Goal: Task Accomplishment & Management: Manage account settings

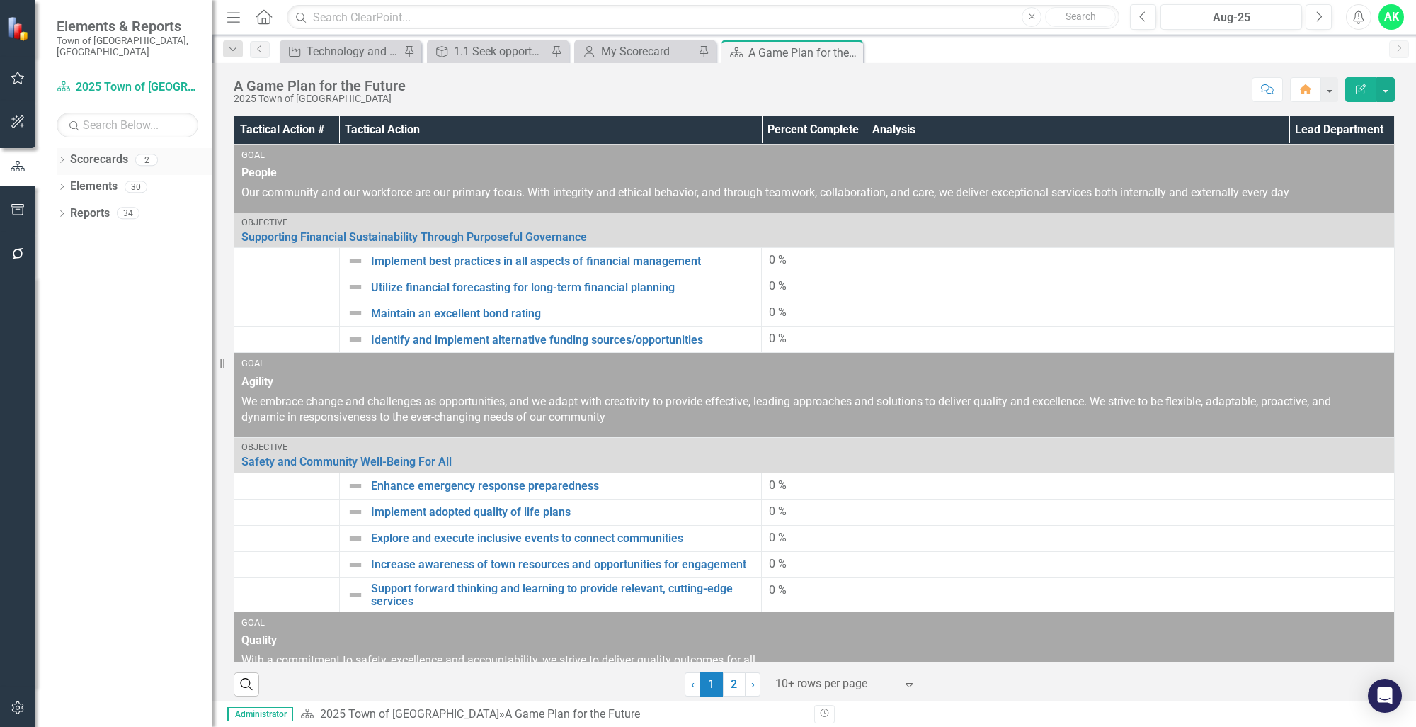
click at [64, 157] on icon "Dropdown" at bounding box center [62, 161] width 10 height 8
click at [73, 182] on icon "Dropdown" at bounding box center [69, 186] width 11 height 8
click at [102, 208] on link "Innovation and Technology Projects" at bounding box center [152, 213] width 120 height 16
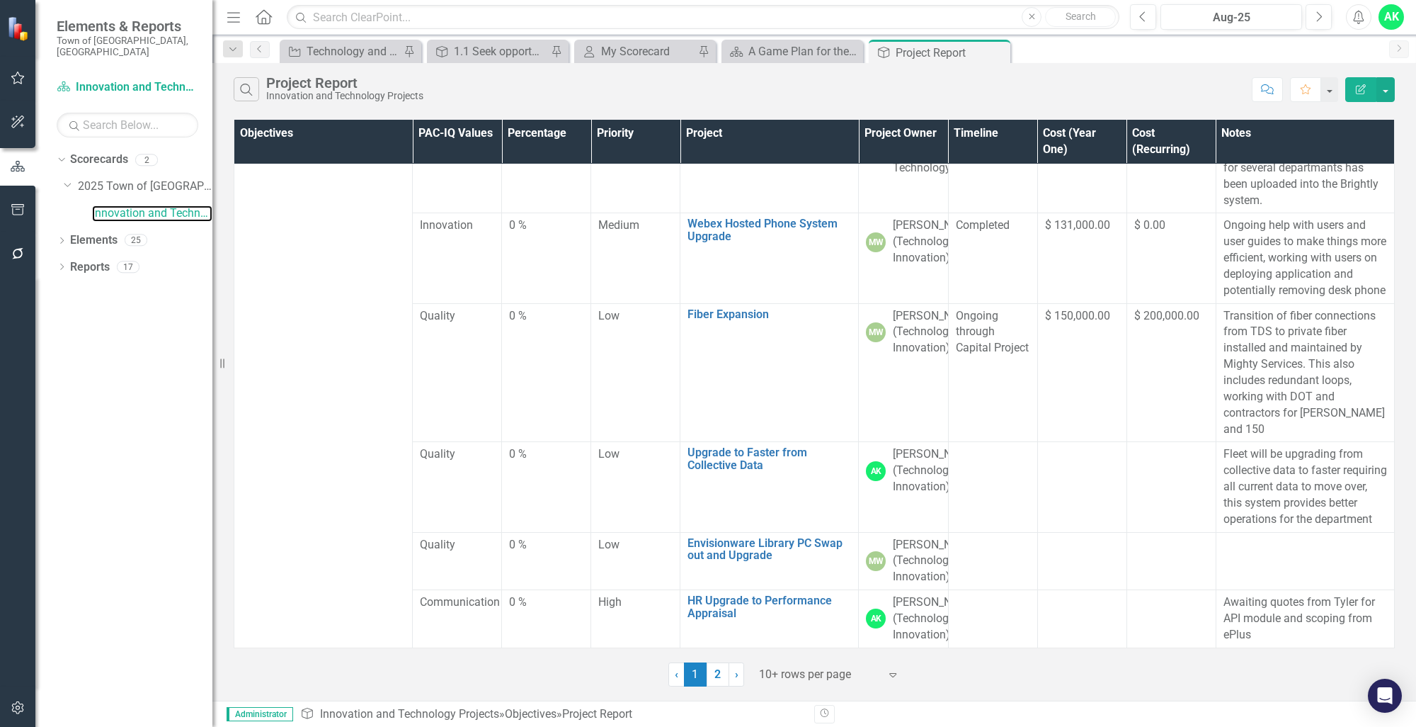
scroll to position [740, 0]
click at [722, 670] on link "2" at bounding box center [718, 674] width 23 height 24
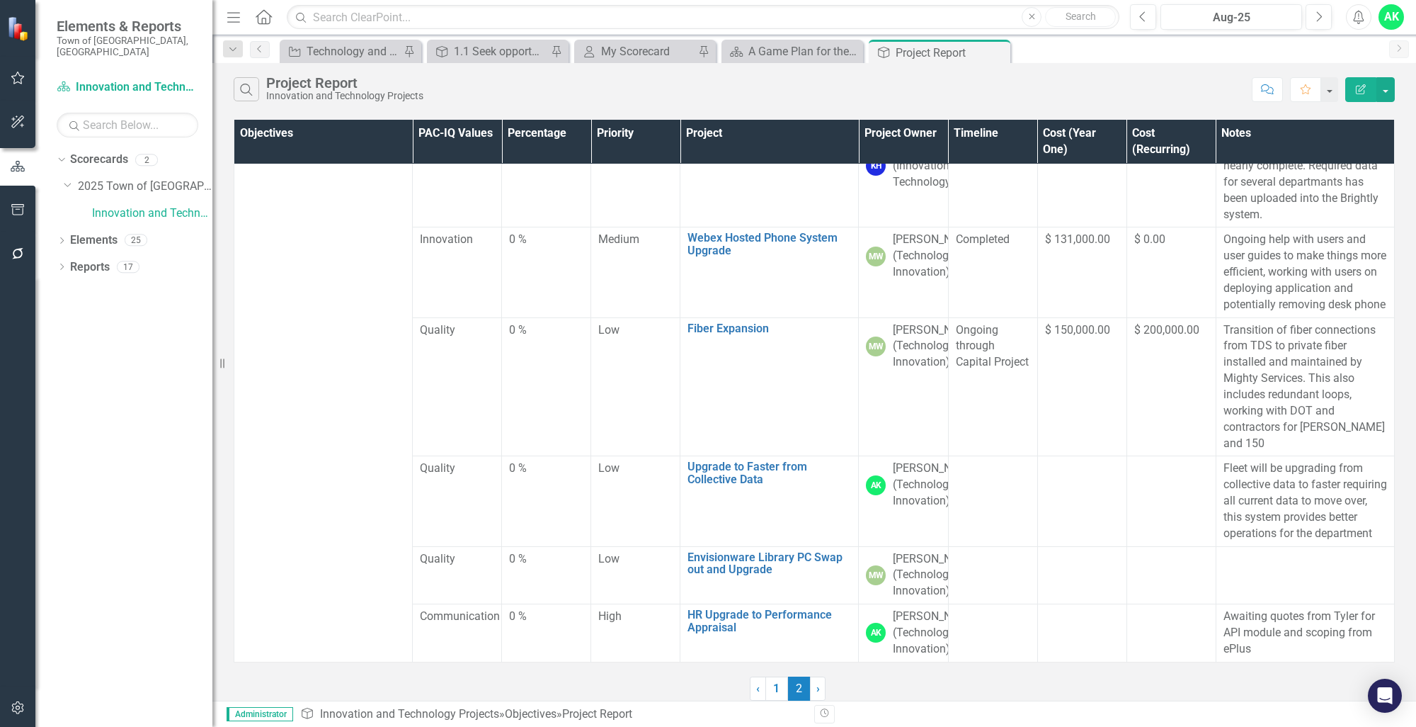
scroll to position [0, 0]
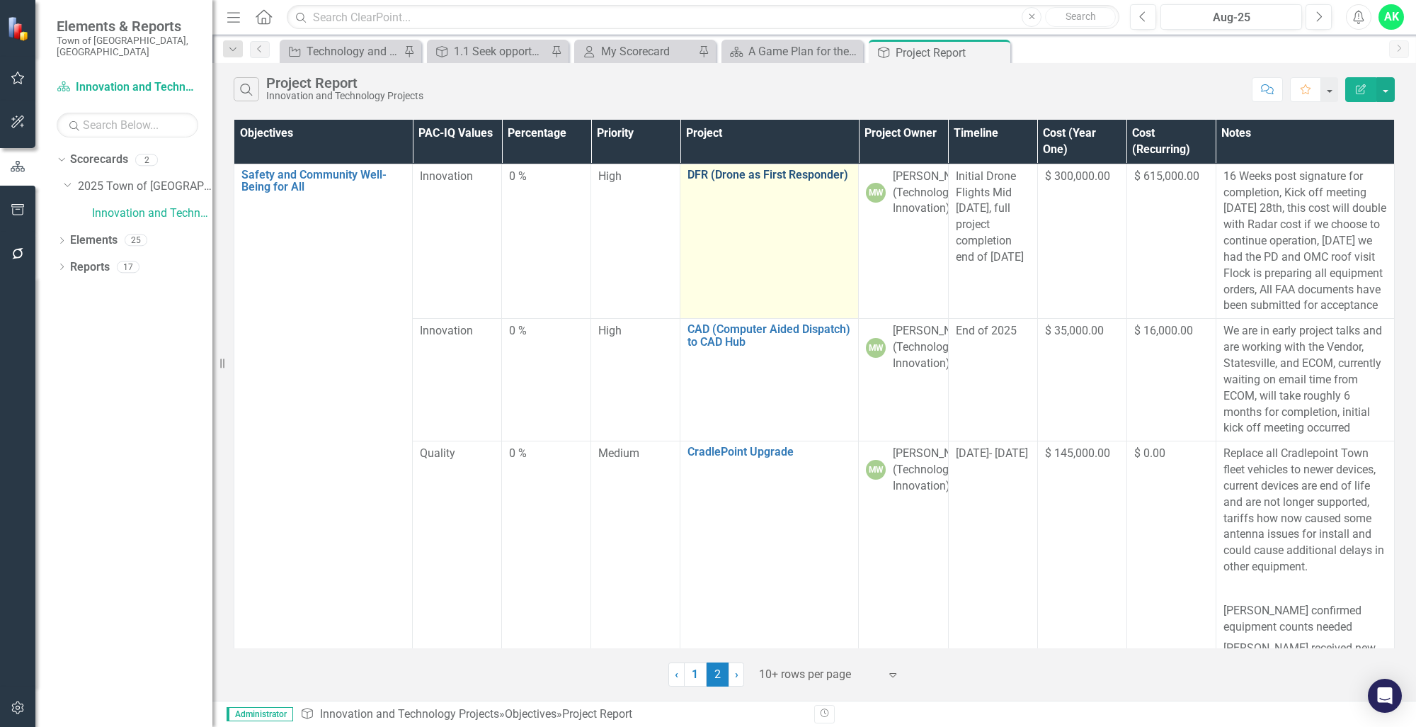
click at [749, 171] on link "DFR (Drone as First Responder)" at bounding box center [770, 175] width 164 height 13
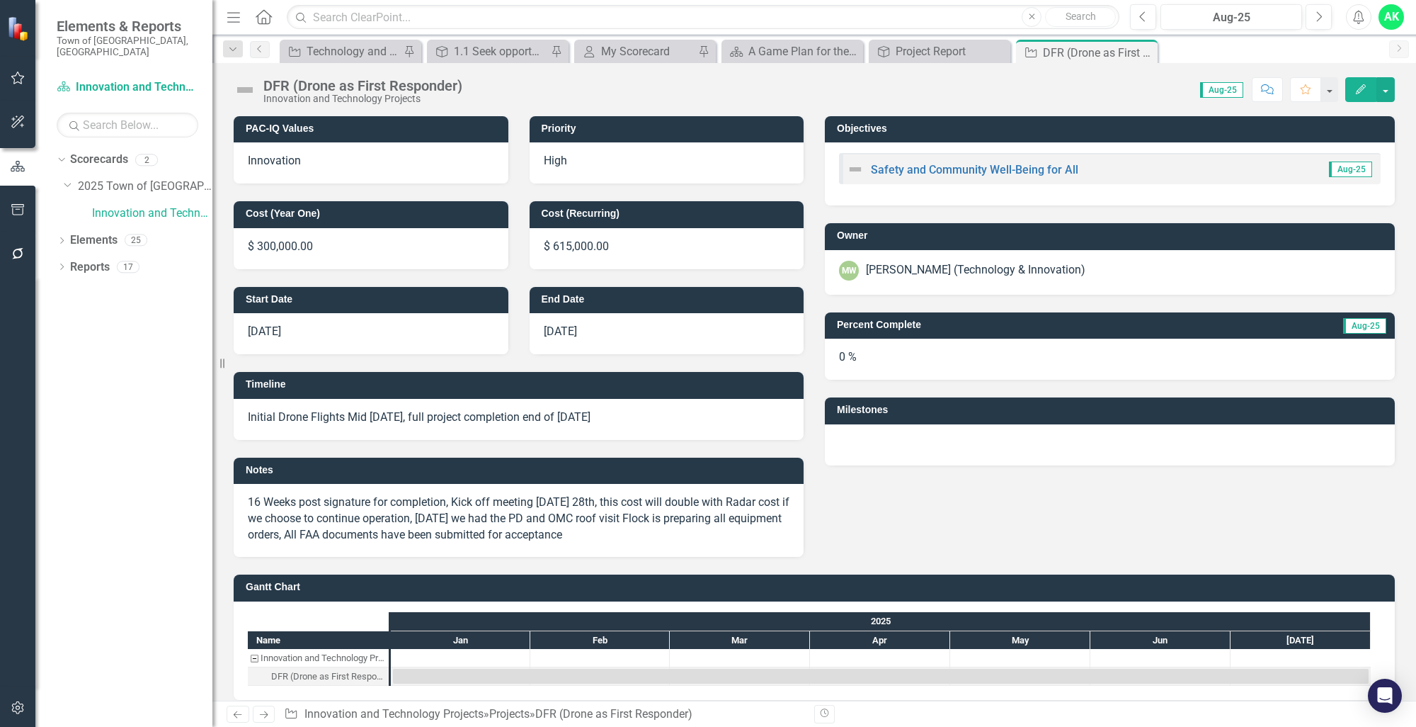
scroll to position [12, 0]
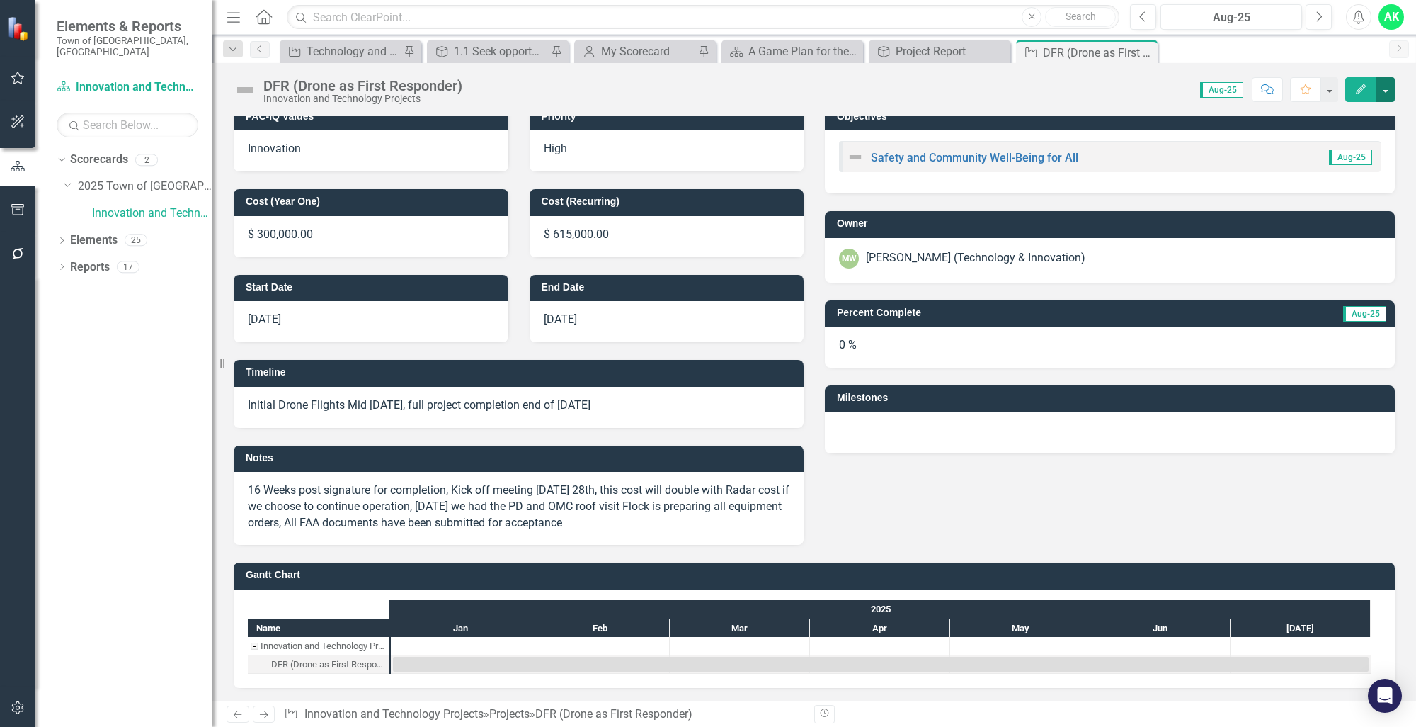
click at [1394, 95] on button "button" at bounding box center [1386, 89] width 18 height 25
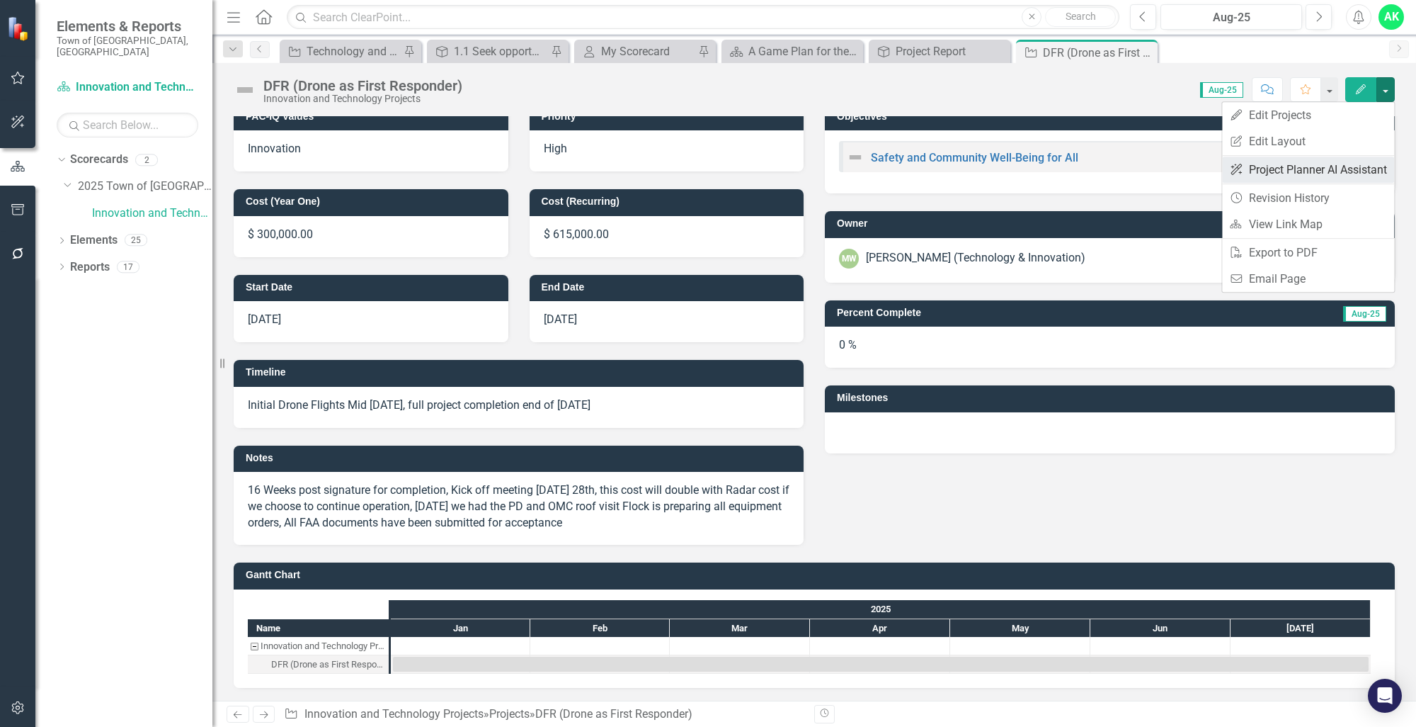
click at [1345, 175] on link "ClearPoint AI Project Planner AI Assistant" at bounding box center [1308, 170] width 172 height 26
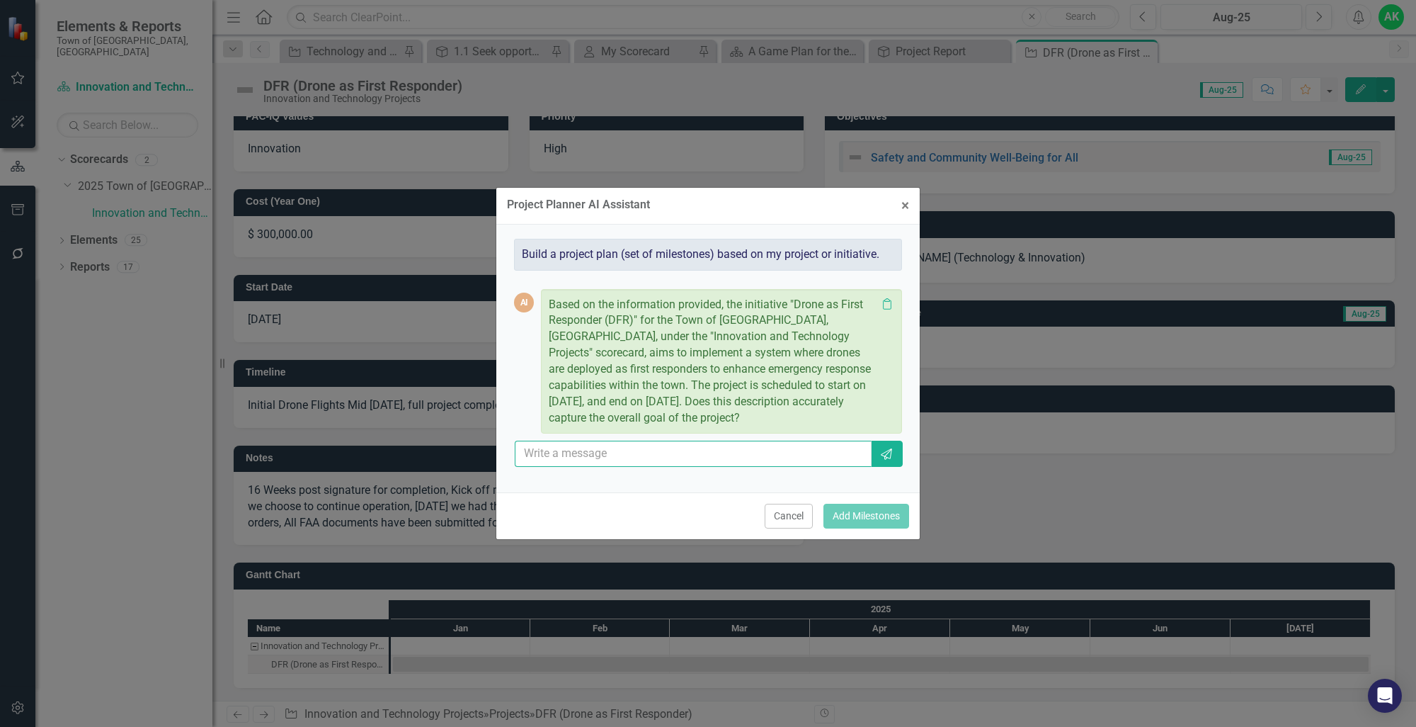
click at [666, 447] on input "text" at bounding box center [693, 453] width 357 height 26
type input "the project is scheduled to complete by [DATE]"
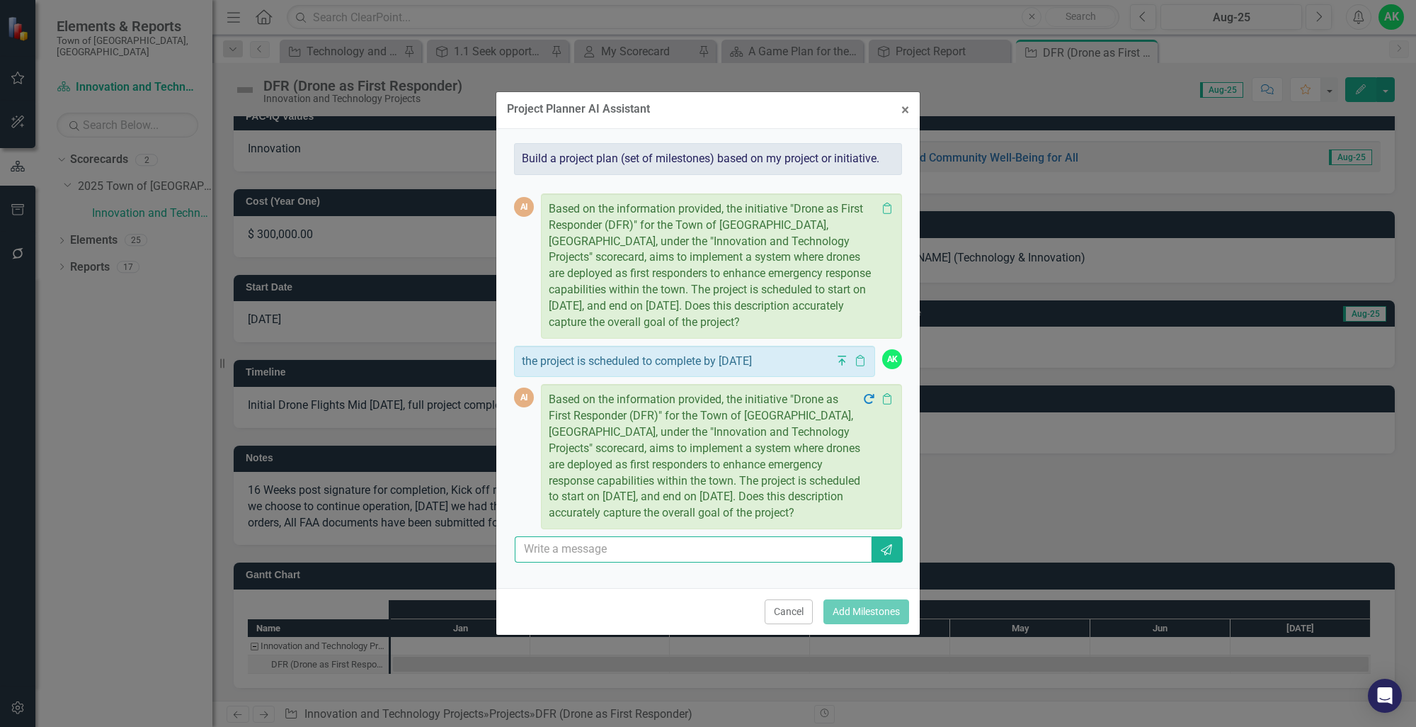
click at [720, 551] on input "text" at bounding box center [693, 549] width 357 height 26
type input "yes"
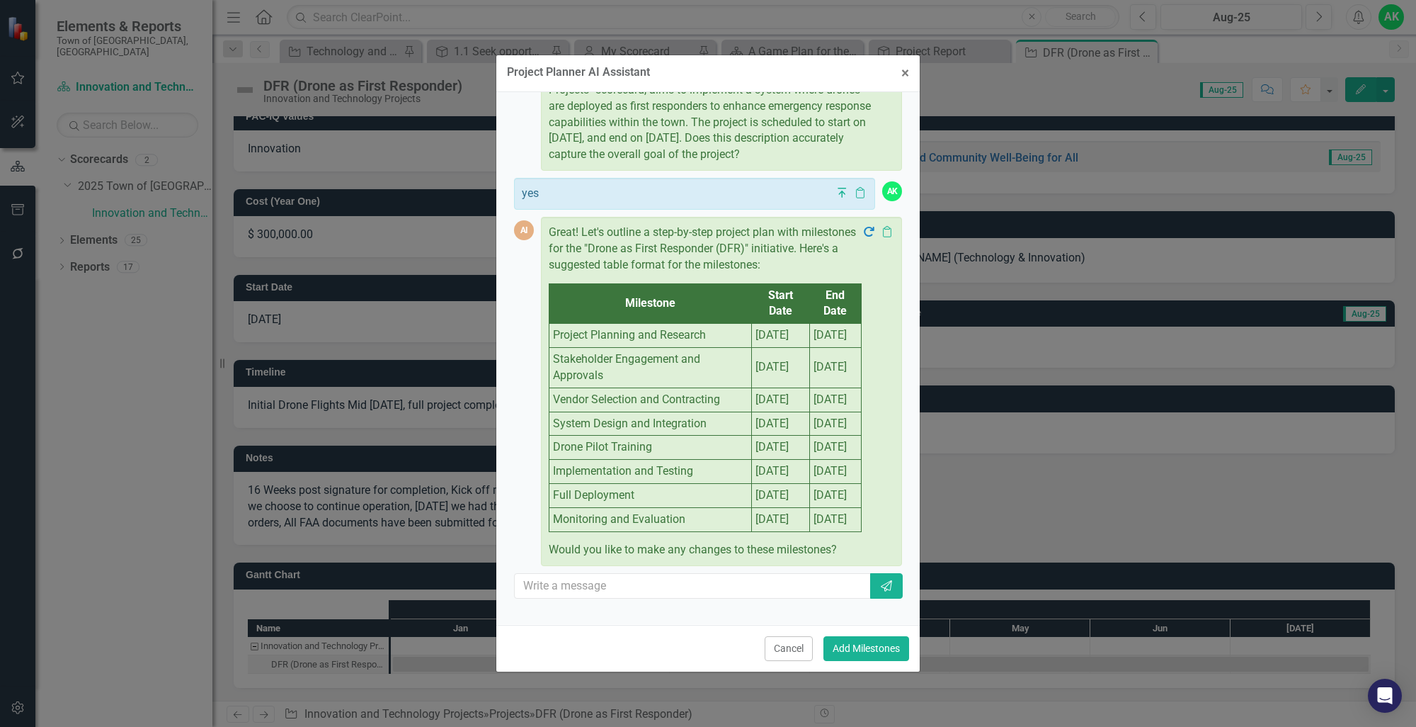
scroll to position [436, 0]
click at [649, 599] on input "text" at bounding box center [693, 586] width 357 height 26
type input "the installation is taking place the week of [DATE]"
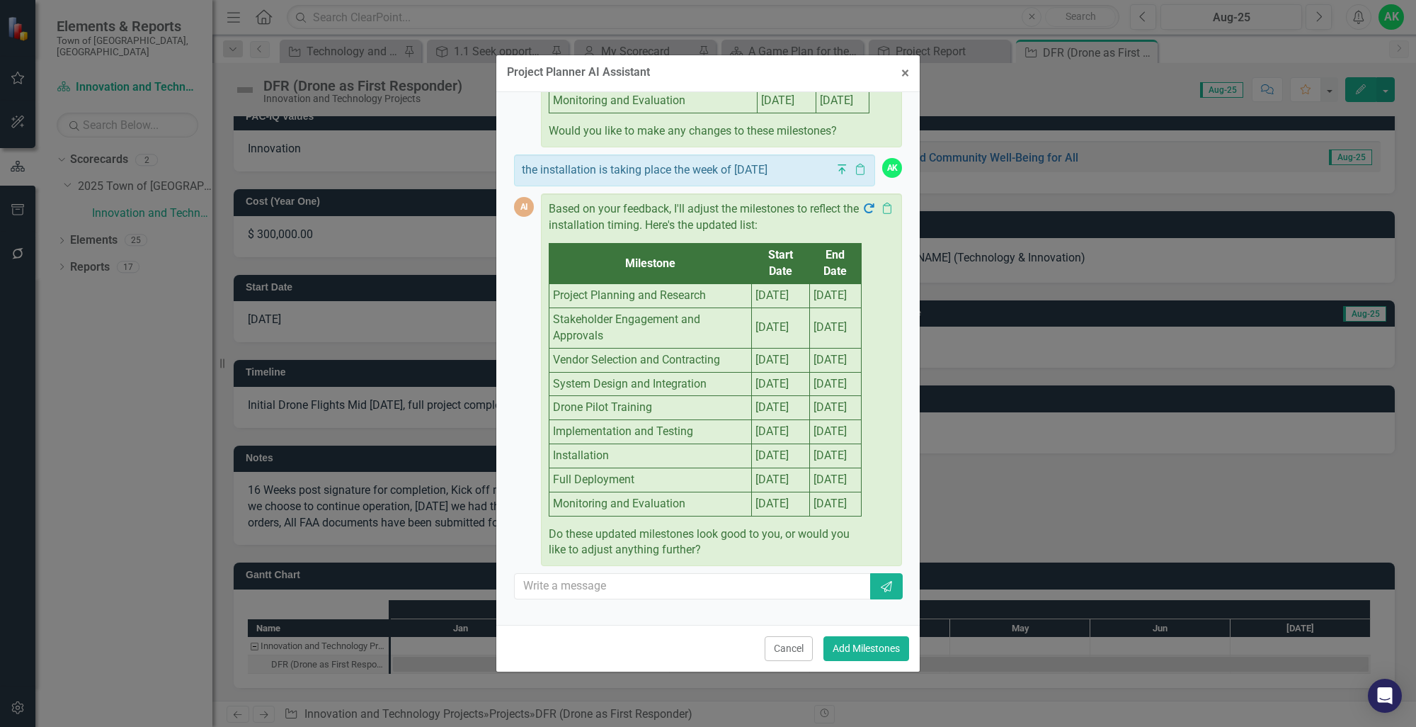
scroll to position [949, 0]
click at [623, 599] on input "text" at bounding box center [693, 586] width 357 height 26
type input "t"
type input "drone pilot training is taking place the week of [DATE]"
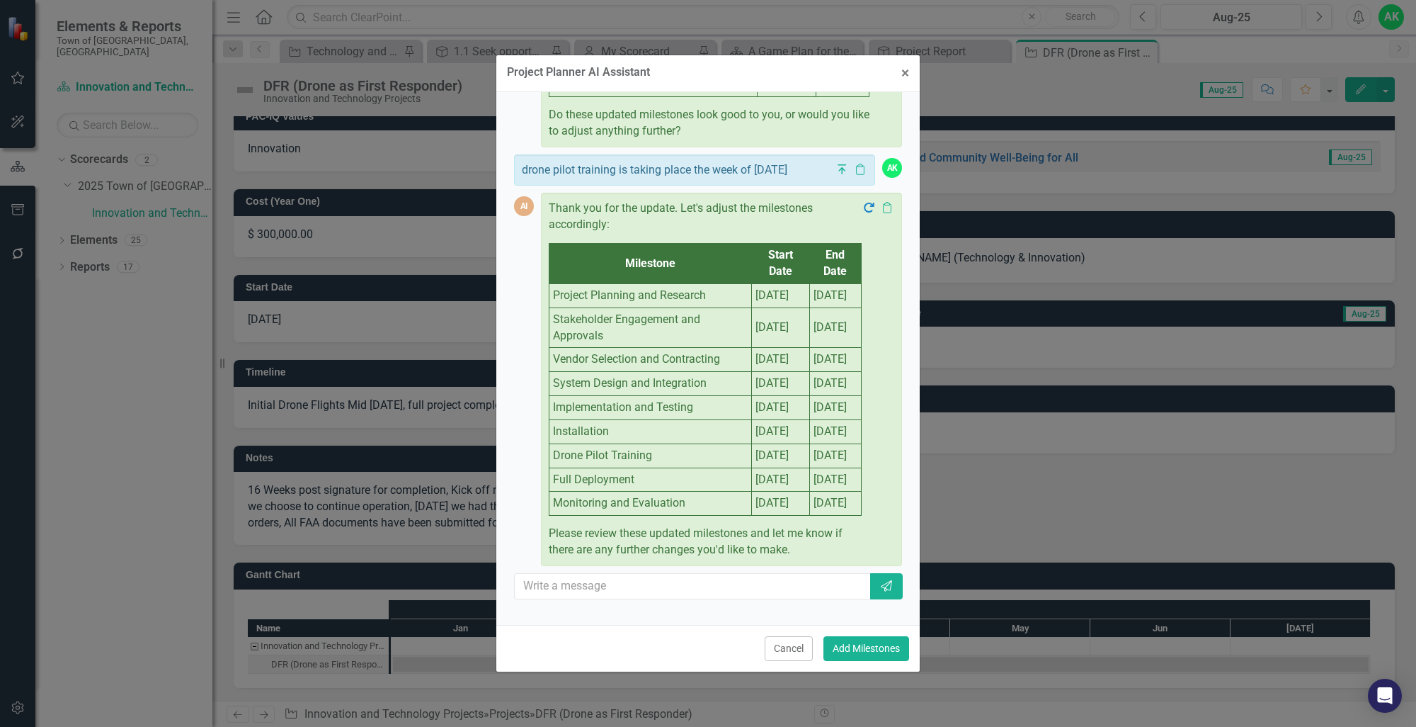
scroll to position [1479, 0]
click at [844, 647] on button "Add Milestones" at bounding box center [867, 648] width 86 height 25
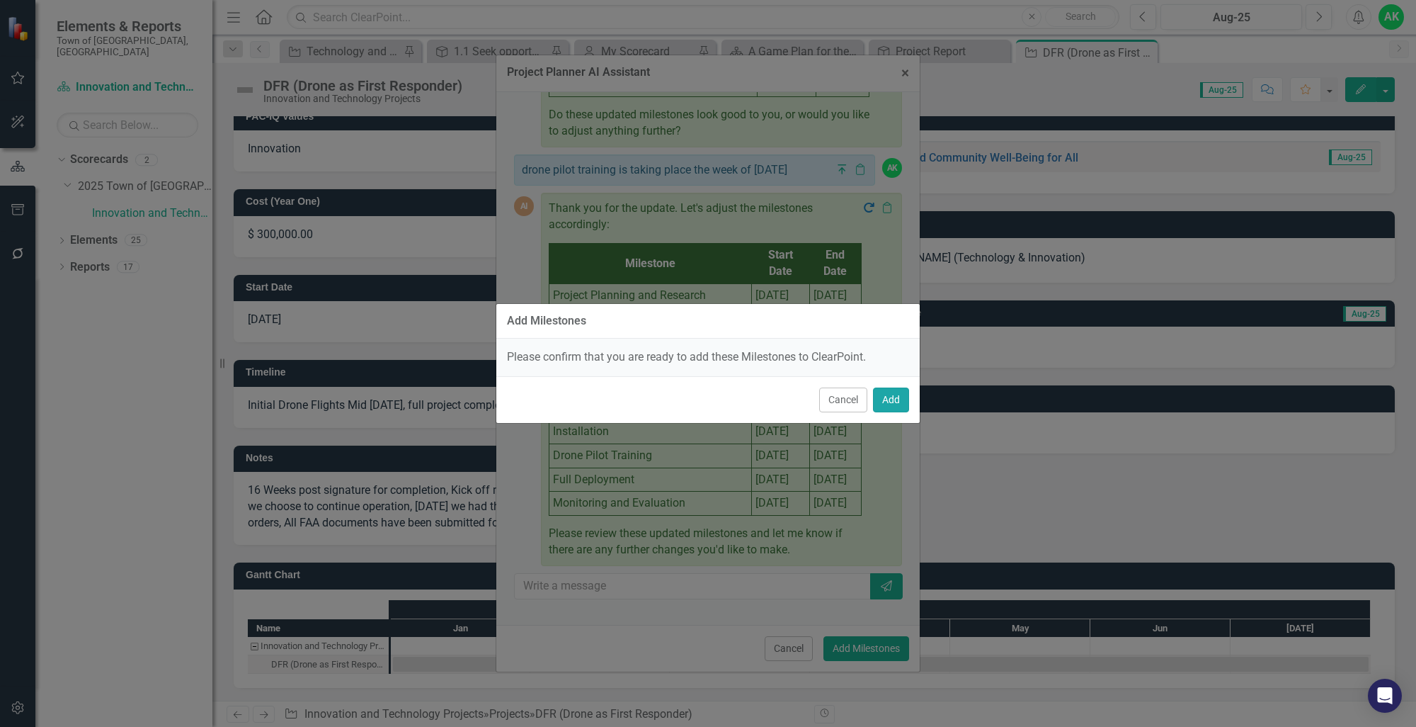
click at [891, 395] on button "Add" at bounding box center [891, 399] width 36 height 25
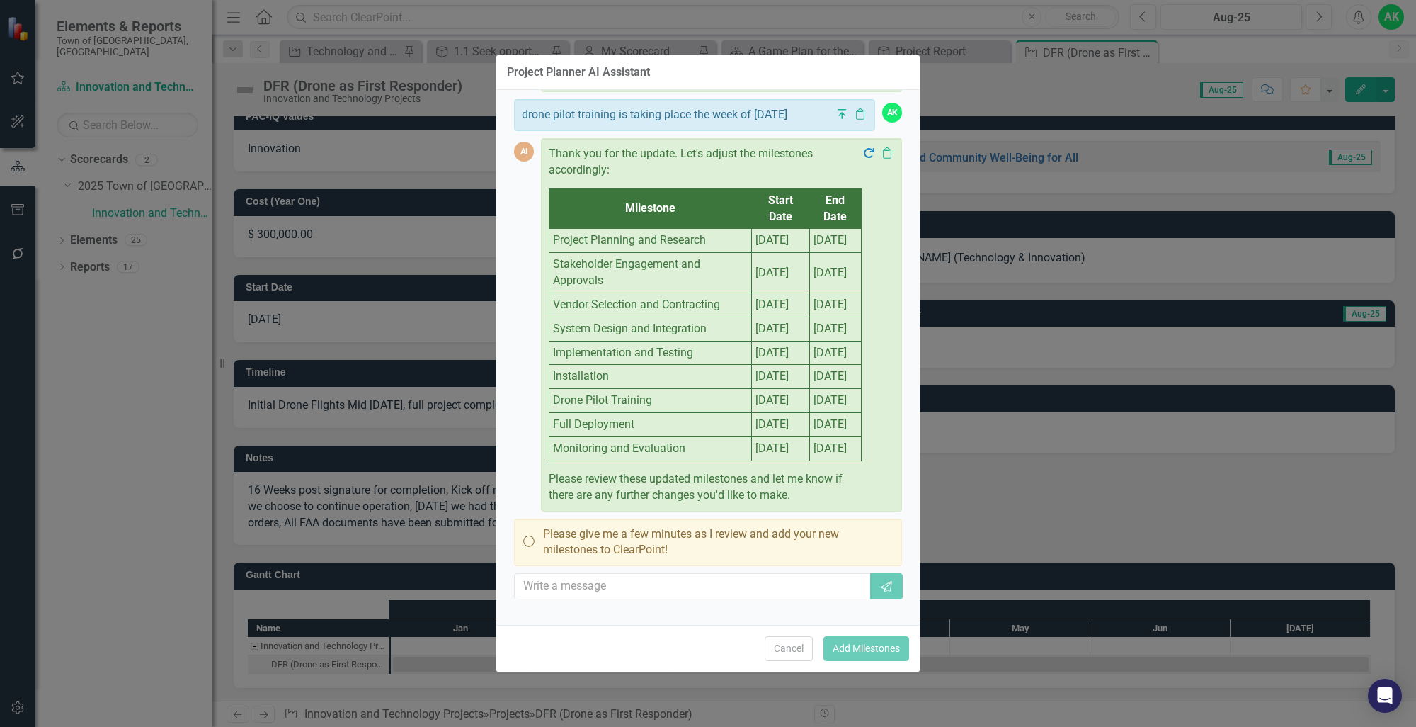
scroll to position [1477, 0]
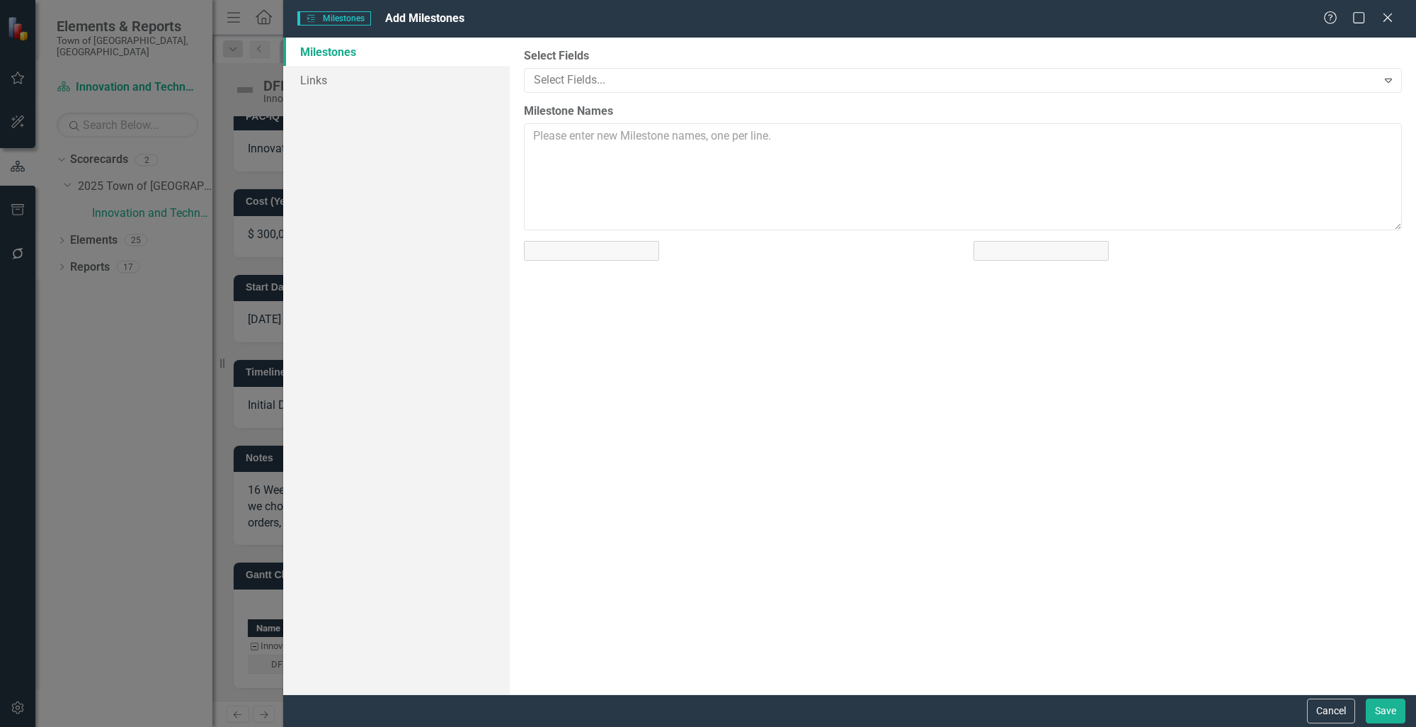
type textarea "Project Planning and Research | [DATE] | [DATE] Stakeholder Engagement and Appr…"
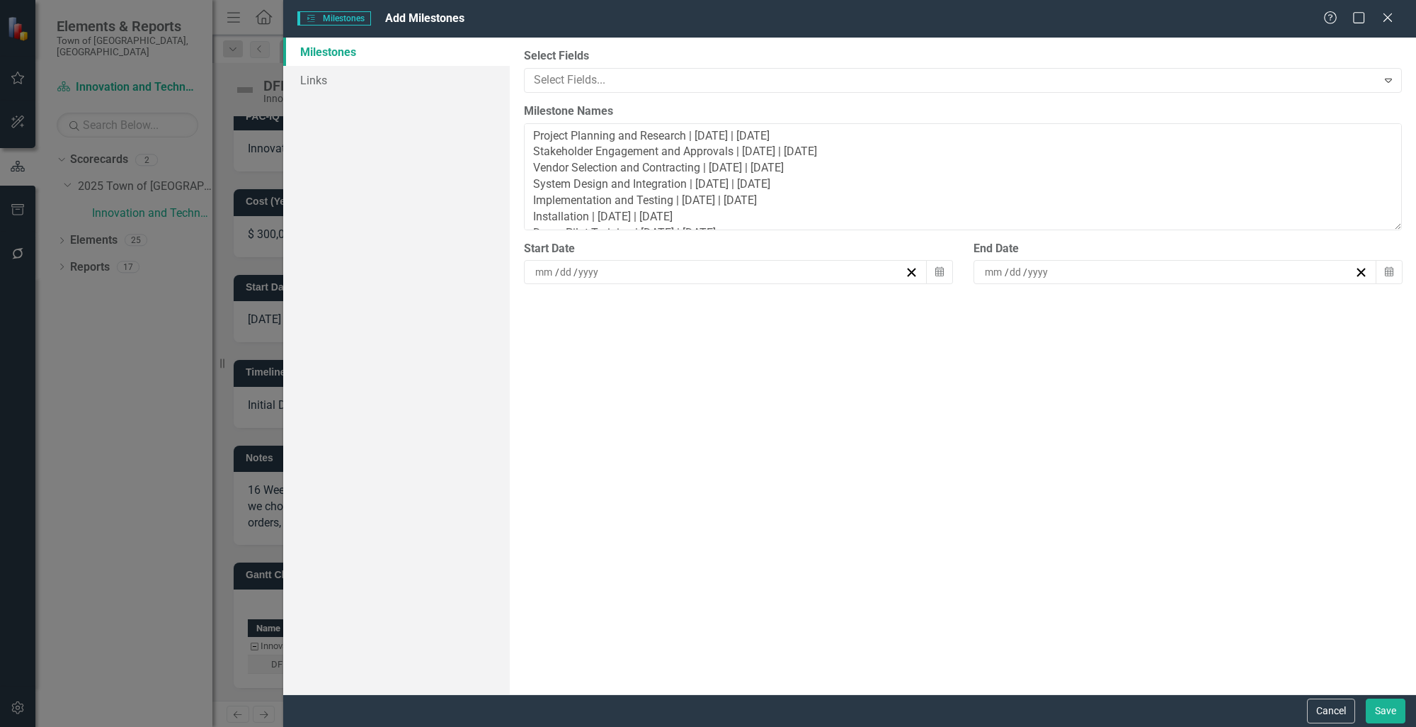
type input "9"
type input "1"
type input "2025"
type input "9"
type input "30"
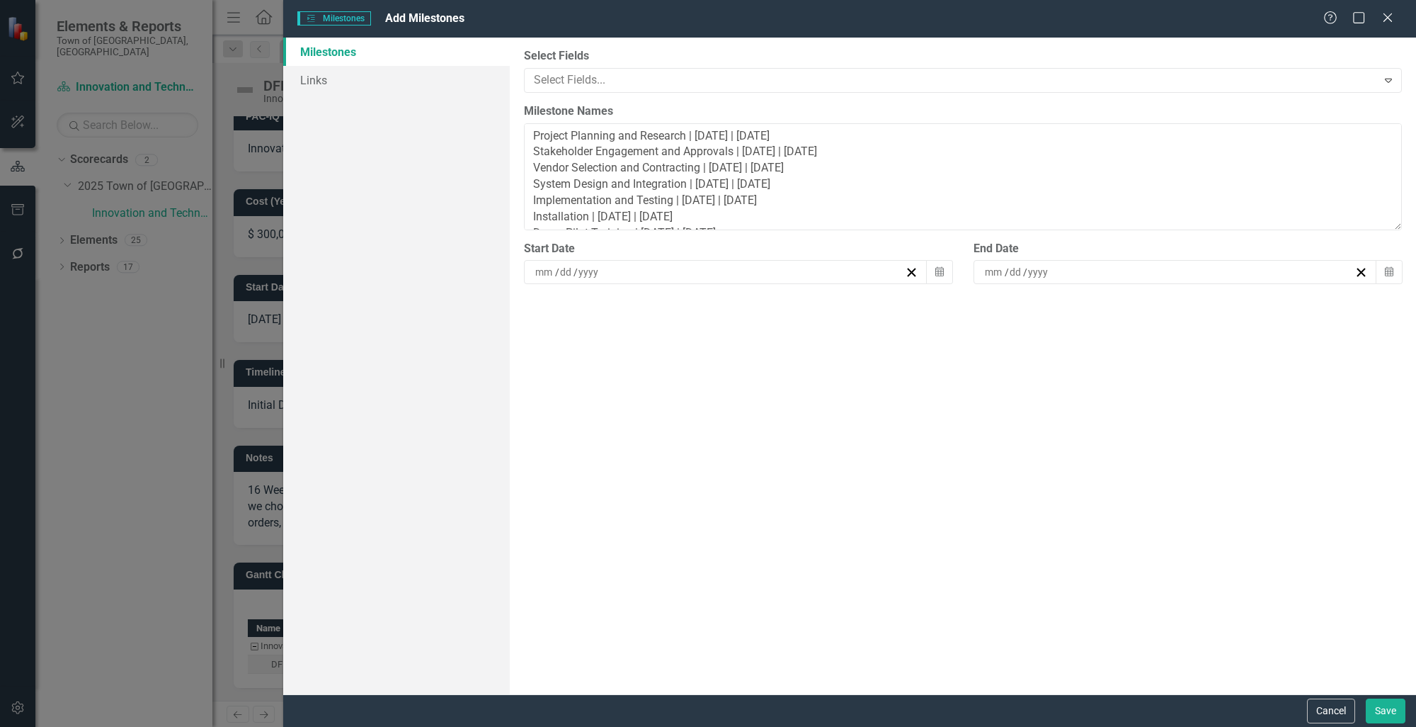
type input "2025"
click at [945, 268] on button "Calendar" at bounding box center [939, 272] width 27 height 24
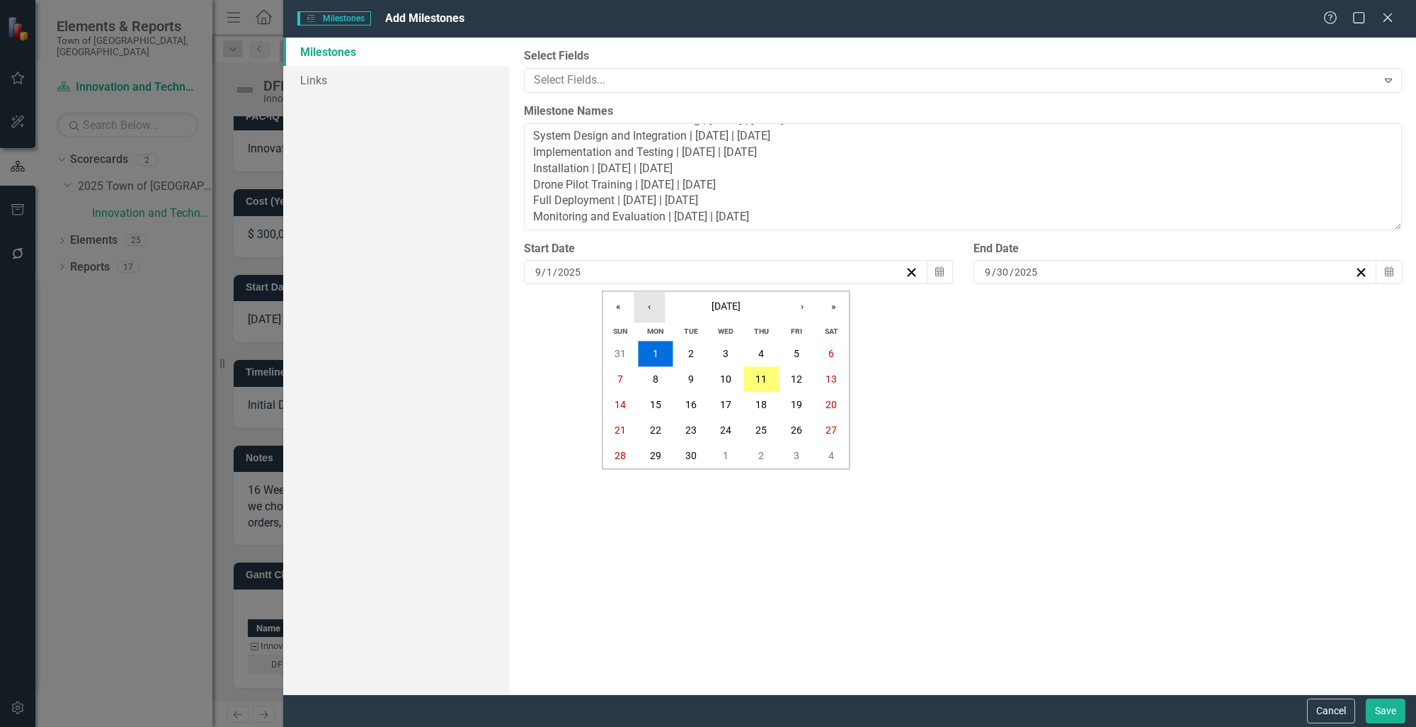
click at [645, 305] on button "‹" at bounding box center [649, 306] width 31 height 31
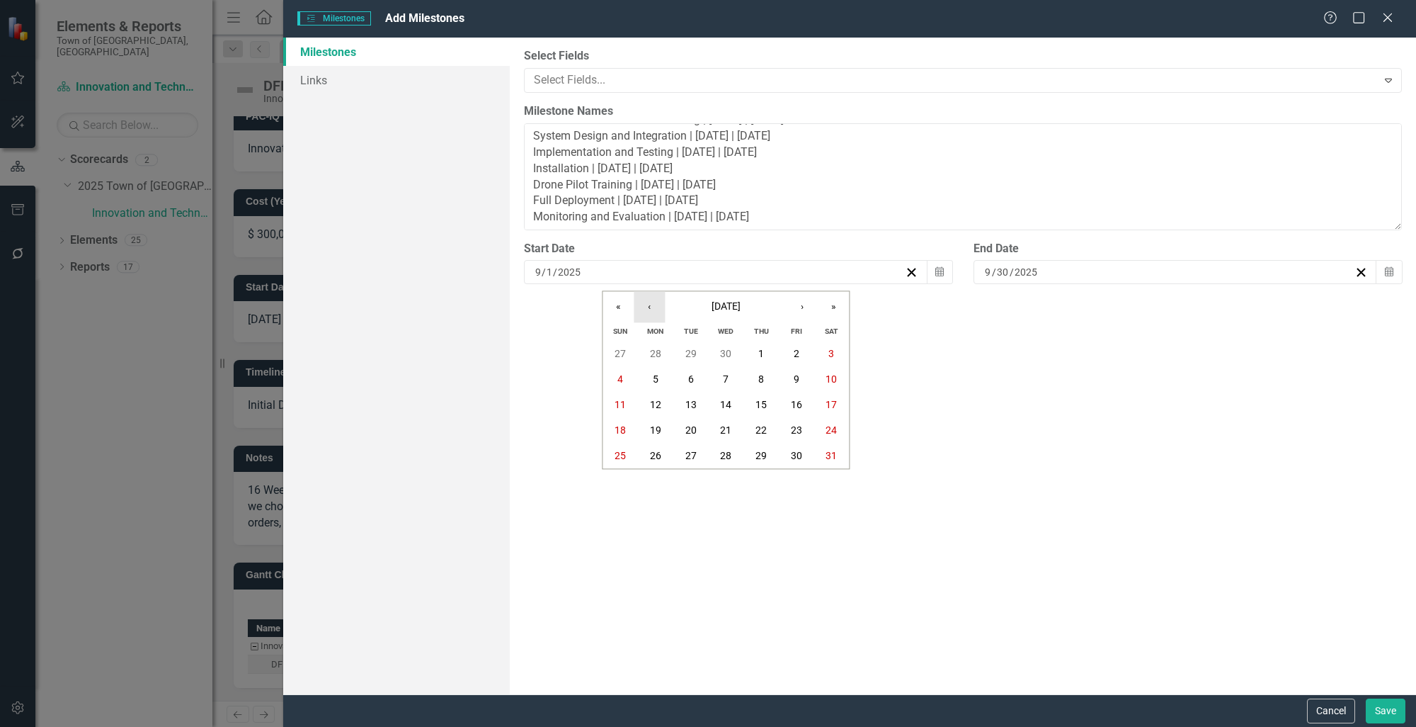
click at [645, 305] on button "‹" at bounding box center [649, 306] width 31 height 31
click at [720, 353] on button "1" at bounding box center [726, 353] width 35 height 25
click at [1384, 279] on button "Calendar" at bounding box center [1389, 272] width 27 height 24
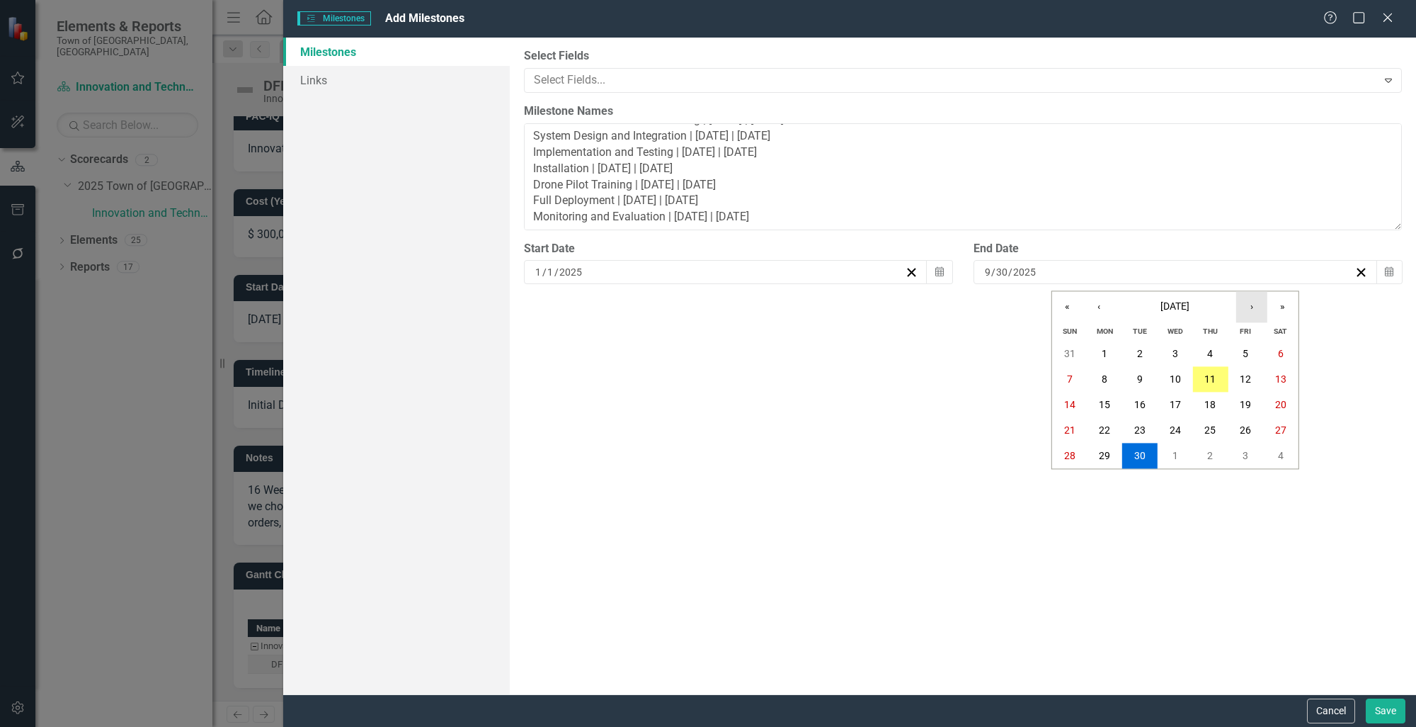
click at [1262, 313] on button "›" at bounding box center [1251, 306] width 31 height 31
click at [1168, 462] on button "31" at bounding box center [1175, 455] width 35 height 25
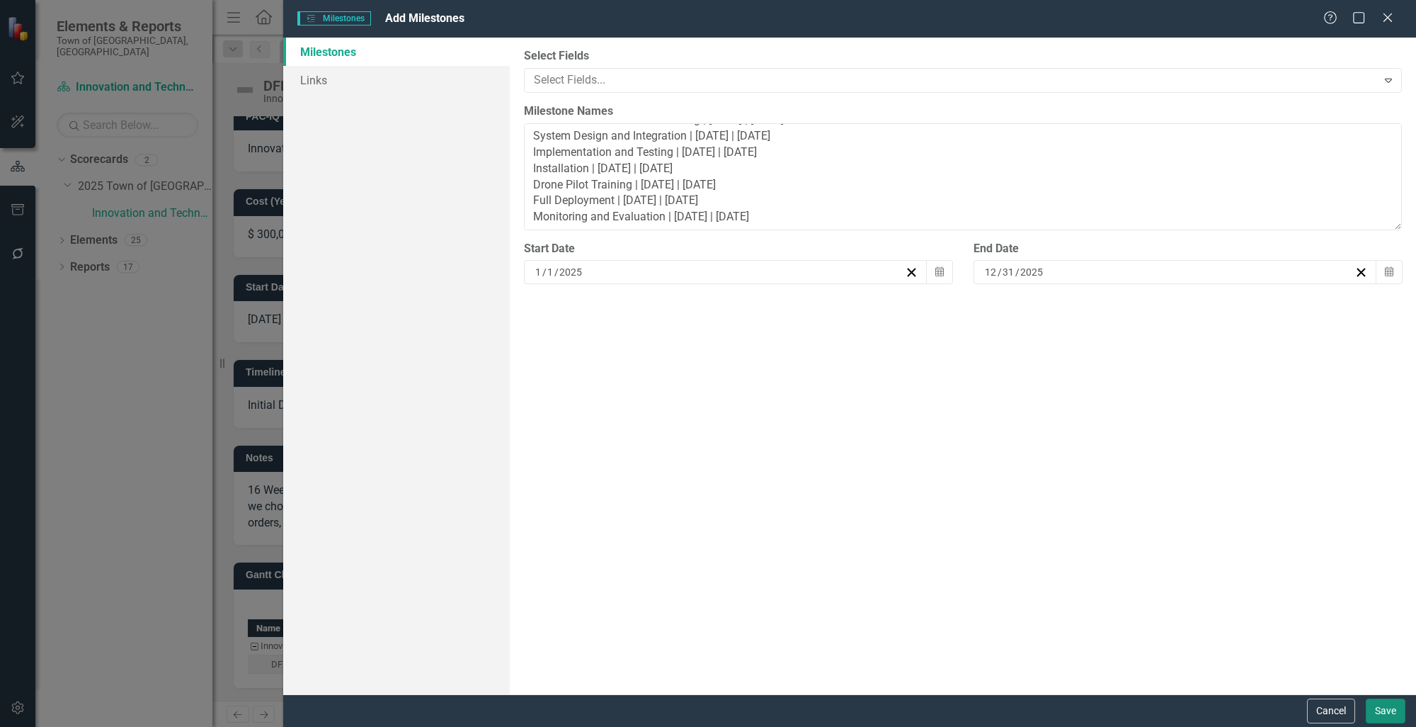
click at [1382, 710] on button "Save" at bounding box center [1386, 710] width 40 height 25
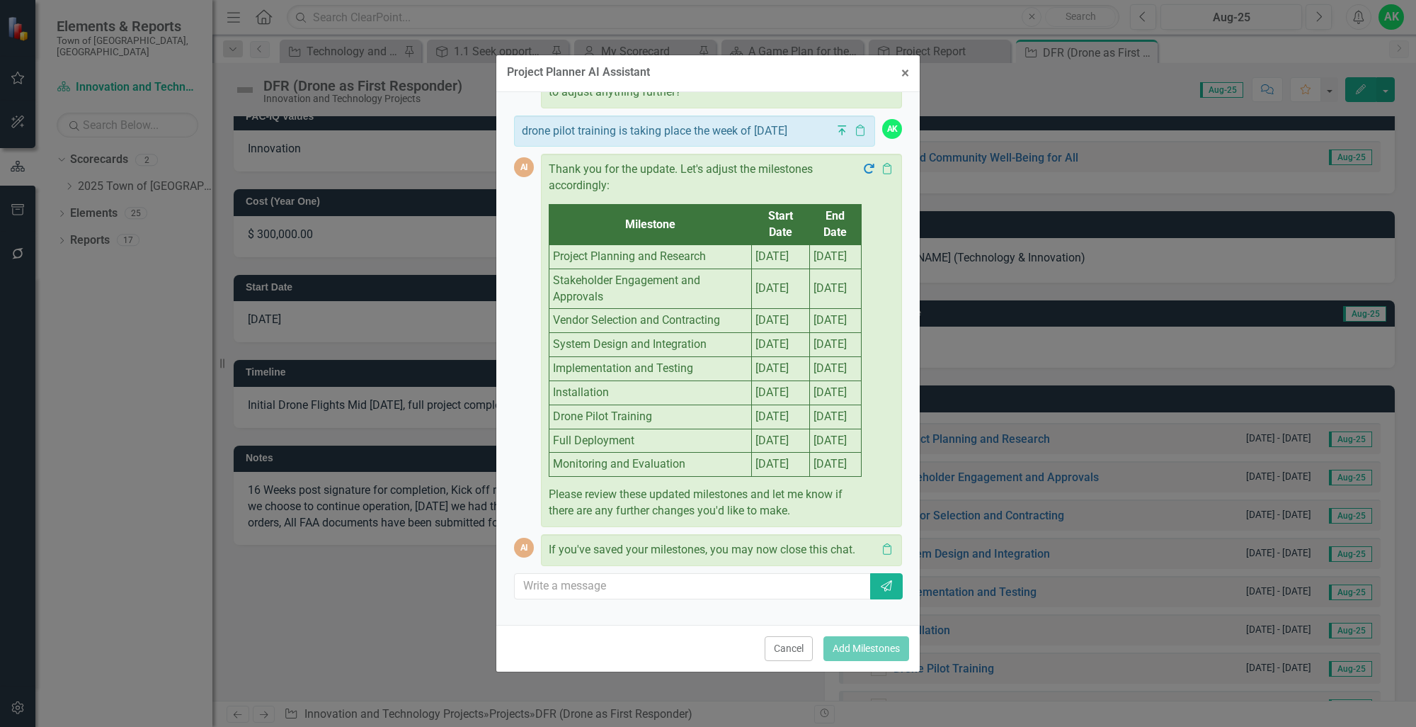
scroll to position [1528, 0]
click at [909, 73] on button "× Close" at bounding box center [905, 73] width 29 height 36
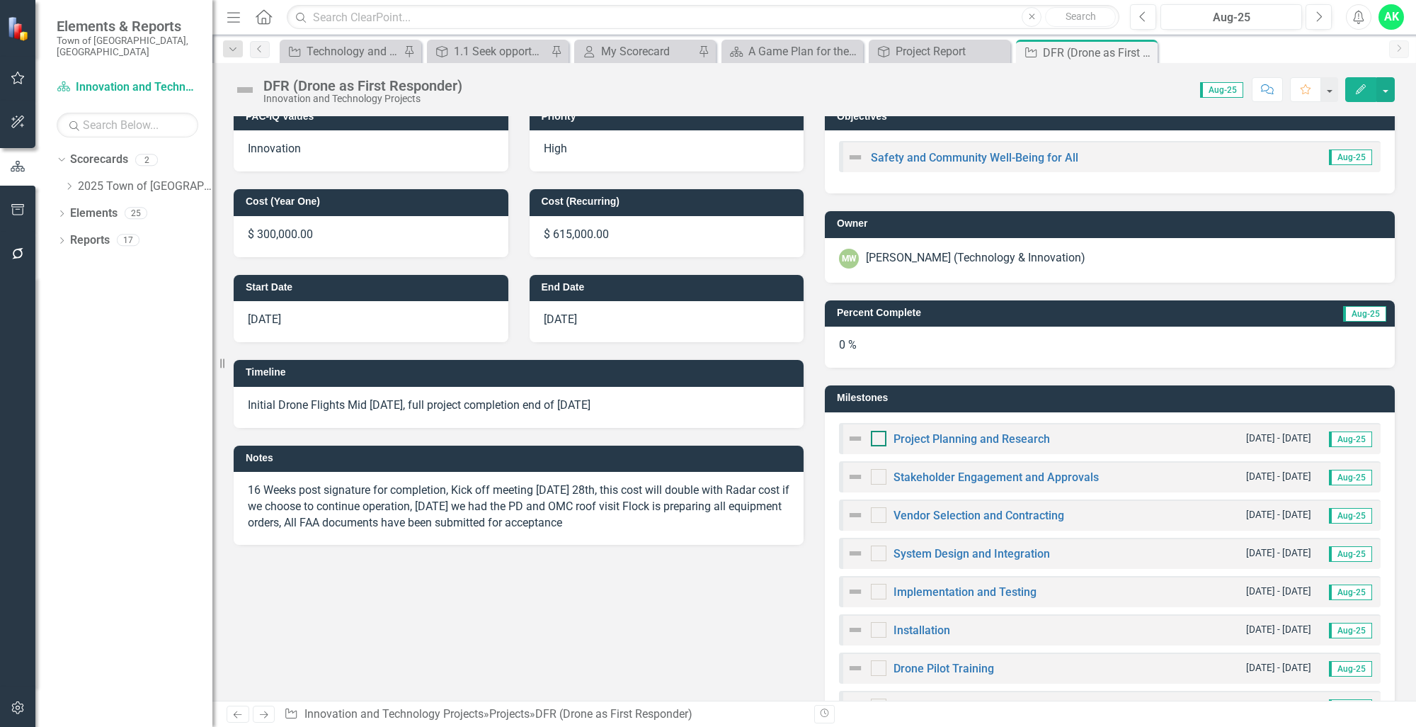
click at [875, 432] on input "checkbox" at bounding box center [875, 435] width 9 height 9
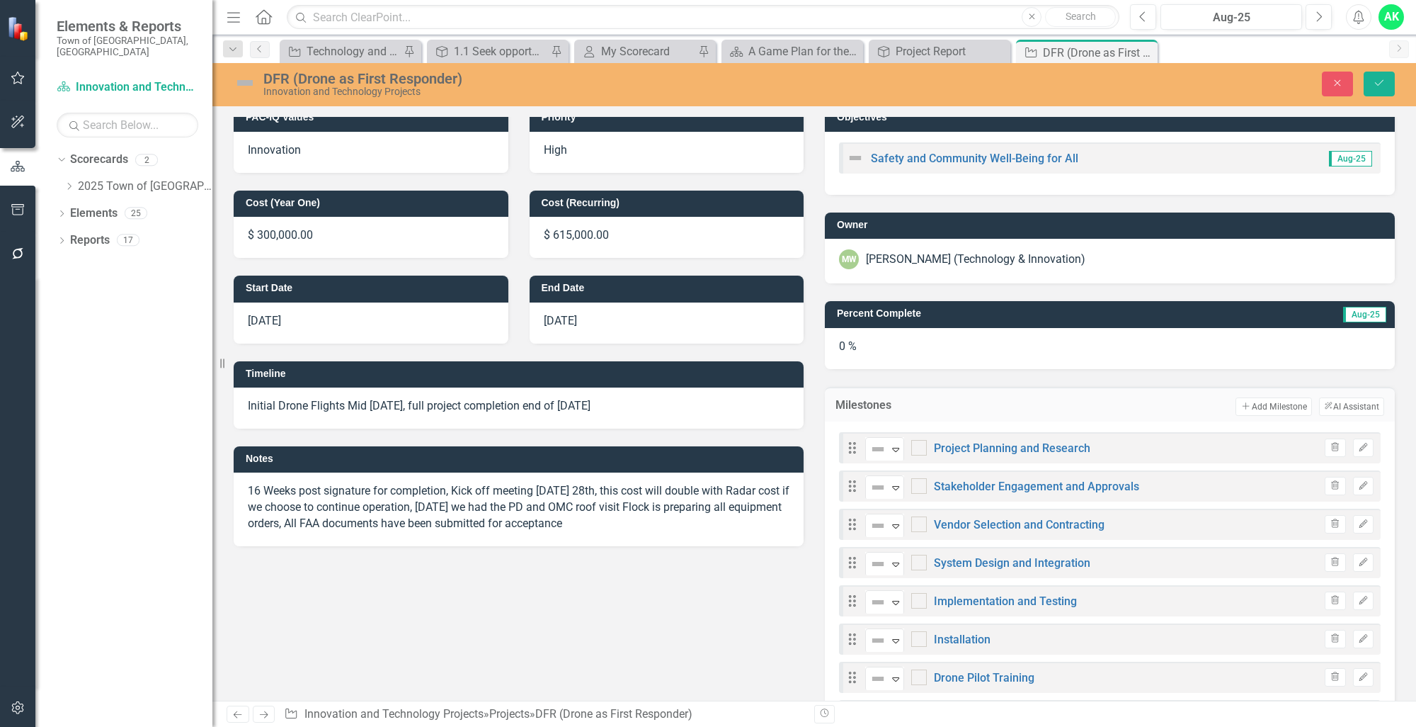
checkbox input "true"
click at [912, 487] on div at bounding box center [919, 486] width 16 height 16
click at [912, 487] on input "checkbox" at bounding box center [915, 482] width 9 height 9
checkbox input "true"
click at [916, 527] on div at bounding box center [919, 524] width 16 height 16
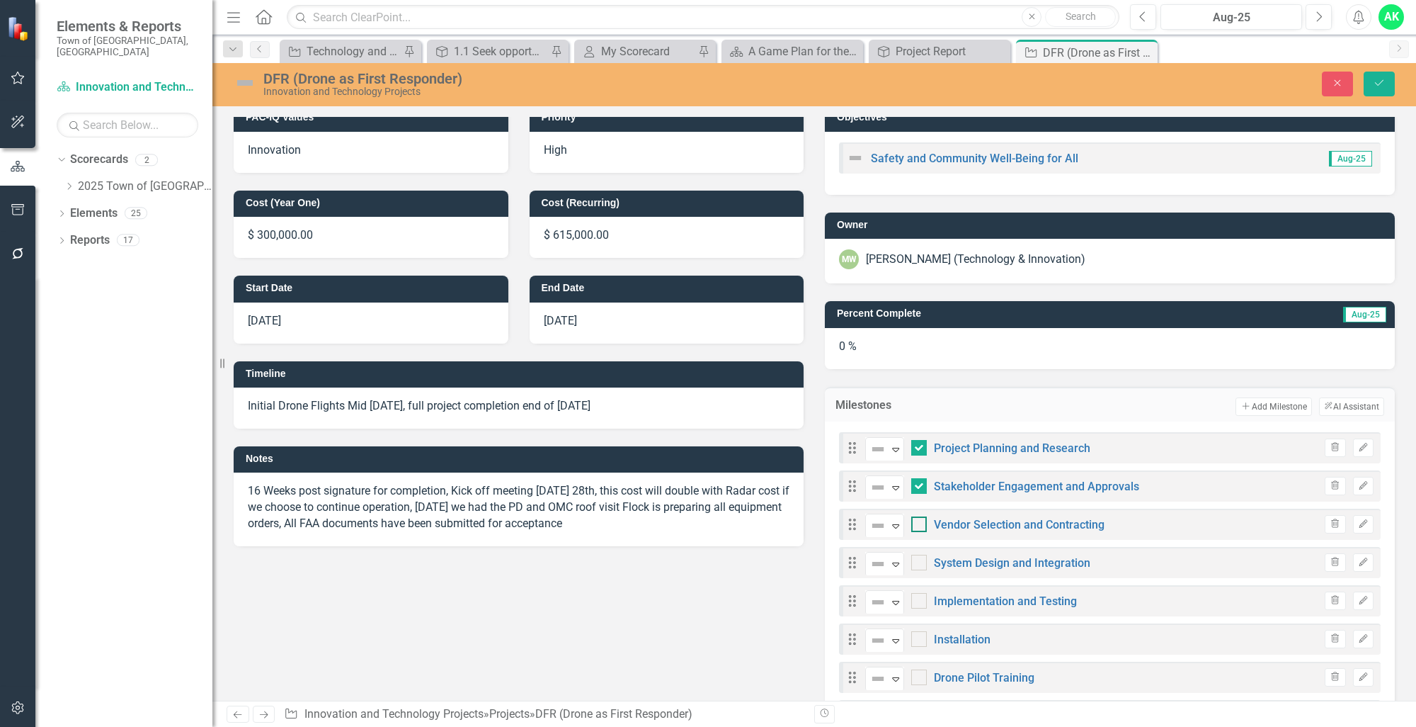
click at [916, 525] on input "checkbox" at bounding box center [915, 520] width 9 height 9
checkbox input "true"
click at [915, 558] on div at bounding box center [919, 563] width 16 height 16
click at [915, 558] on input "checkbox" at bounding box center [915, 559] width 9 height 9
checkbox input "true"
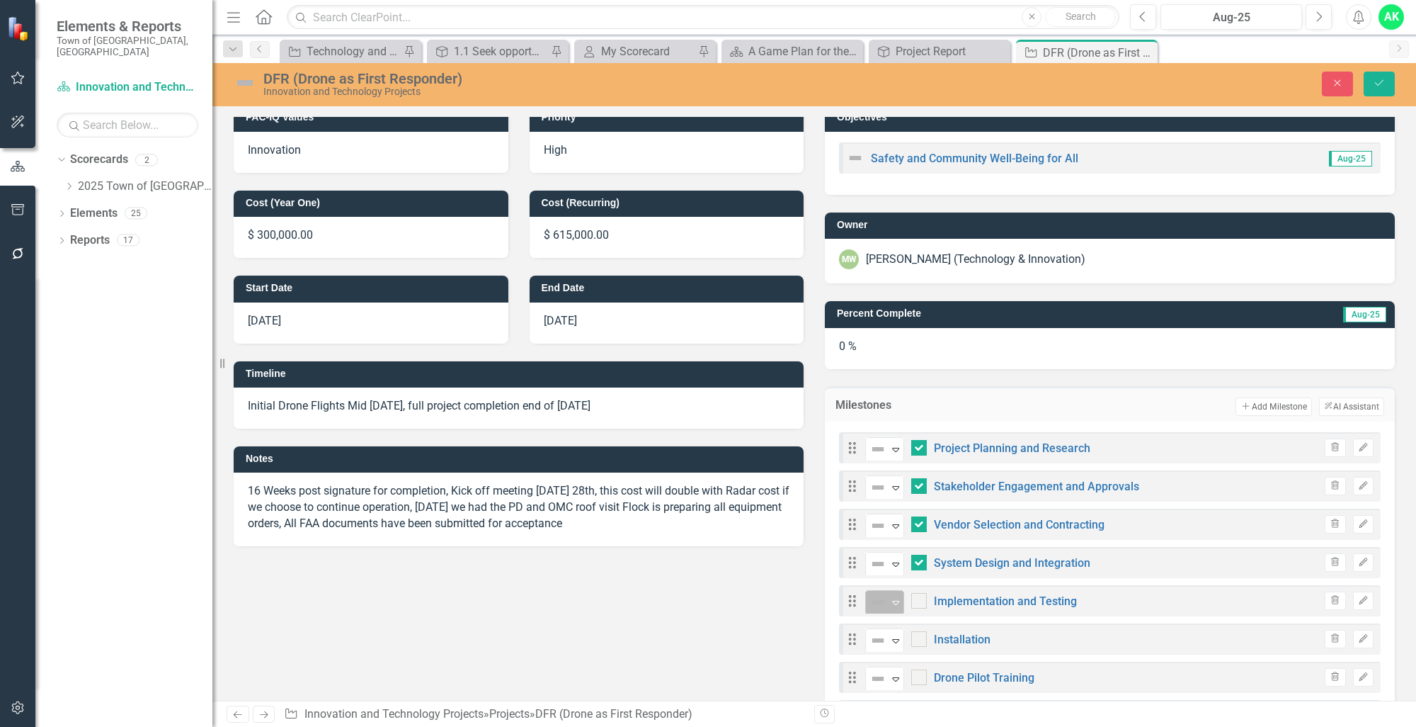
click at [889, 606] on div "Expand" at bounding box center [896, 602] width 14 height 23
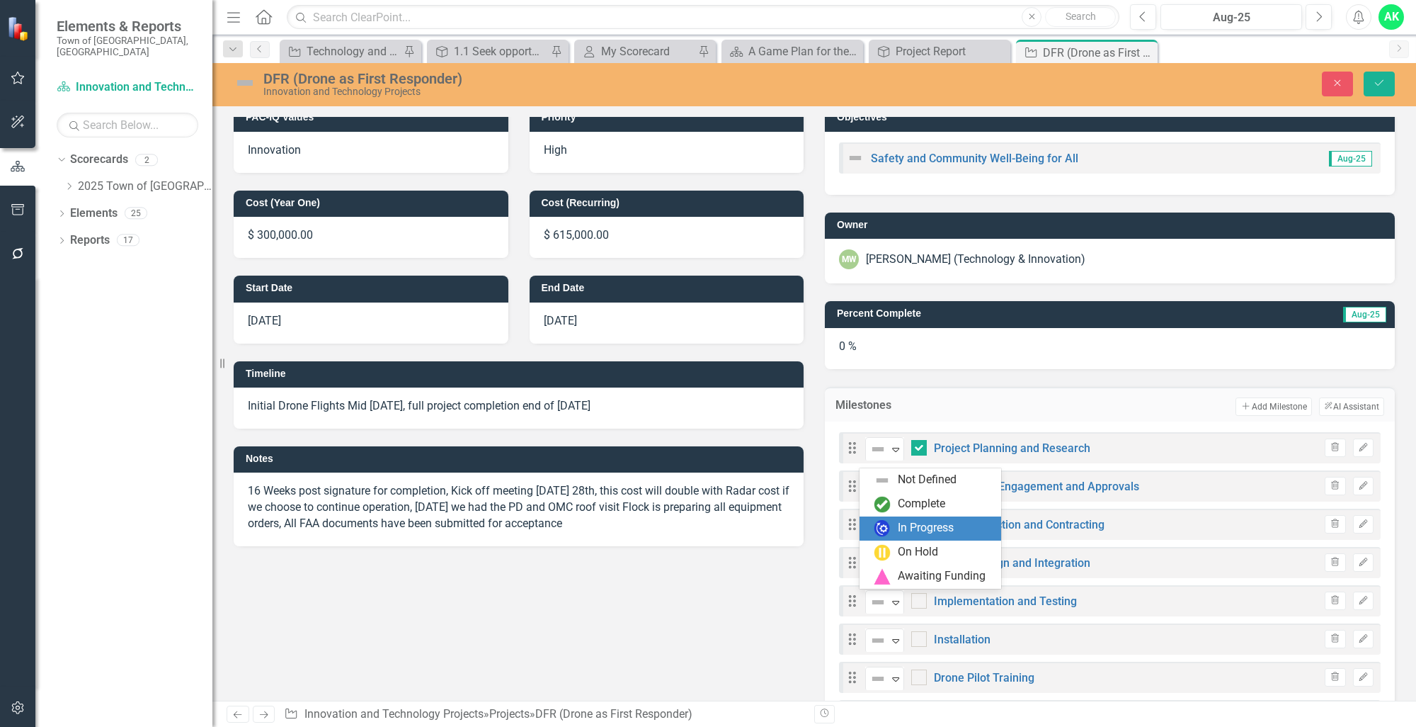
click at [901, 539] on div "In Progress" at bounding box center [931, 528] width 142 height 24
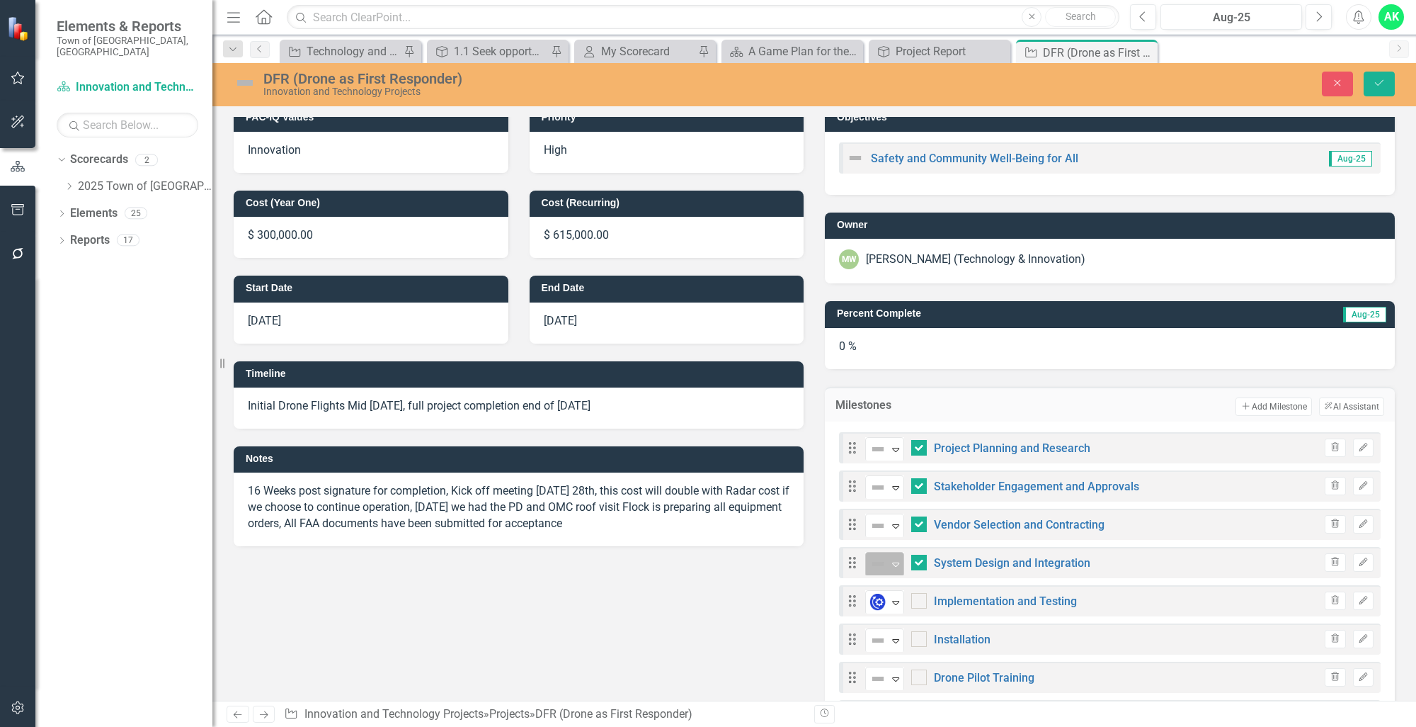
click at [870, 570] on img at bounding box center [878, 563] width 17 height 17
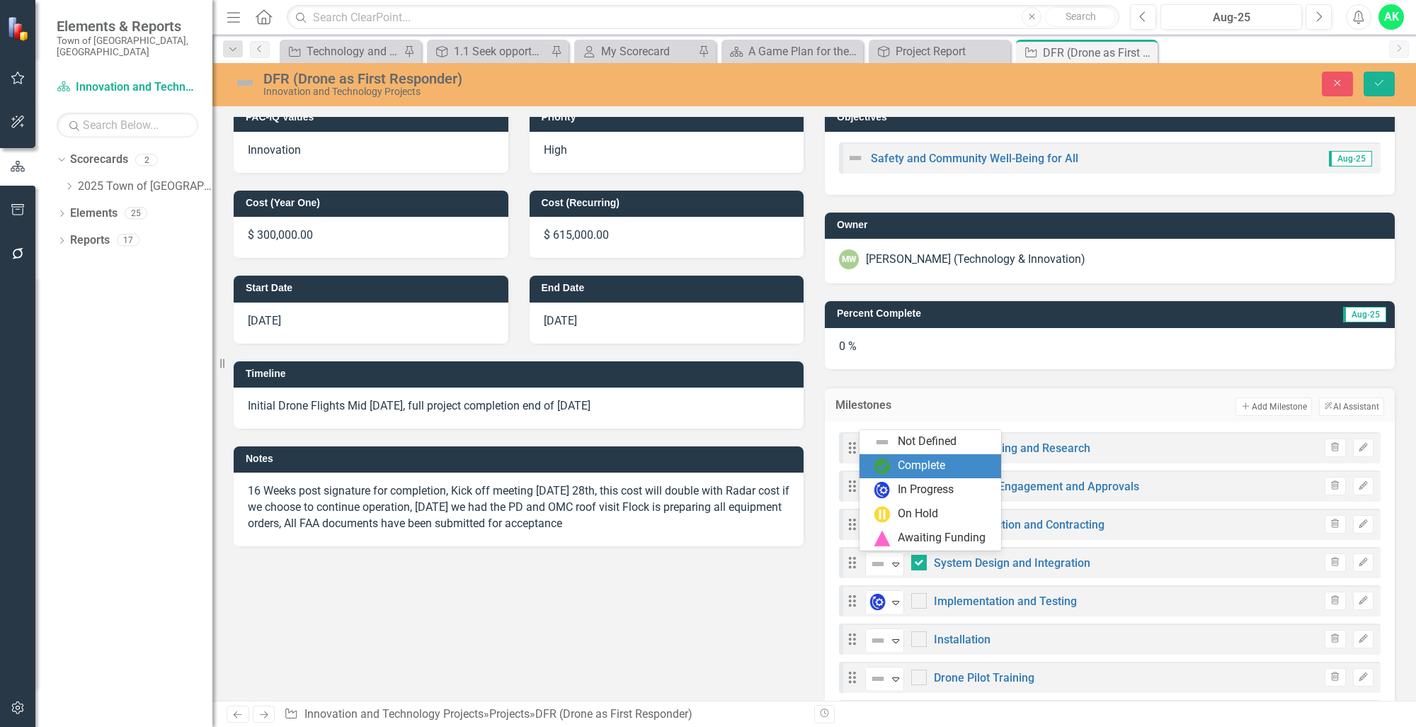
click at [886, 472] on img at bounding box center [882, 465] width 17 height 17
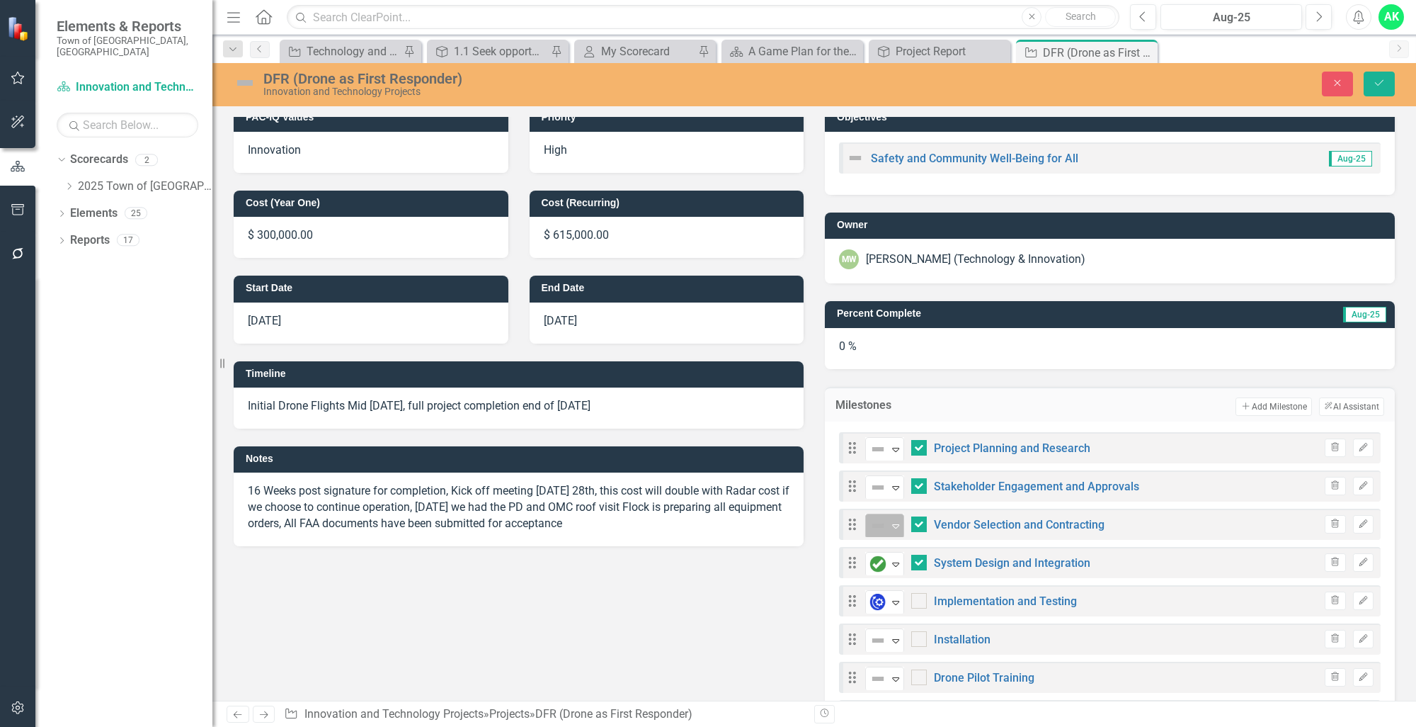
click at [870, 525] on img at bounding box center [878, 525] width 17 height 17
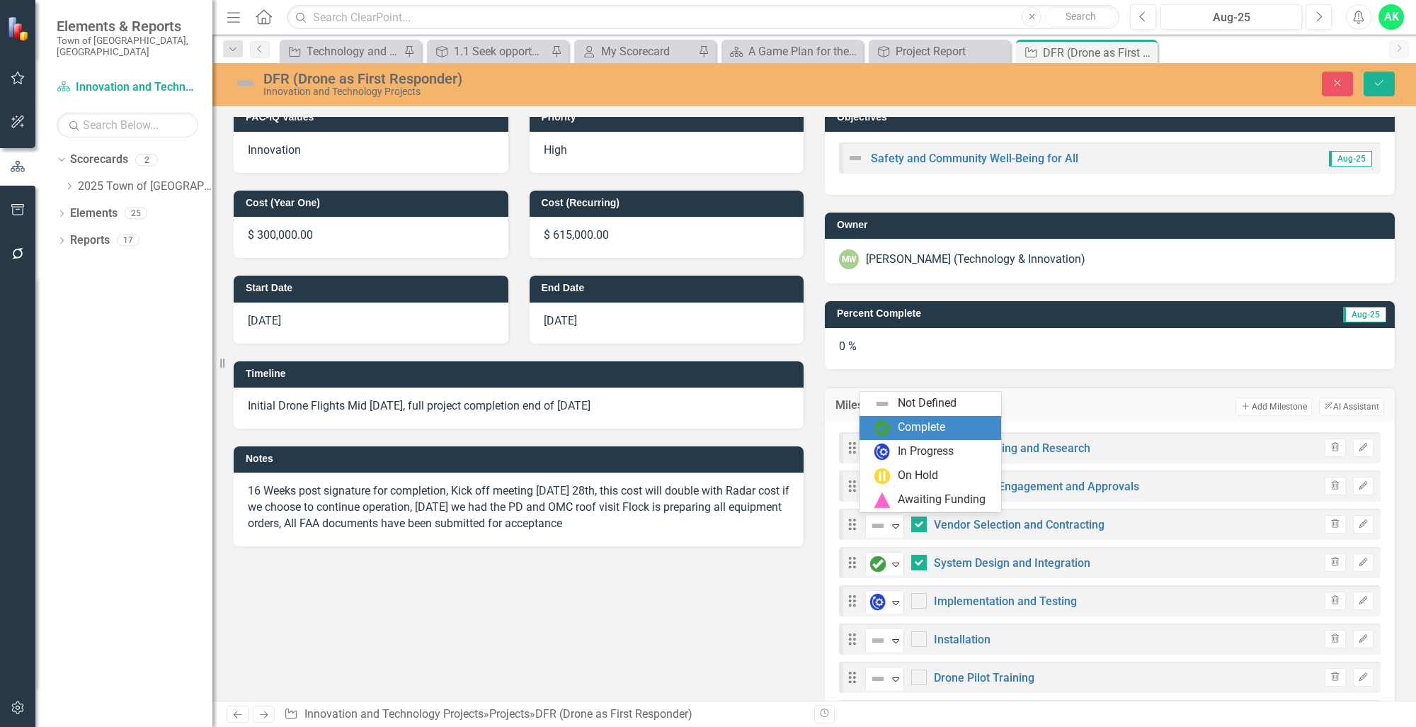
click at [895, 431] on div "Complete" at bounding box center [933, 427] width 119 height 17
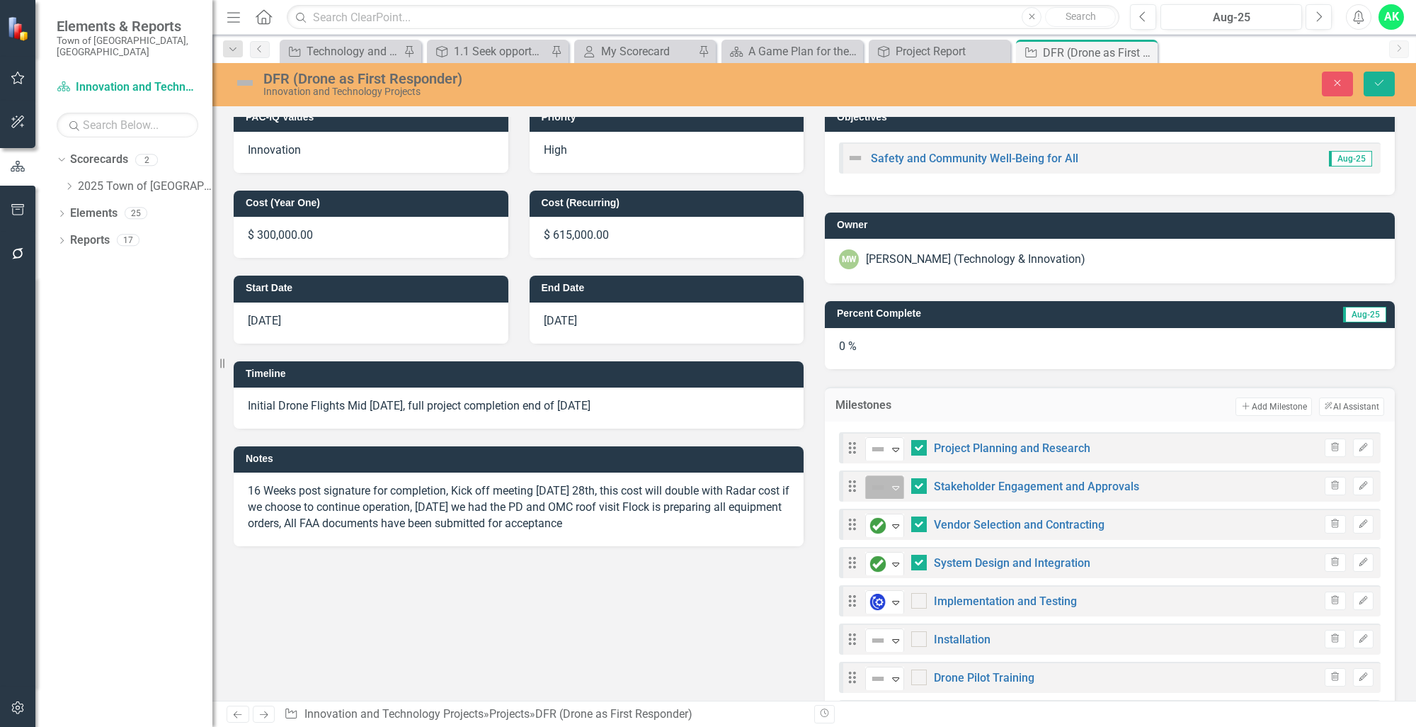
click at [875, 482] on img at bounding box center [878, 487] width 17 height 17
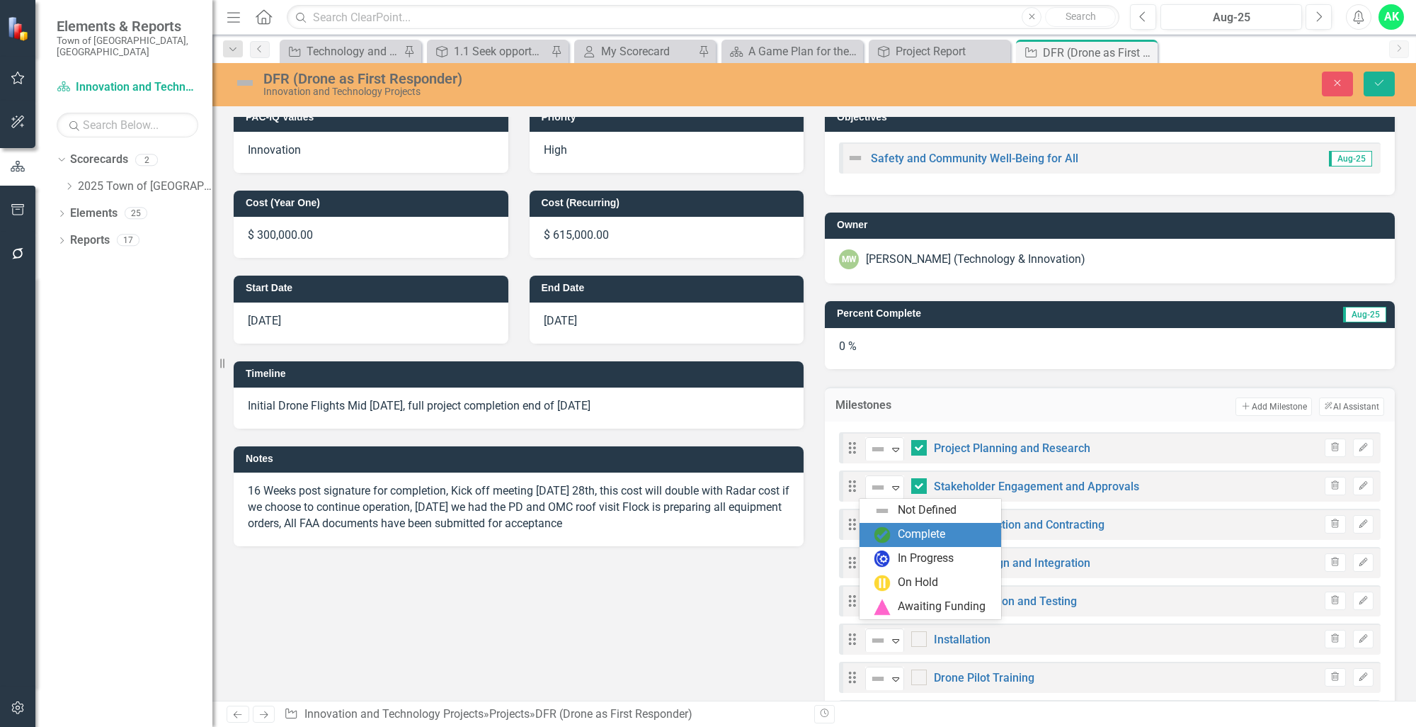
click at [892, 525] on div "Complete" at bounding box center [931, 535] width 142 height 24
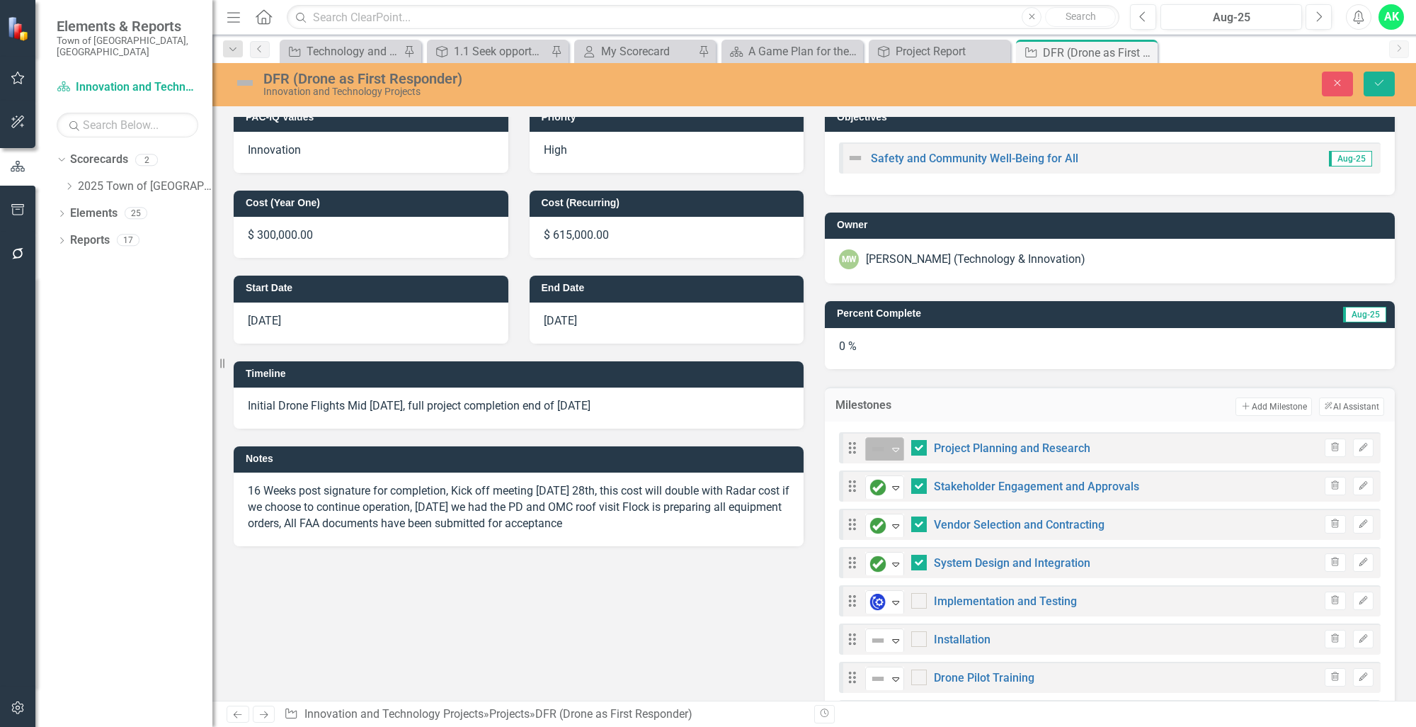
click at [889, 443] on icon "Expand" at bounding box center [896, 448] width 14 height 11
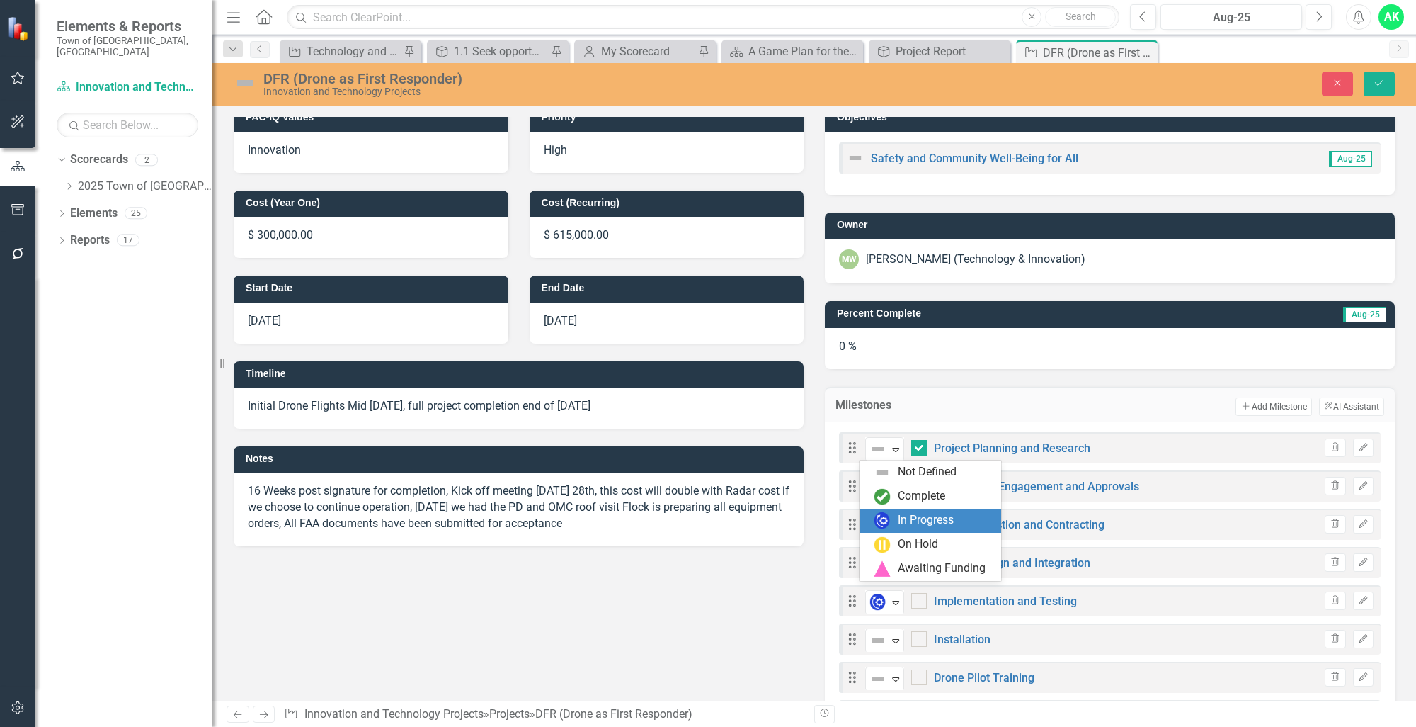
click at [881, 508] on div "In Progress" at bounding box center [931, 520] width 142 height 24
click at [889, 452] on icon "Expand" at bounding box center [896, 448] width 14 height 11
click at [883, 494] on img at bounding box center [882, 496] width 17 height 17
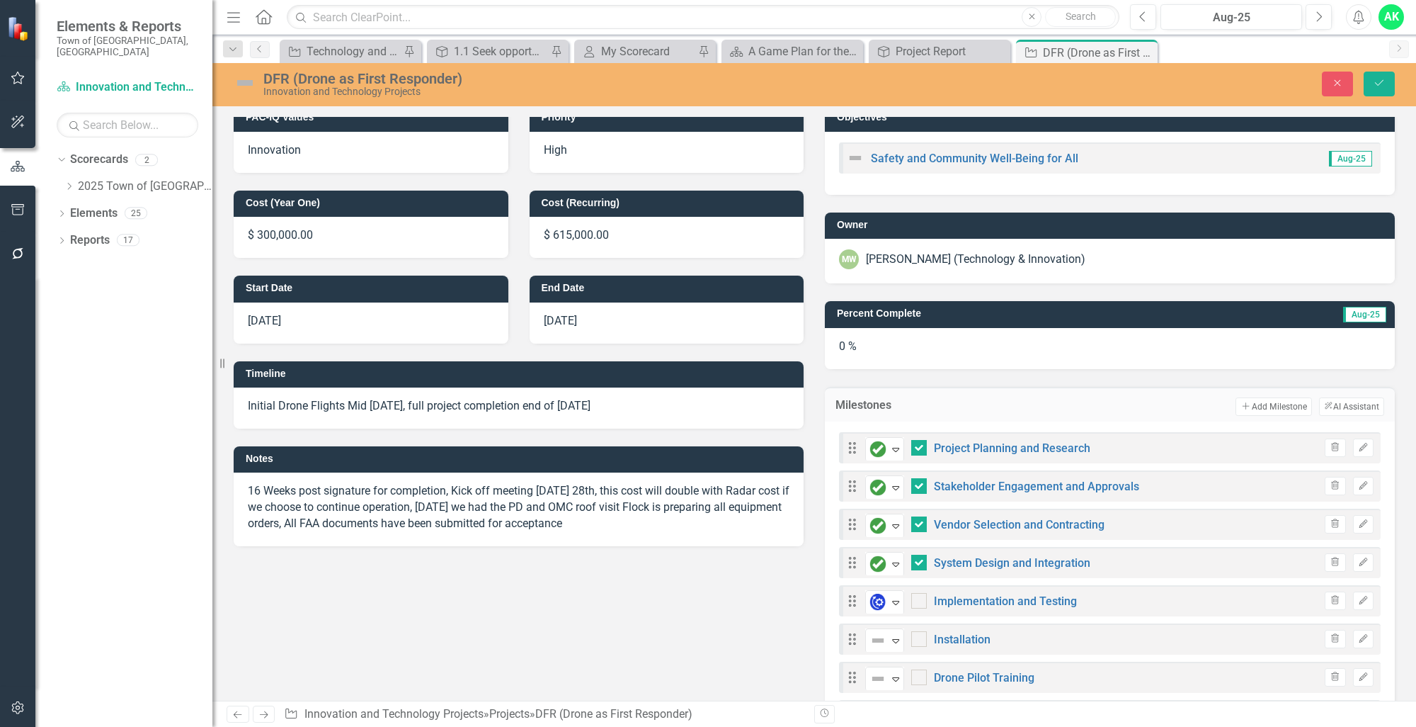
click at [249, 86] on img at bounding box center [245, 83] width 23 height 23
click at [1386, 80] on button "Save" at bounding box center [1379, 84] width 31 height 25
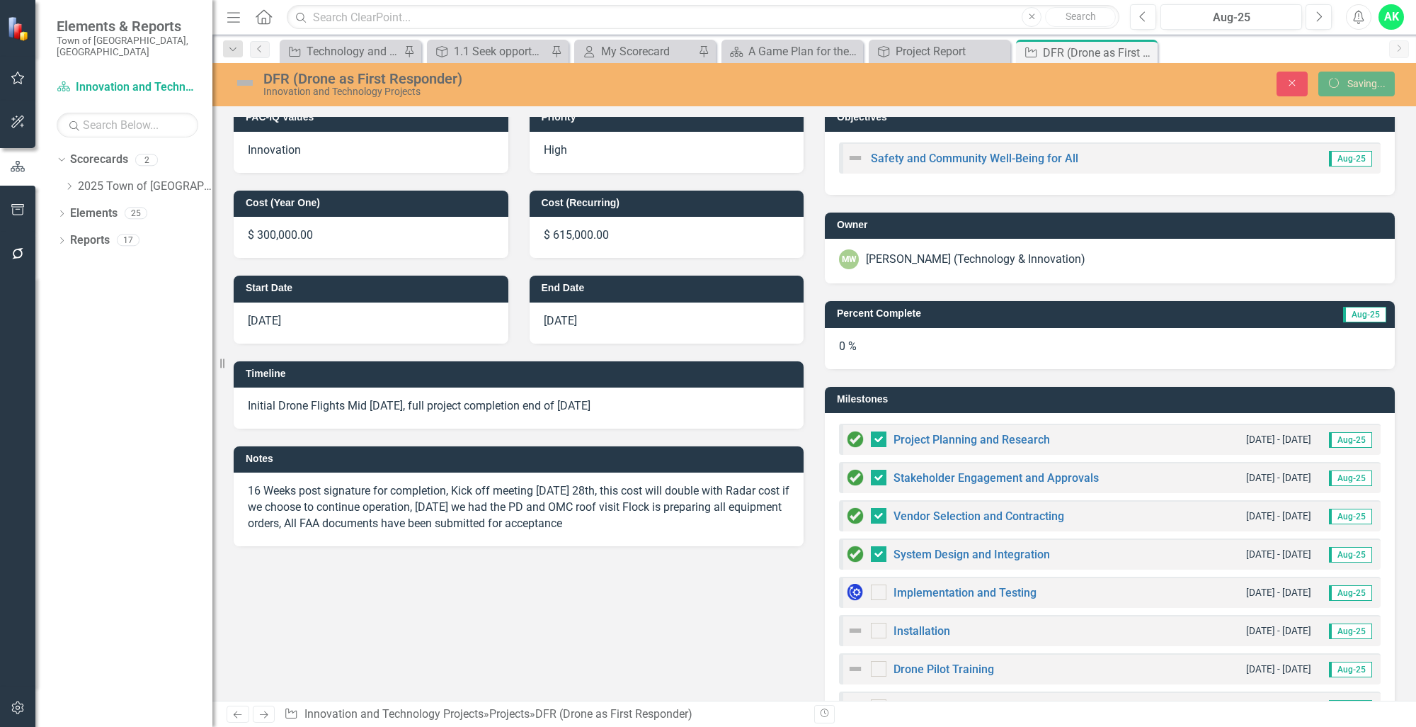
checkbox input "false"
checkbox input "true"
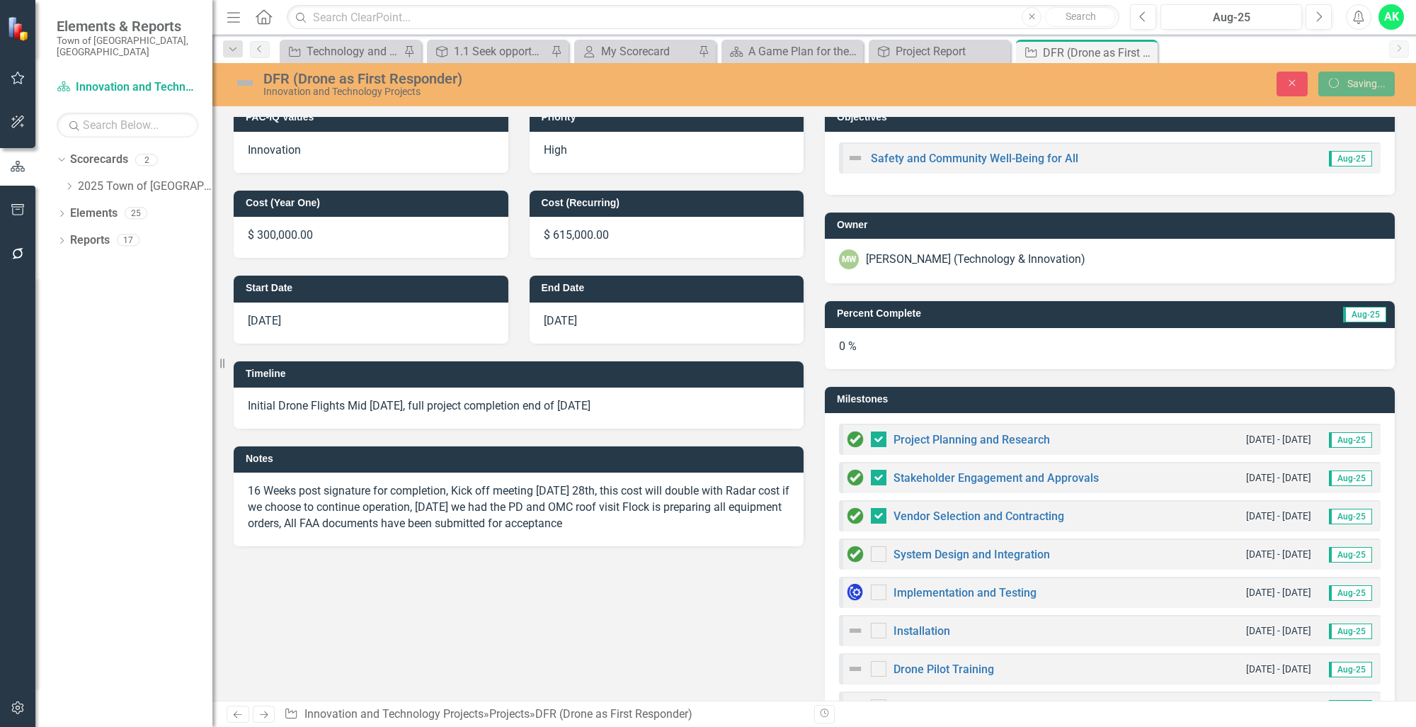
checkbox input "true"
checkbox input "false"
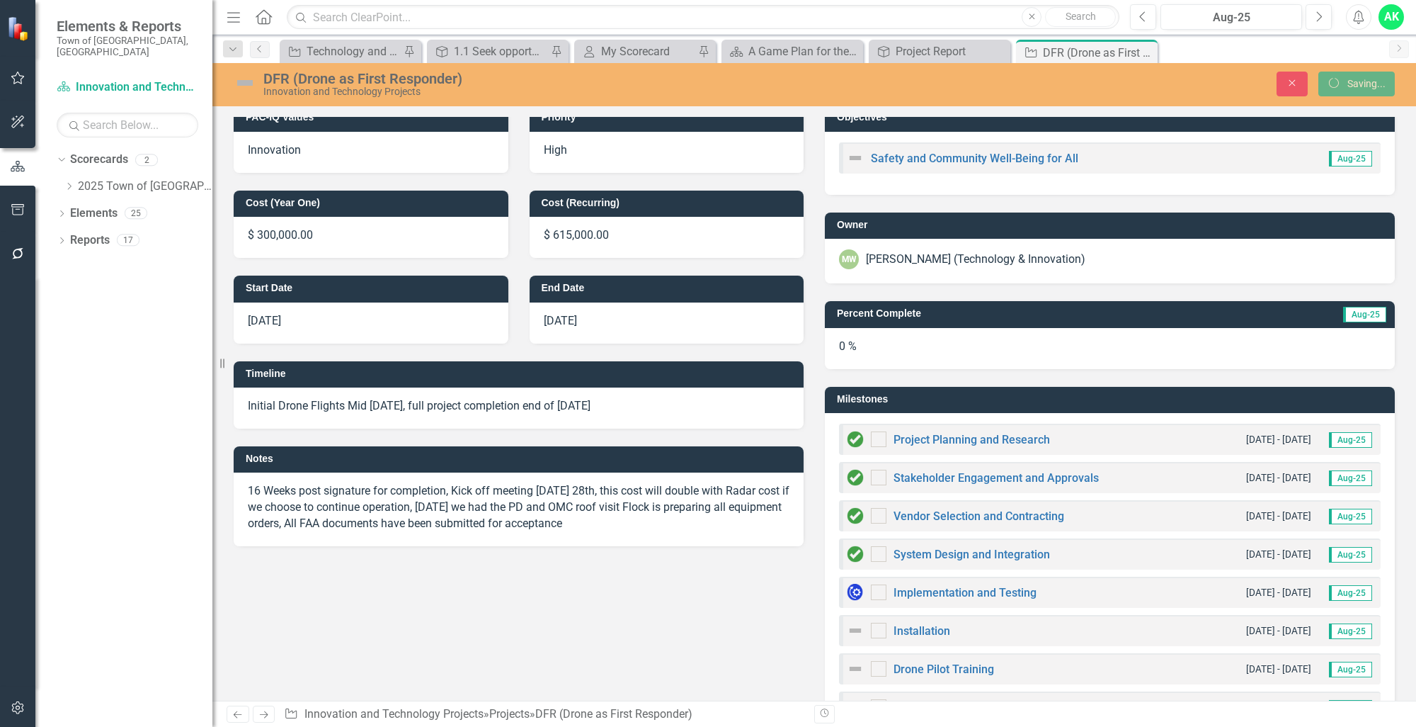
checkbox input "true"
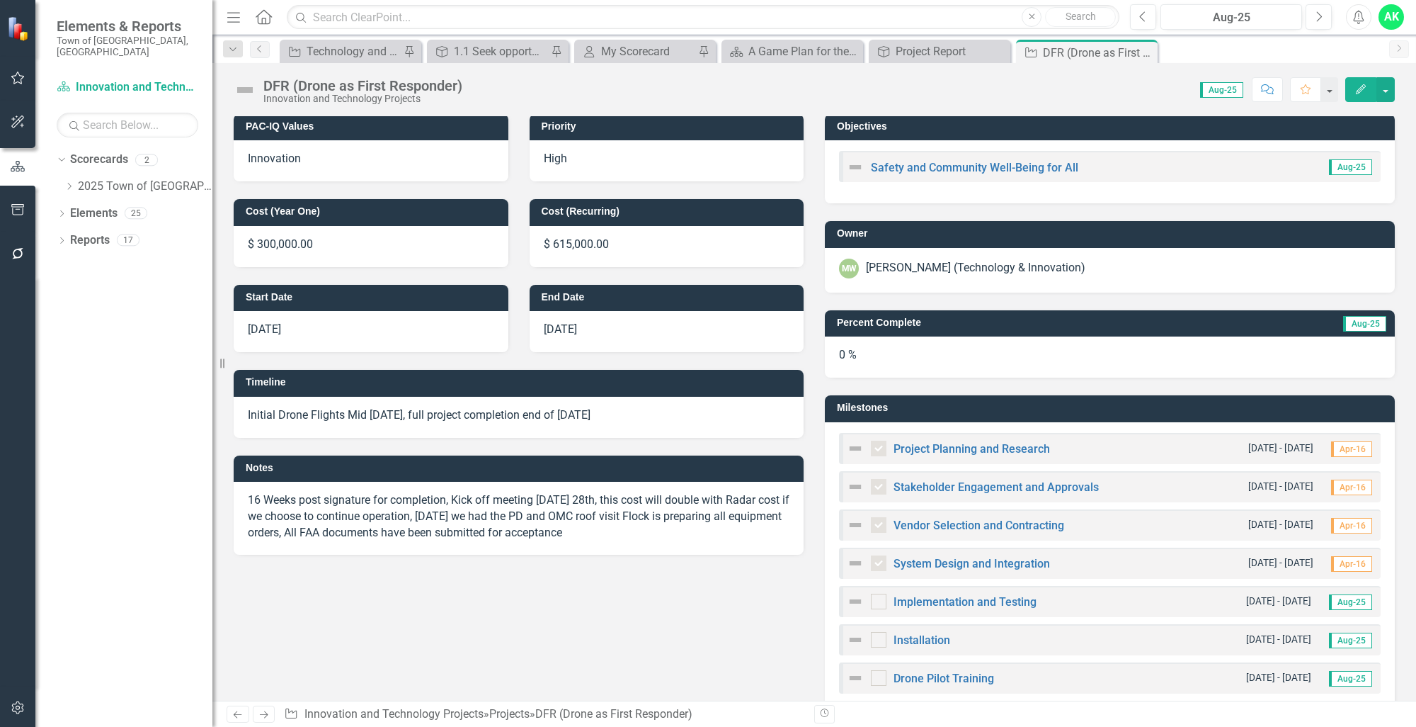
scroll to position [0, 0]
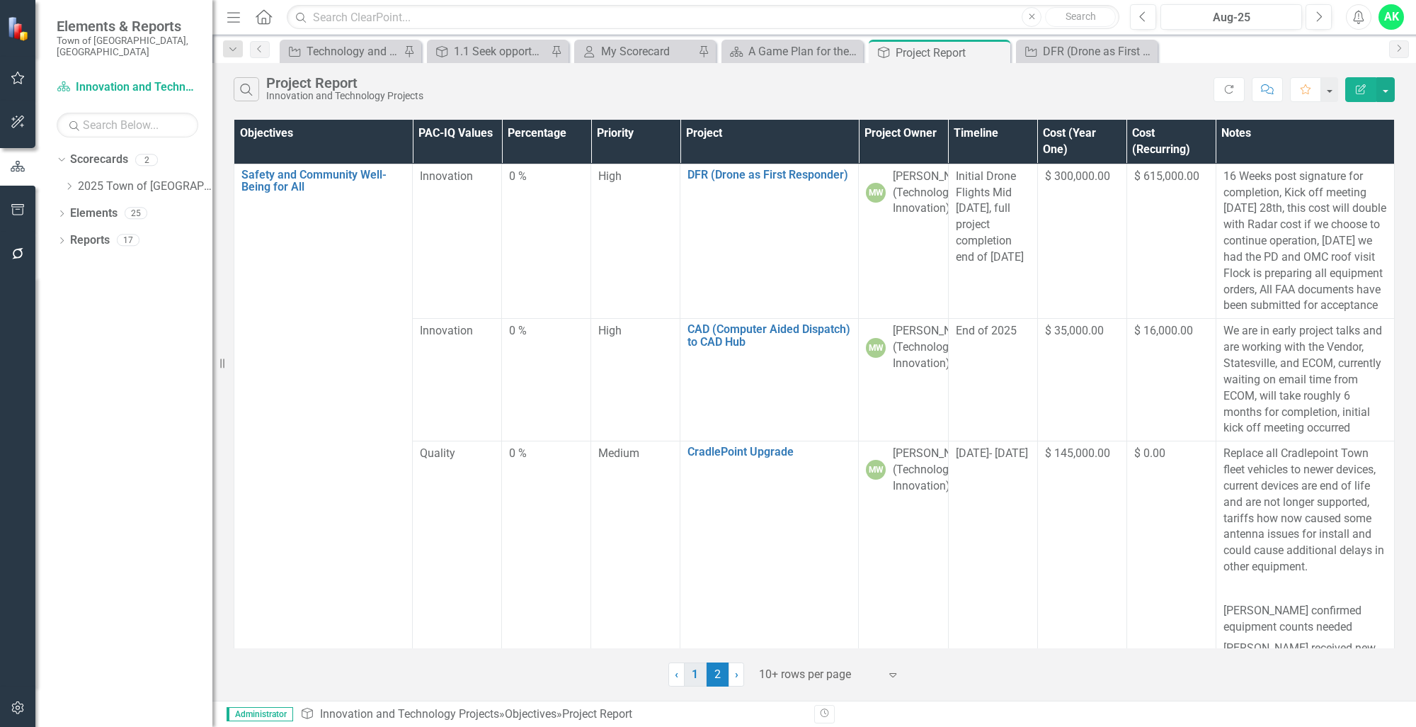
click at [698, 674] on link "1" at bounding box center [695, 674] width 23 height 24
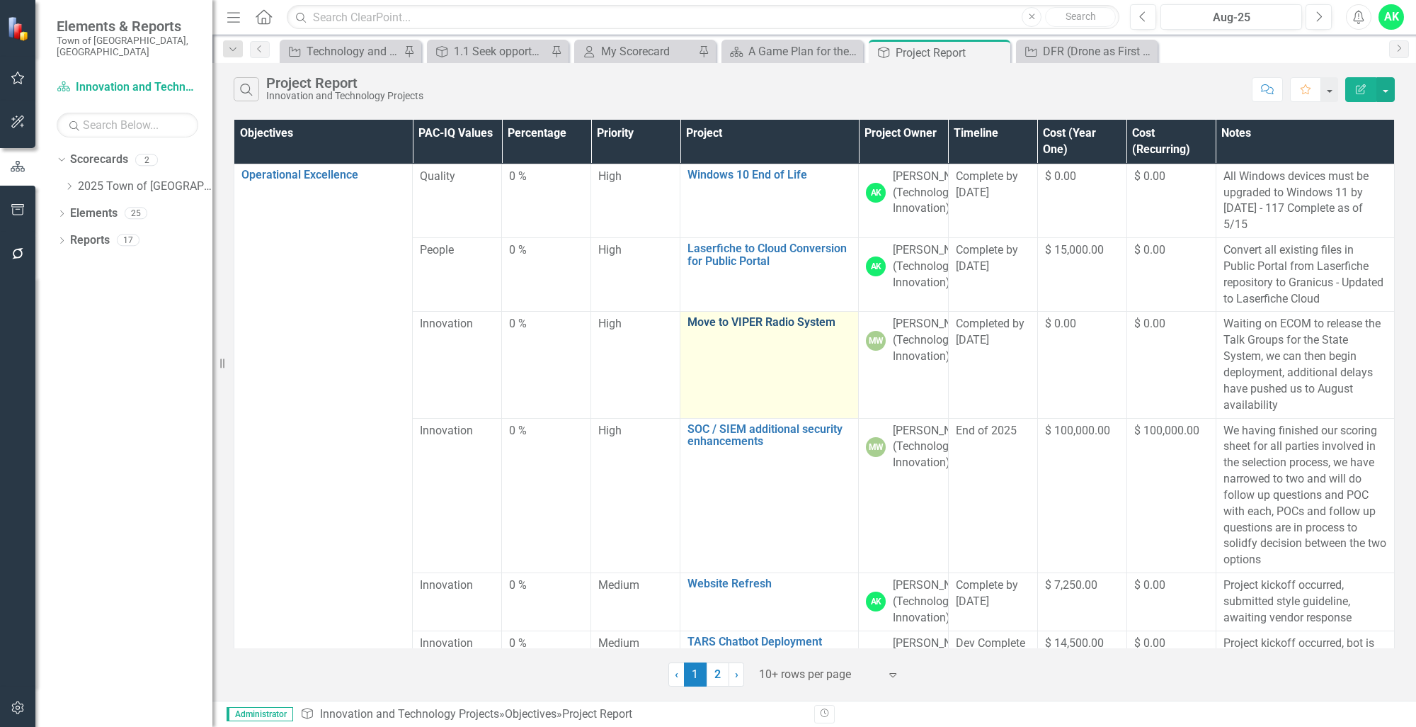
click at [780, 329] on link "Move to VIPER Radio System" at bounding box center [770, 322] width 164 height 13
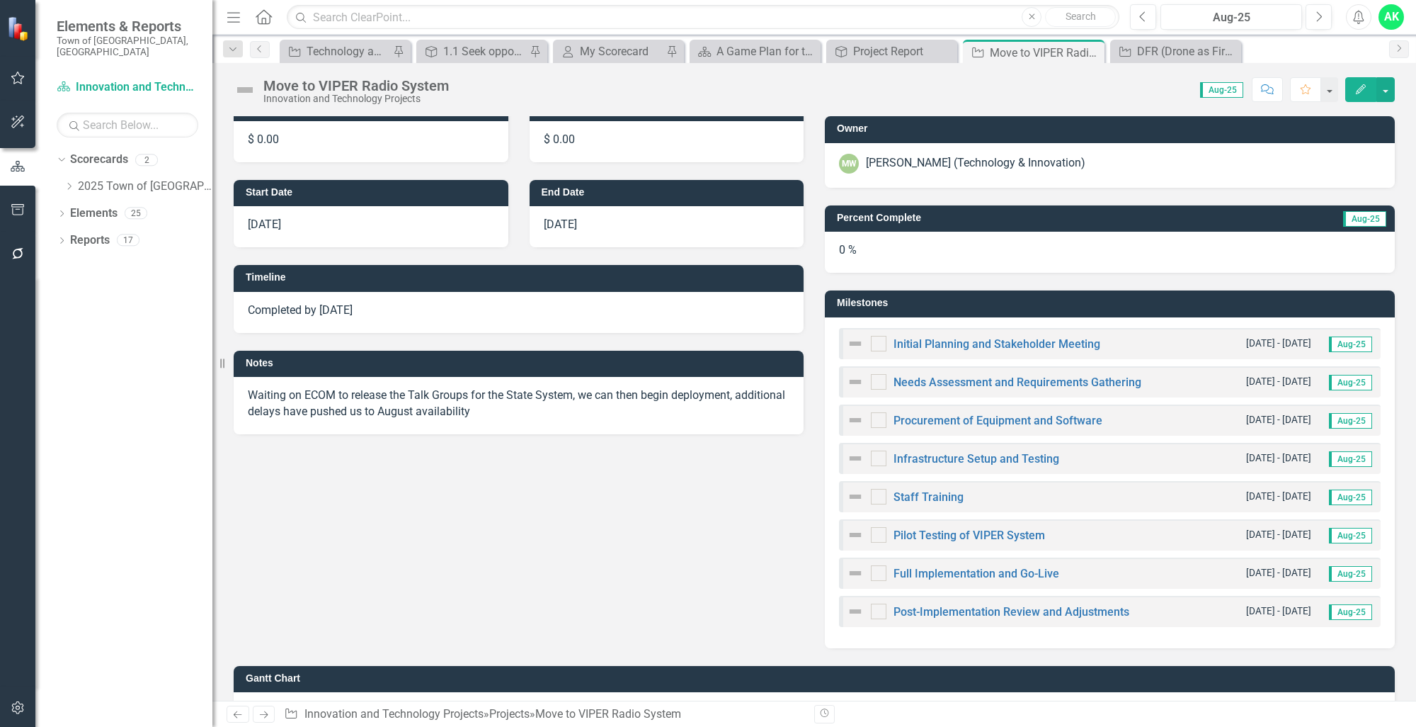
scroll to position [74, 0]
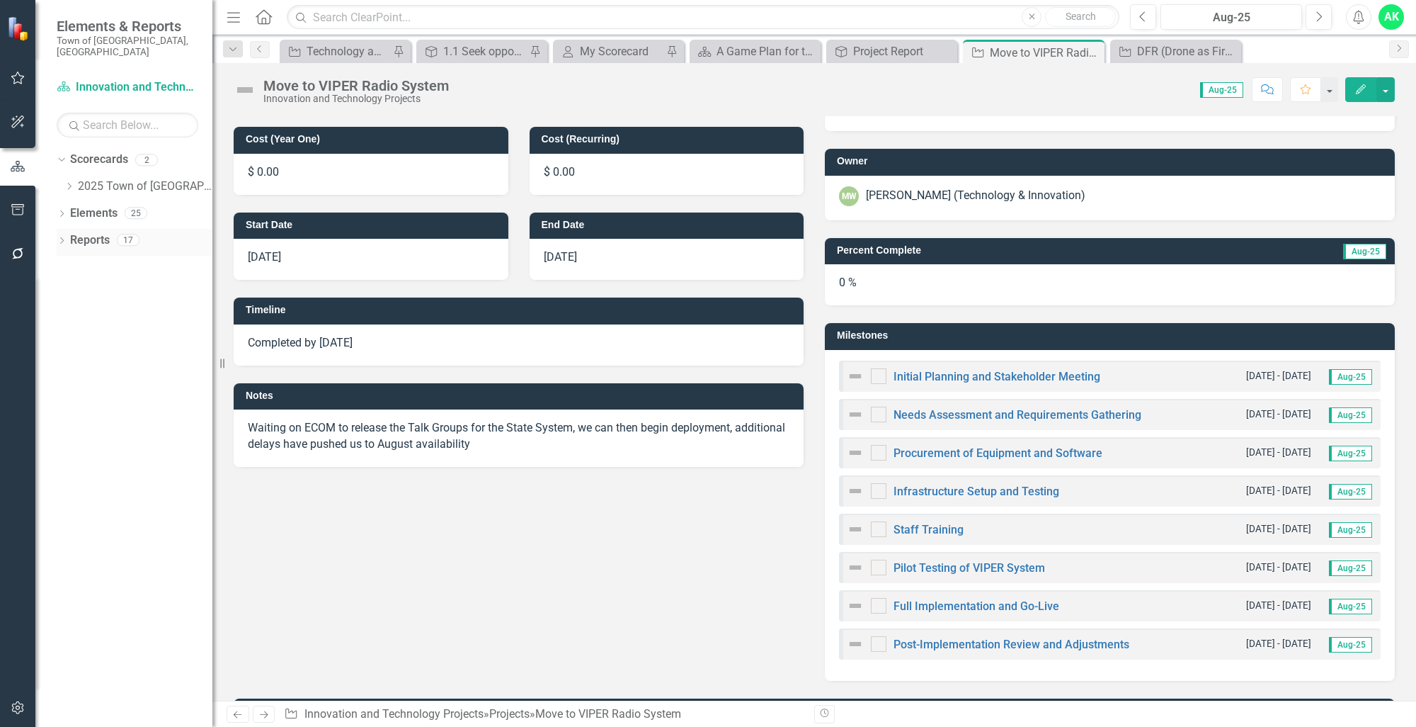
click at [59, 238] on icon "Dropdown" at bounding box center [62, 242] width 10 height 8
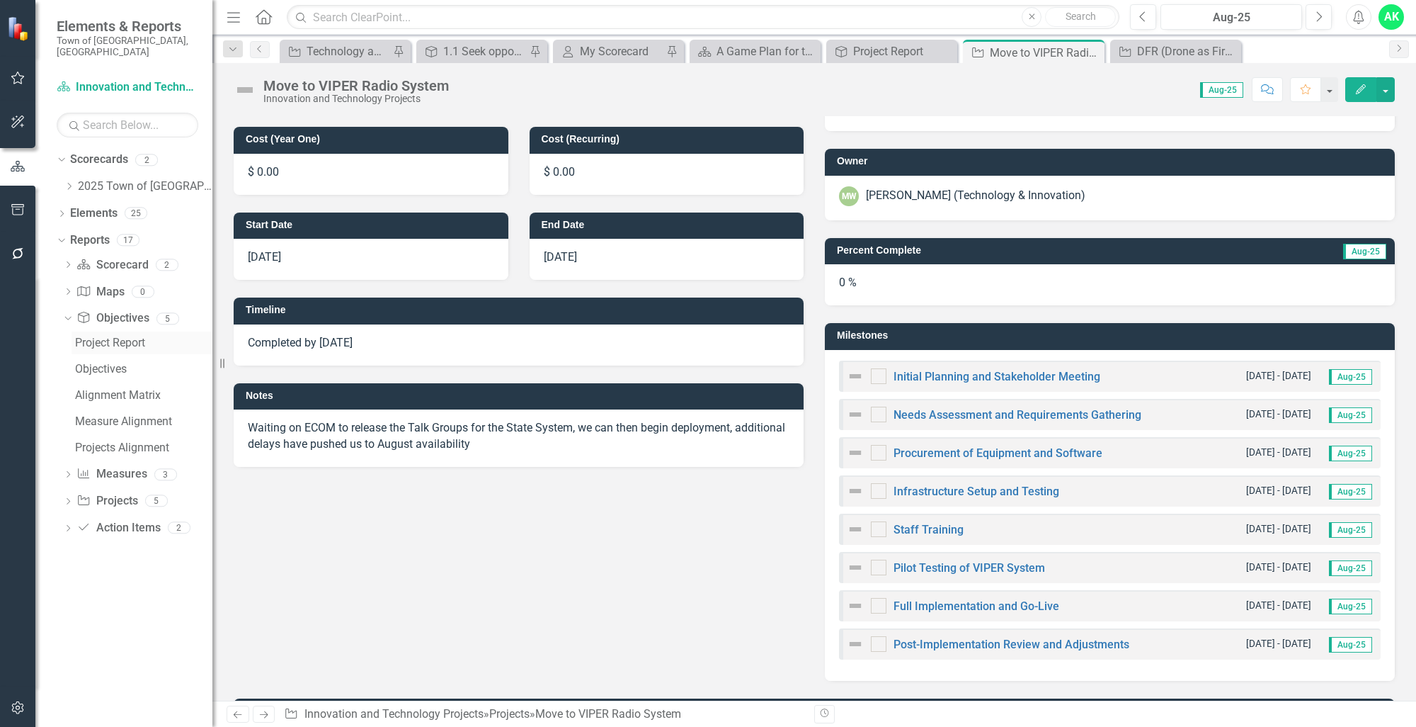
click at [114, 336] on div "Project Report" at bounding box center [143, 342] width 137 height 13
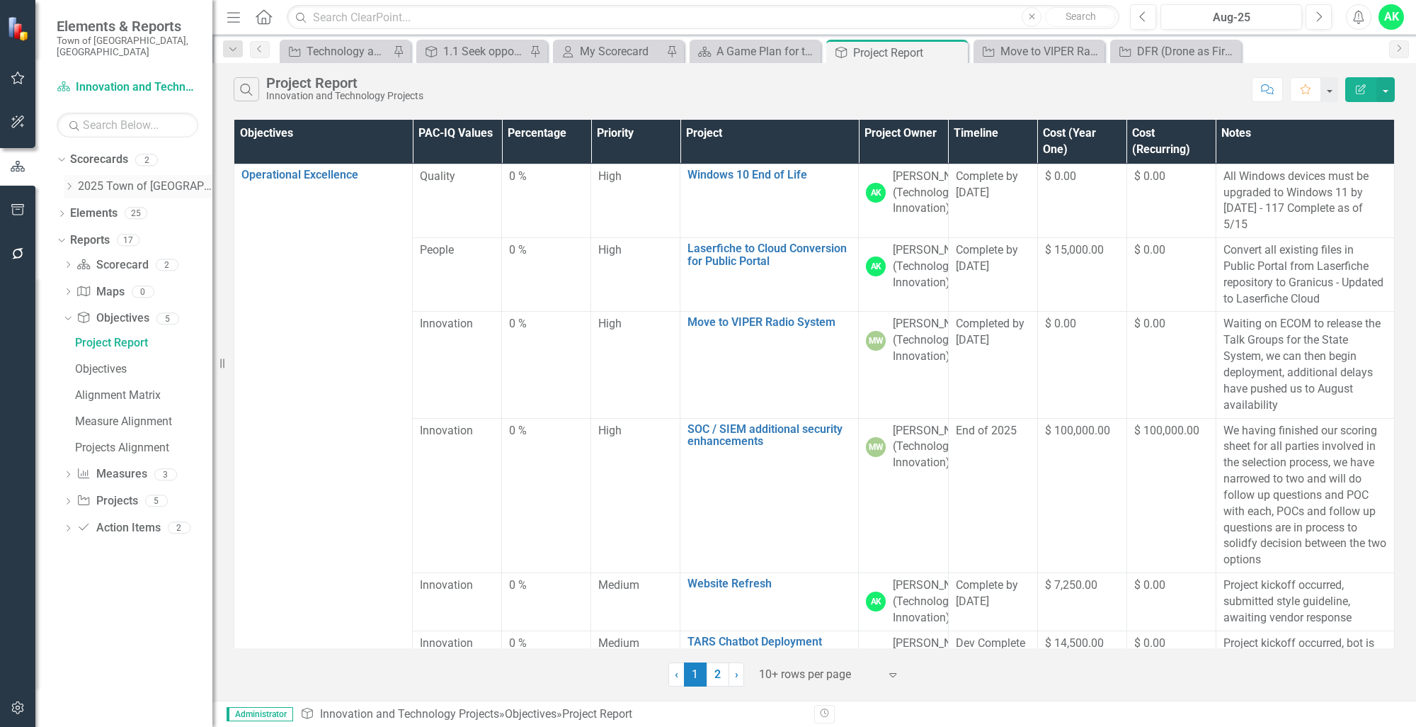
drag, startPoint x: 69, startPoint y: 175, endPoint x: 90, endPoint y: 174, distance: 21.3
click at [69, 182] on icon "Dropdown" at bounding box center [69, 186] width 11 height 8
click at [113, 205] on link "Innovation and Technology Projects" at bounding box center [152, 213] width 120 height 16
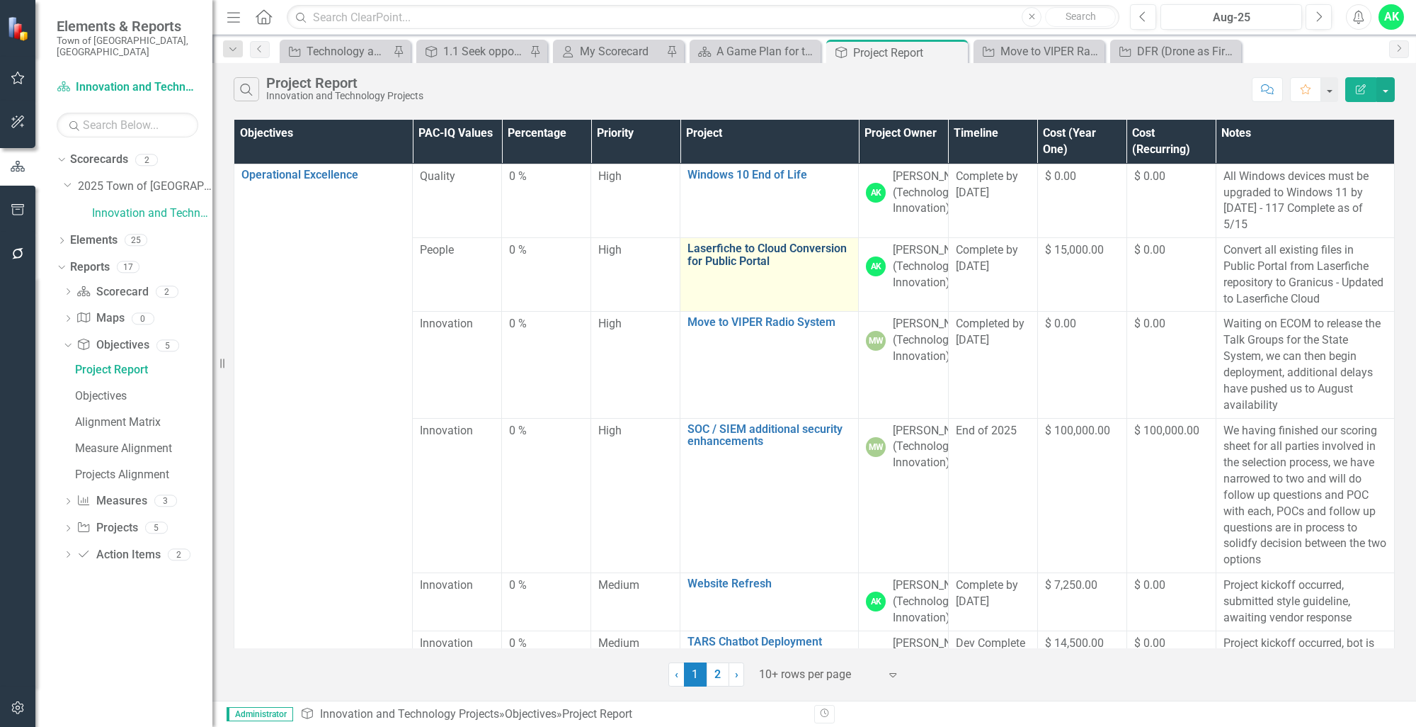
click at [690, 267] on link "Laserfiche to Cloud Conversion for Public Portal" at bounding box center [770, 254] width 164 height 25
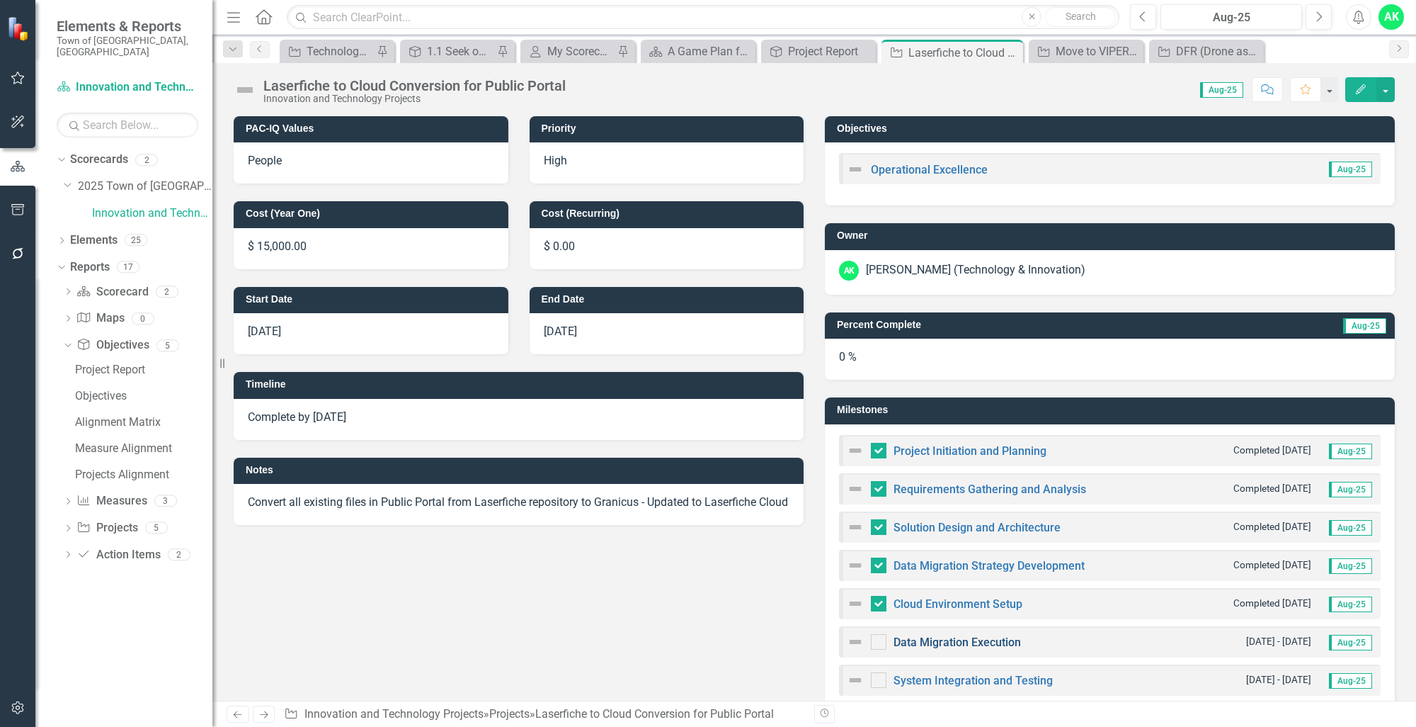
click at [946, 640] on link "Data Migration Execution" at bounding box center [957, 641] width 127 height 13
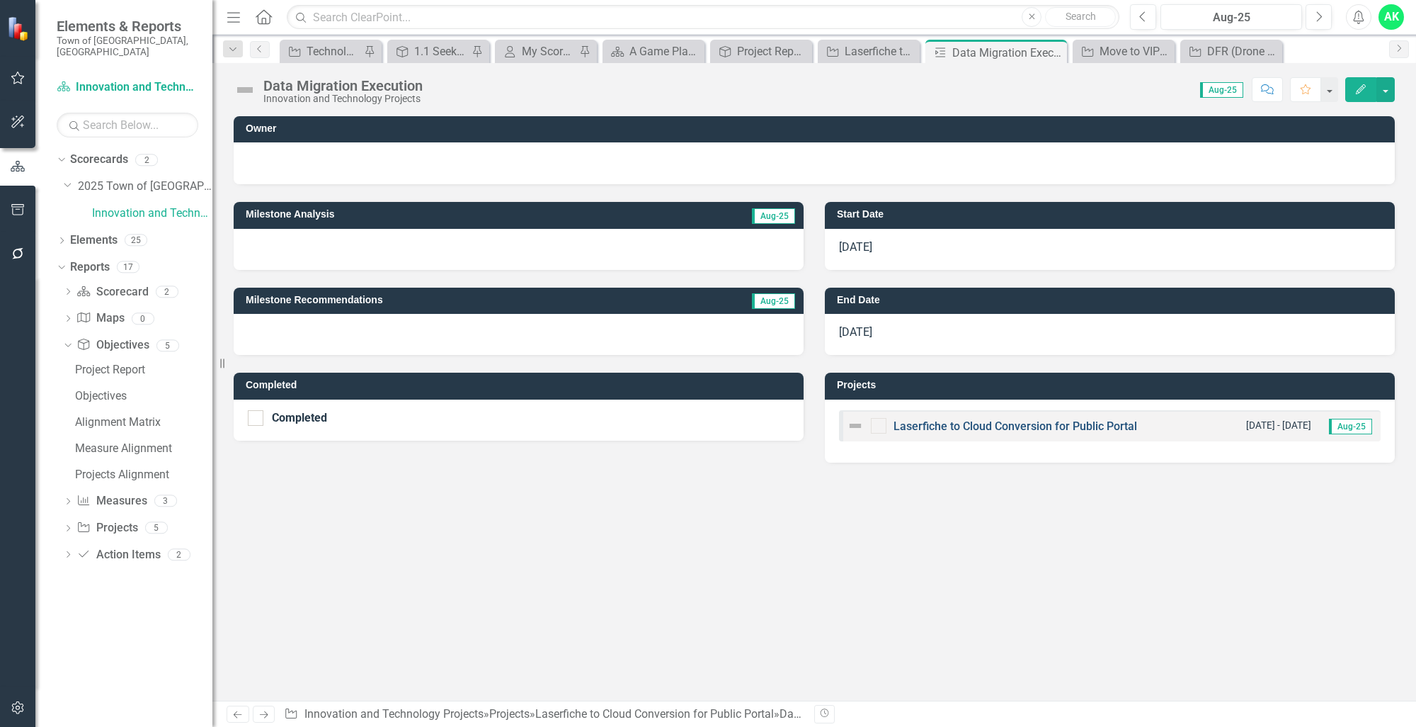
click at [989, 426] on link "Laserfiche to Cloud Conversion for Public Portal" at bounding box center [1016, 425] width 244 height 13
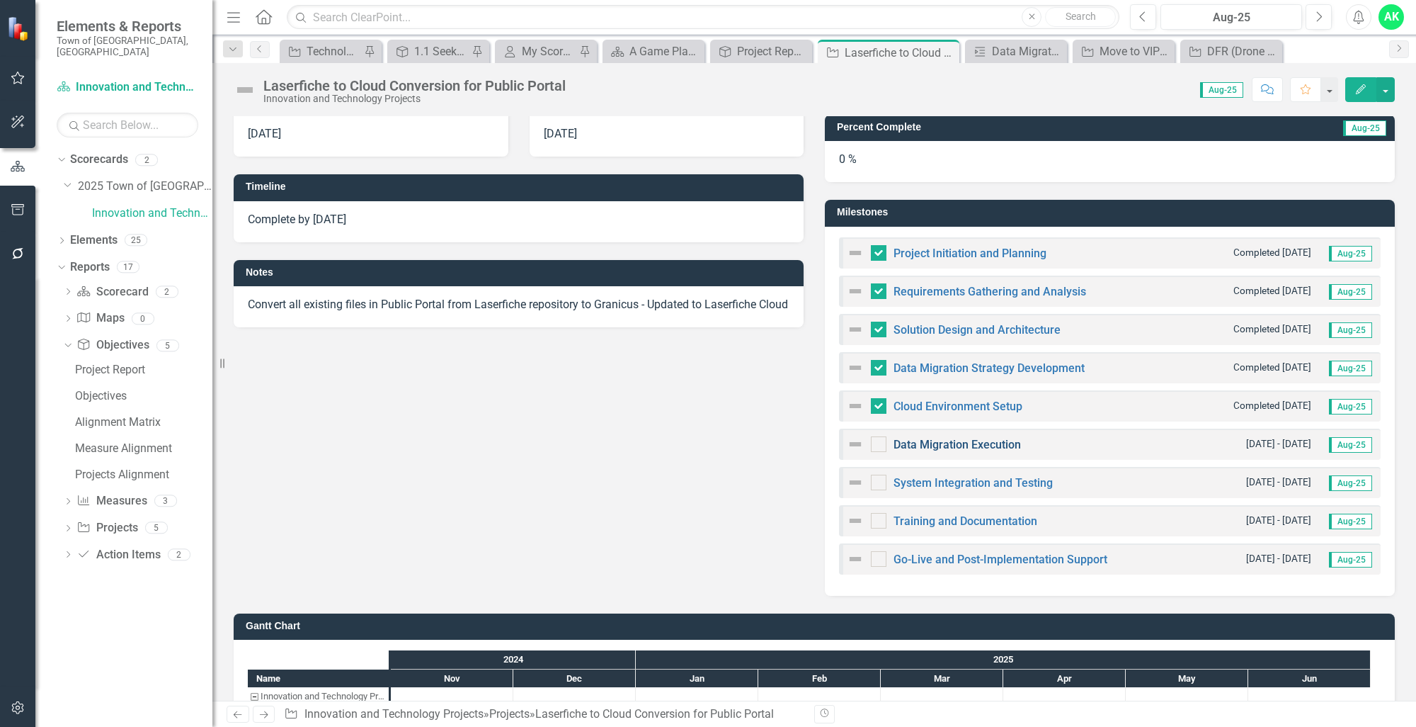
scroll to position [212, 0]
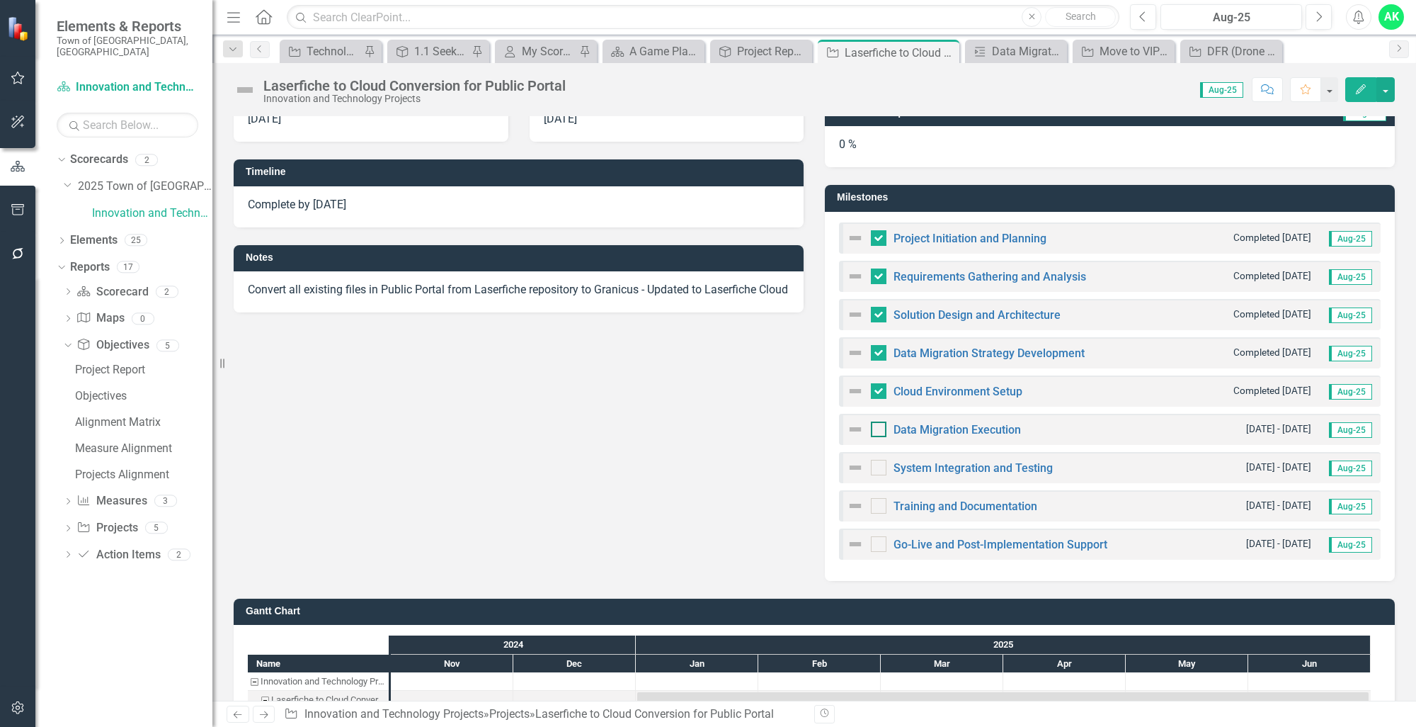
click at [874, 433] on div at bounding box center [879, 429] width 16 height 16
click at [874, 431] on input "checkbox" at bounding box center [875, 425] width 9 height 9
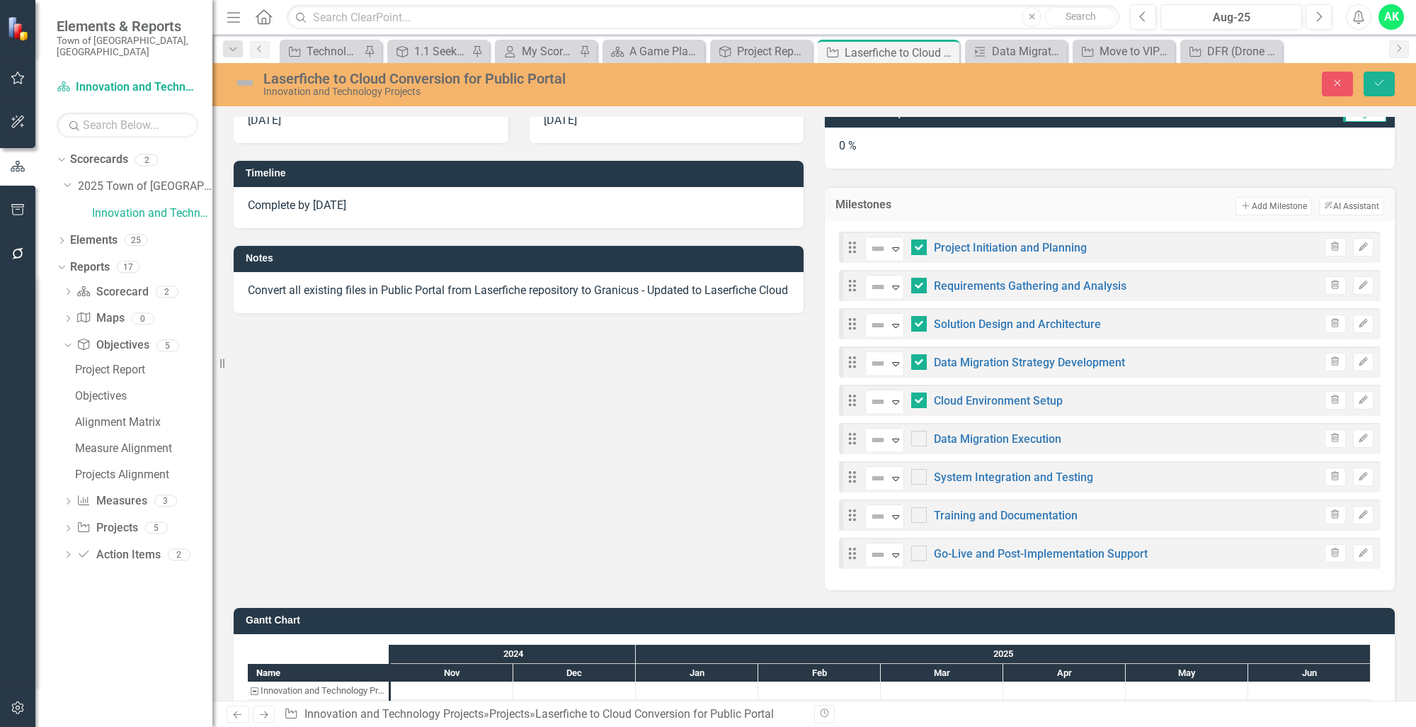
checkbox input "true"
click at [896, 443] on icon "Expand" at bounding box center [896, 439] width 14 height 11
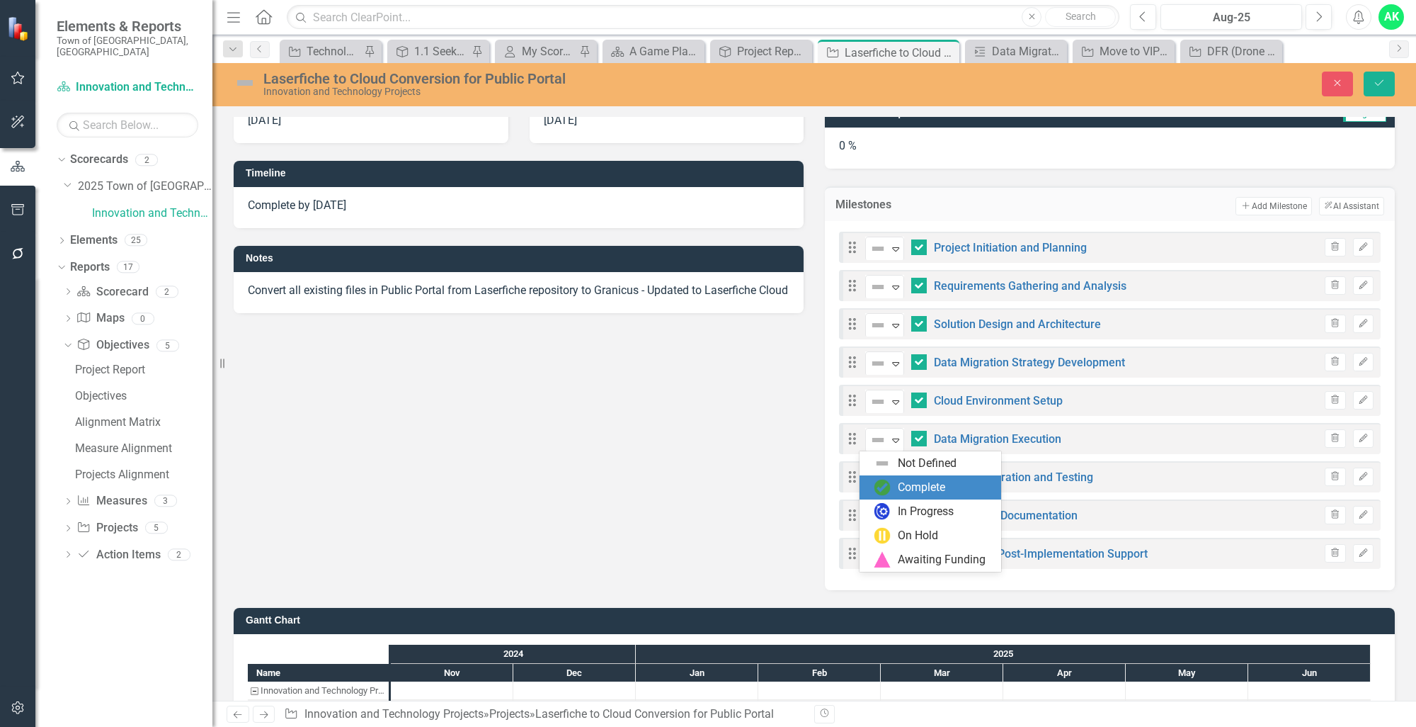
click at [895, 494] on div "Complete" at bounding box center [933, 487] width 119 height 17
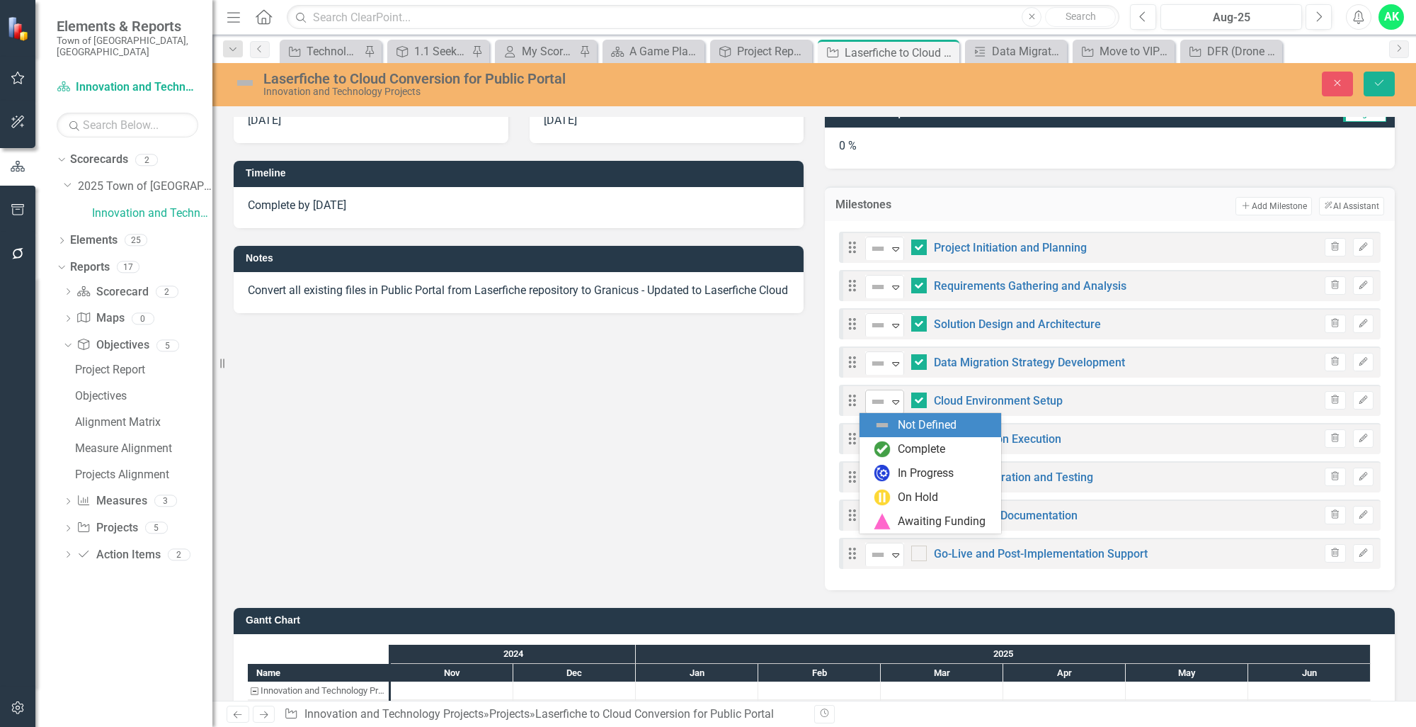
click at [889, 404] on icon "Expand" at bounding box center [896, 401] width 14 height 11
click at [889, 446] on img at bounding box center [882, 448] width 17 height 17
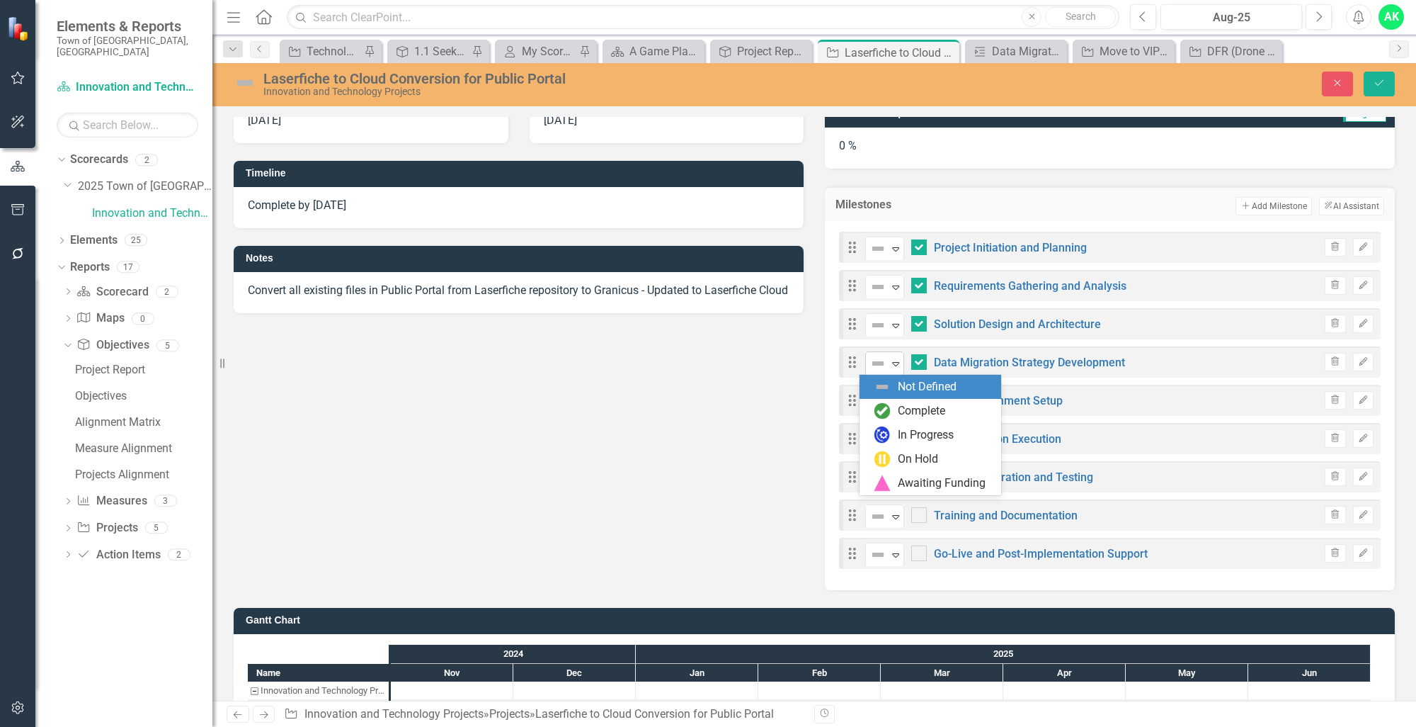
click at [889, 363] on icon "Expand" at bounding box center [896, 363] width 14 height 11
click at [889, 407] on img at bounding box center [882, 410] width 17 height 17
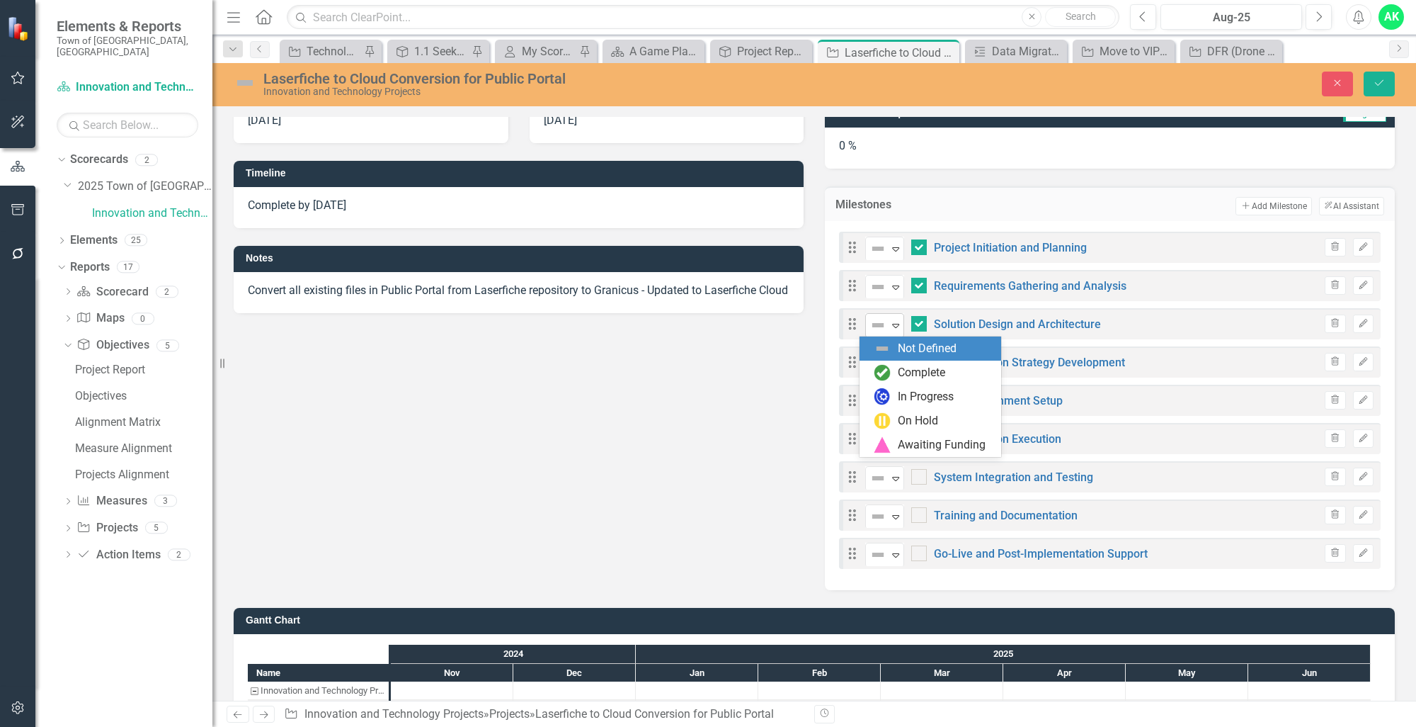
click at [889, 320] on icon "Expand" at bounding box center [896, 324] width 14 height 11
click at [885, 375] on img at bounding box center [882, 372] width 17 height 17
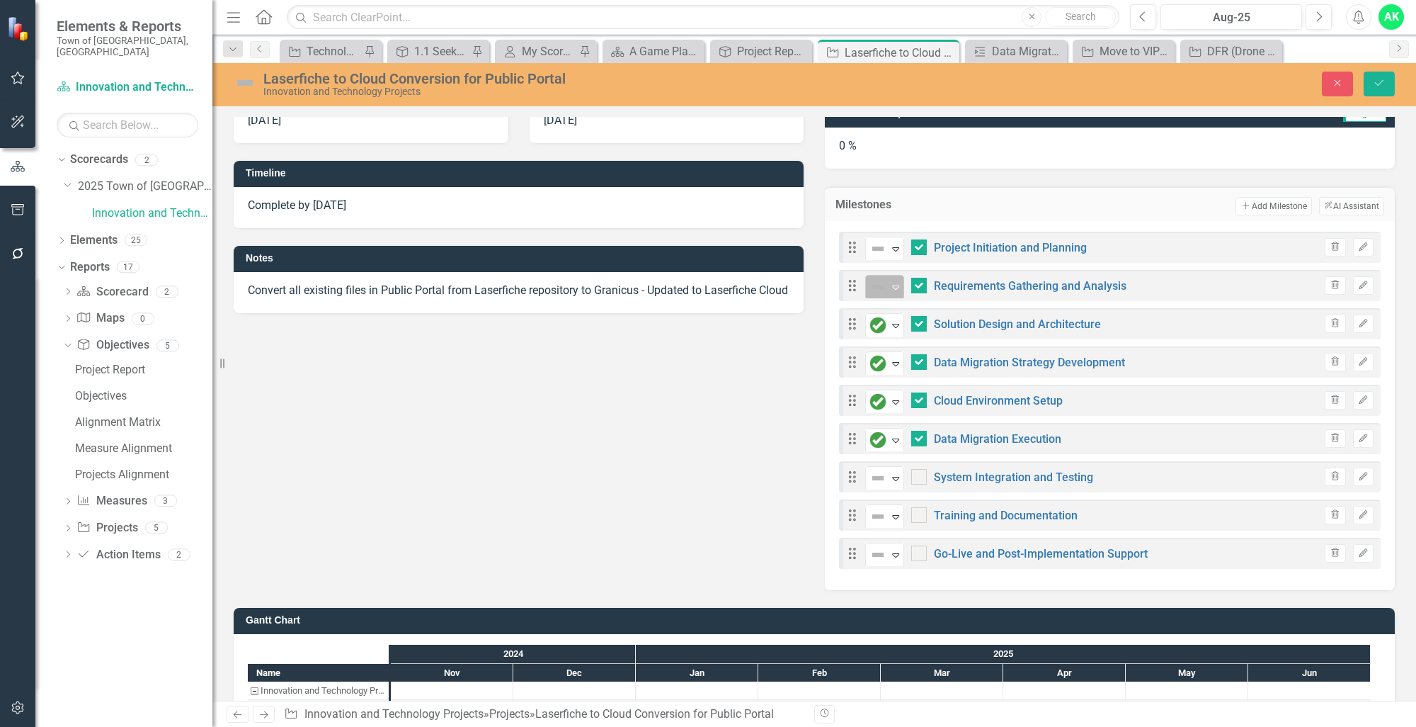
click at [889, 288] on icon "Expand" at bounding box center [896, 286] width 14 height 11
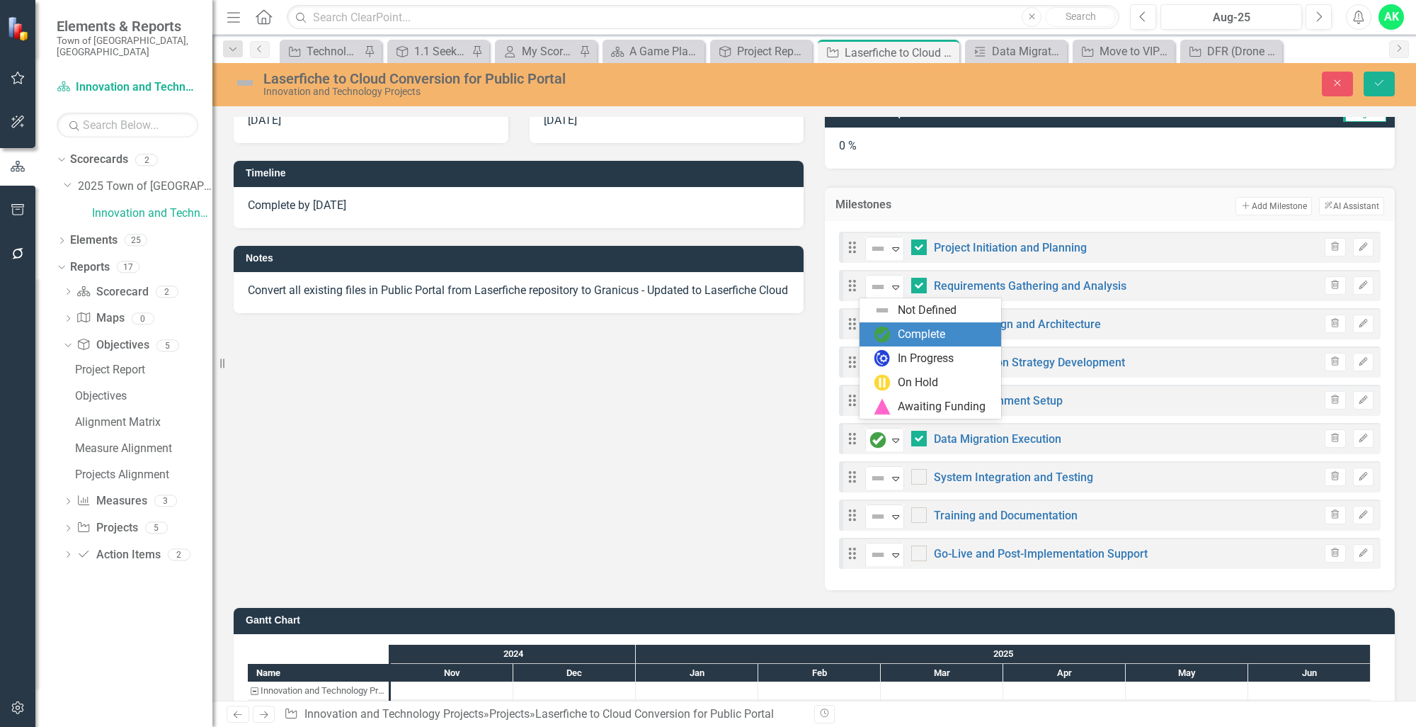
click at [888, 336] on img at bounding box center [882, 334] width 17 height 17
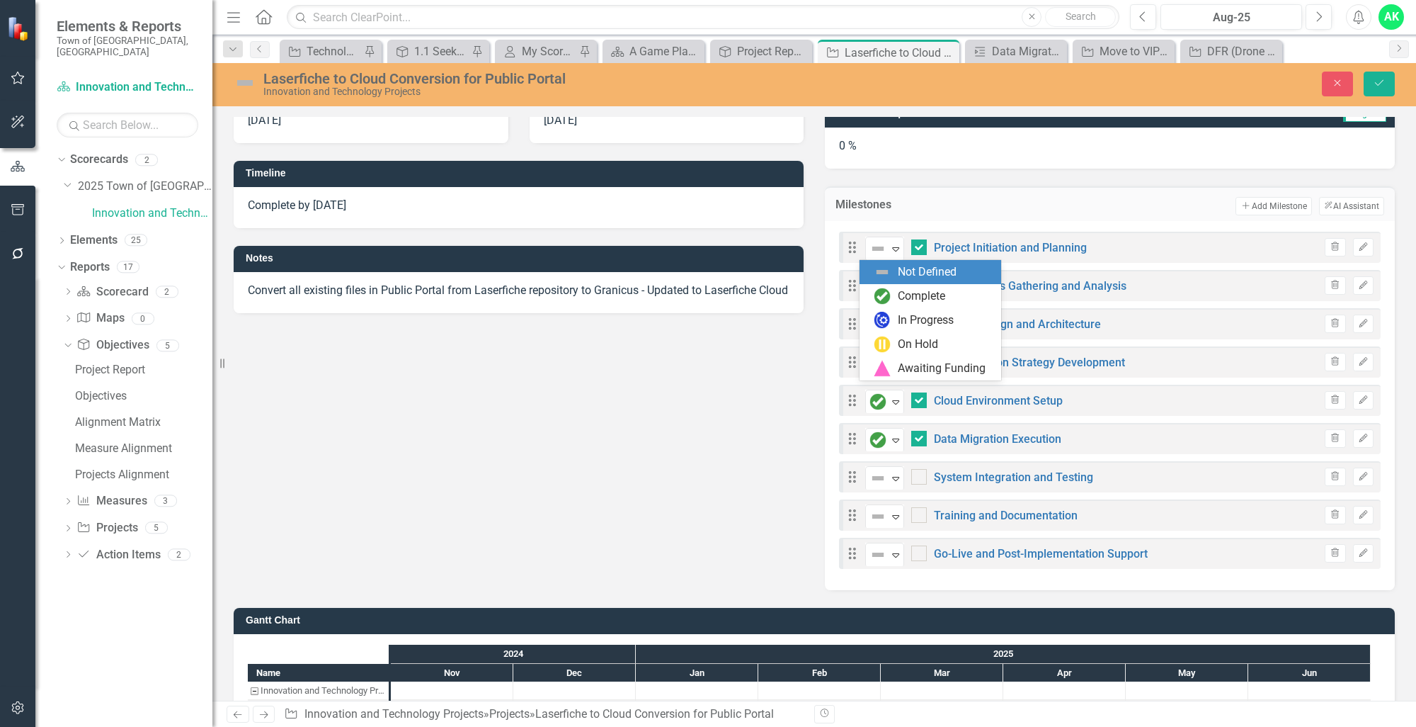
drag, startPoint x: 890, startPoint y: 251, endPoint x: 889, endPoint y: 259, distance: 8.5
click at [890, 251] on icon "Expand" at bounding box center [896, 248] width 14 height 11
click at [881, 297] on img at bounding box center [882, 296] width 17 height 17
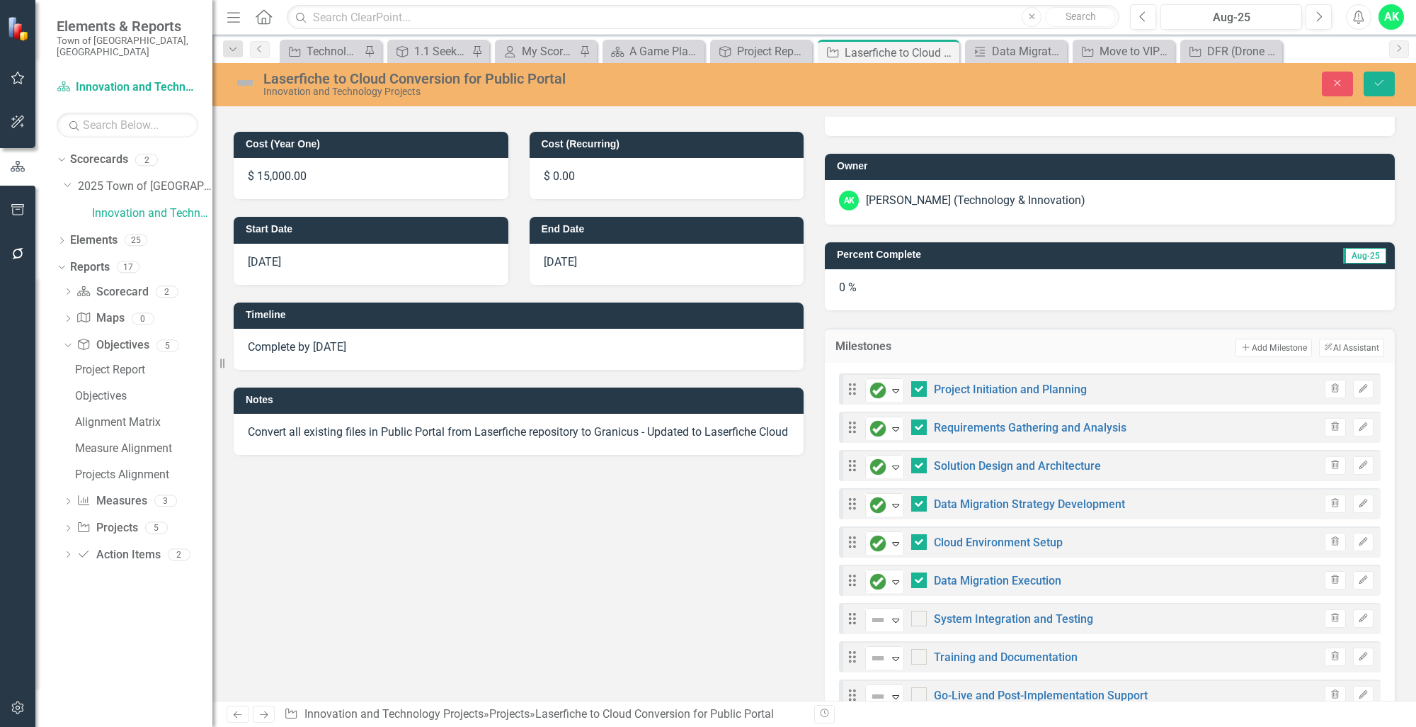
scroll to position [0, 0]
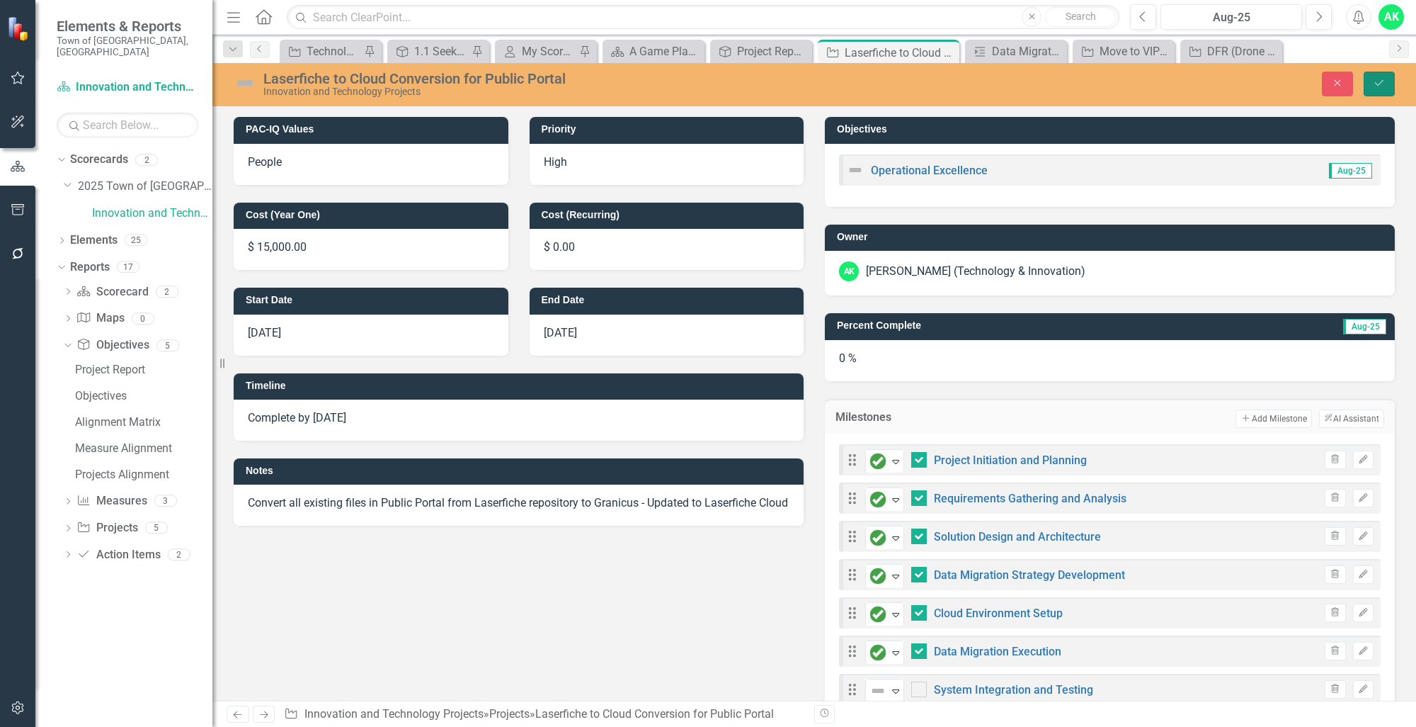
click at [1384, 87] on icon "Save" at bounding box center [1379, 83] width 13 height 10
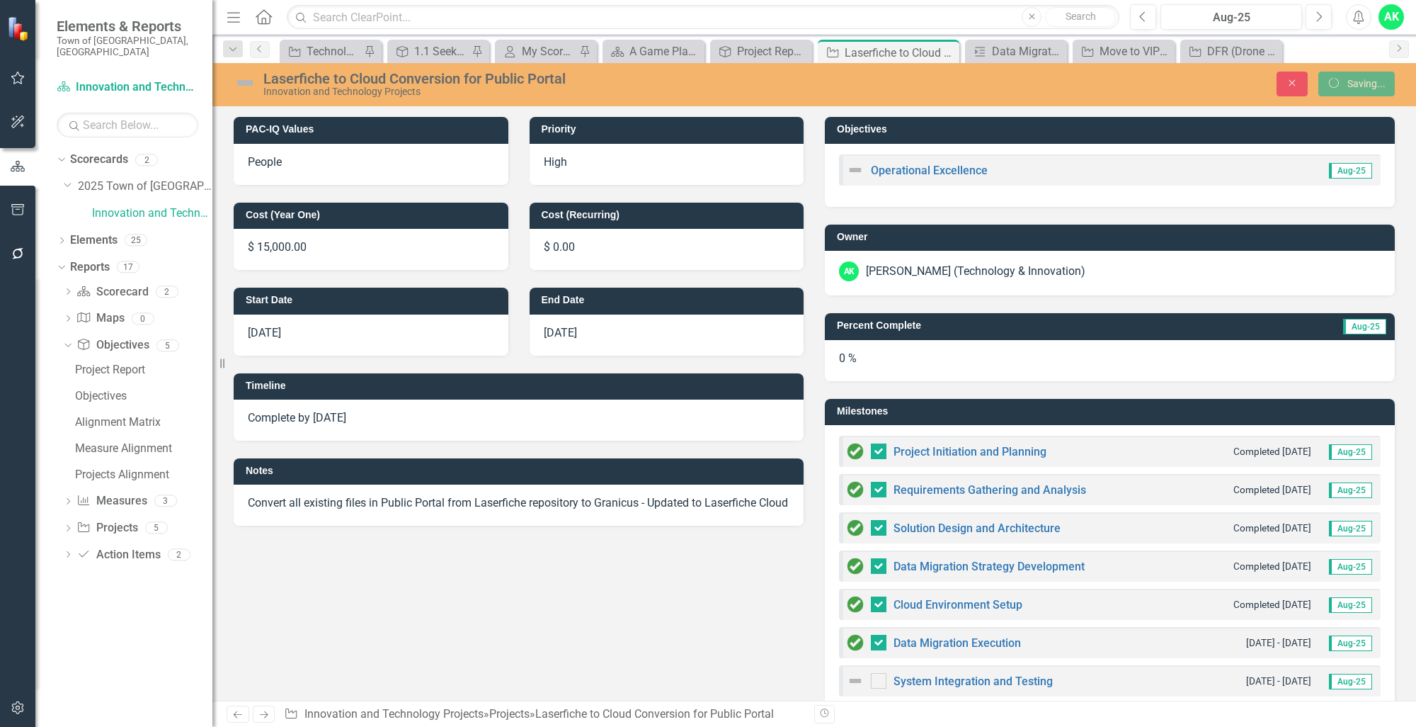
checkbox input "false"
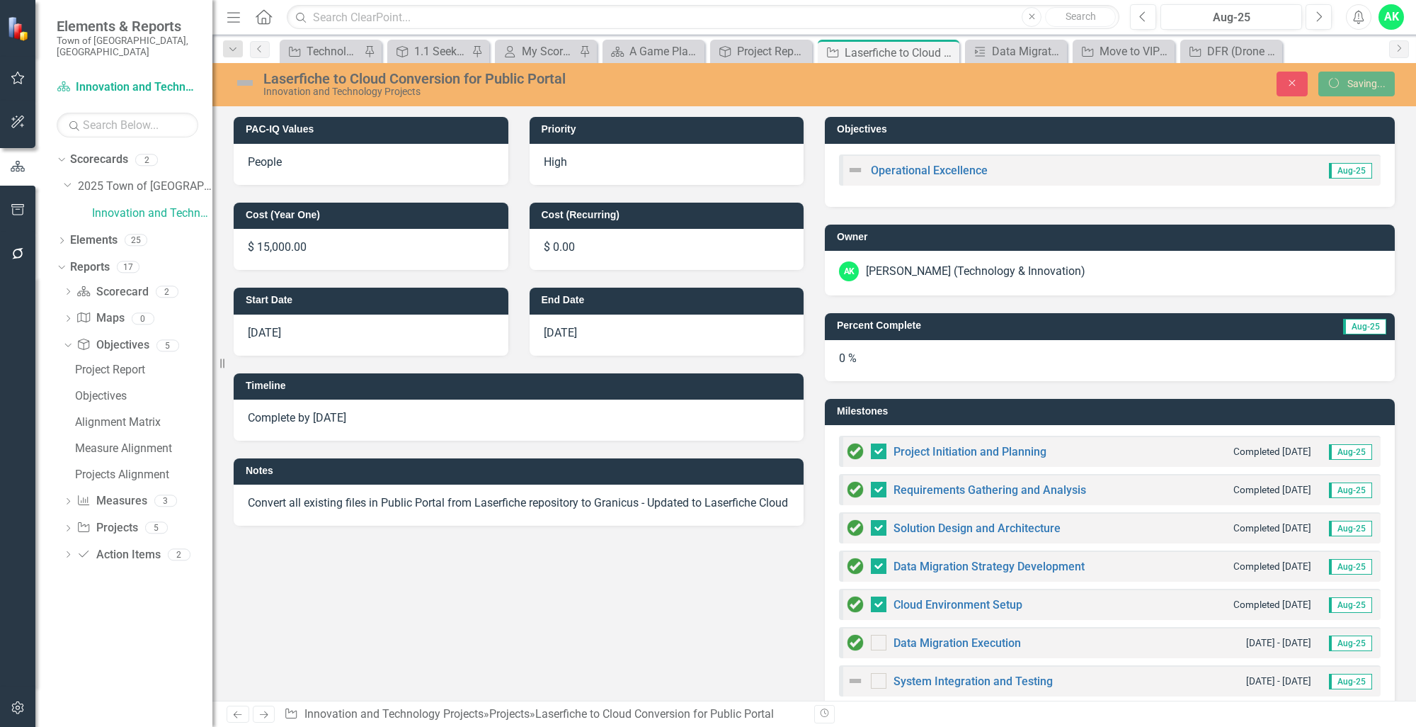
checkbox input "false"
checkbox input "true"
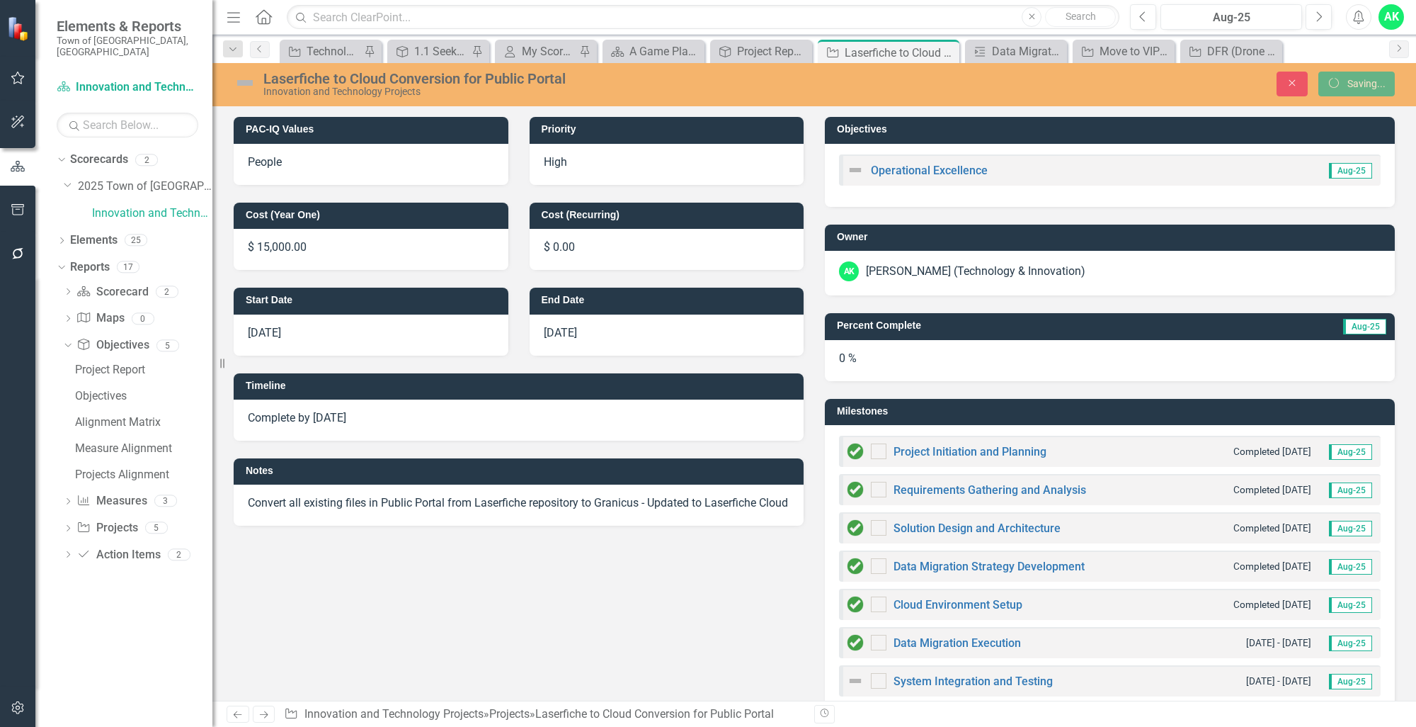
checkbox input "true"
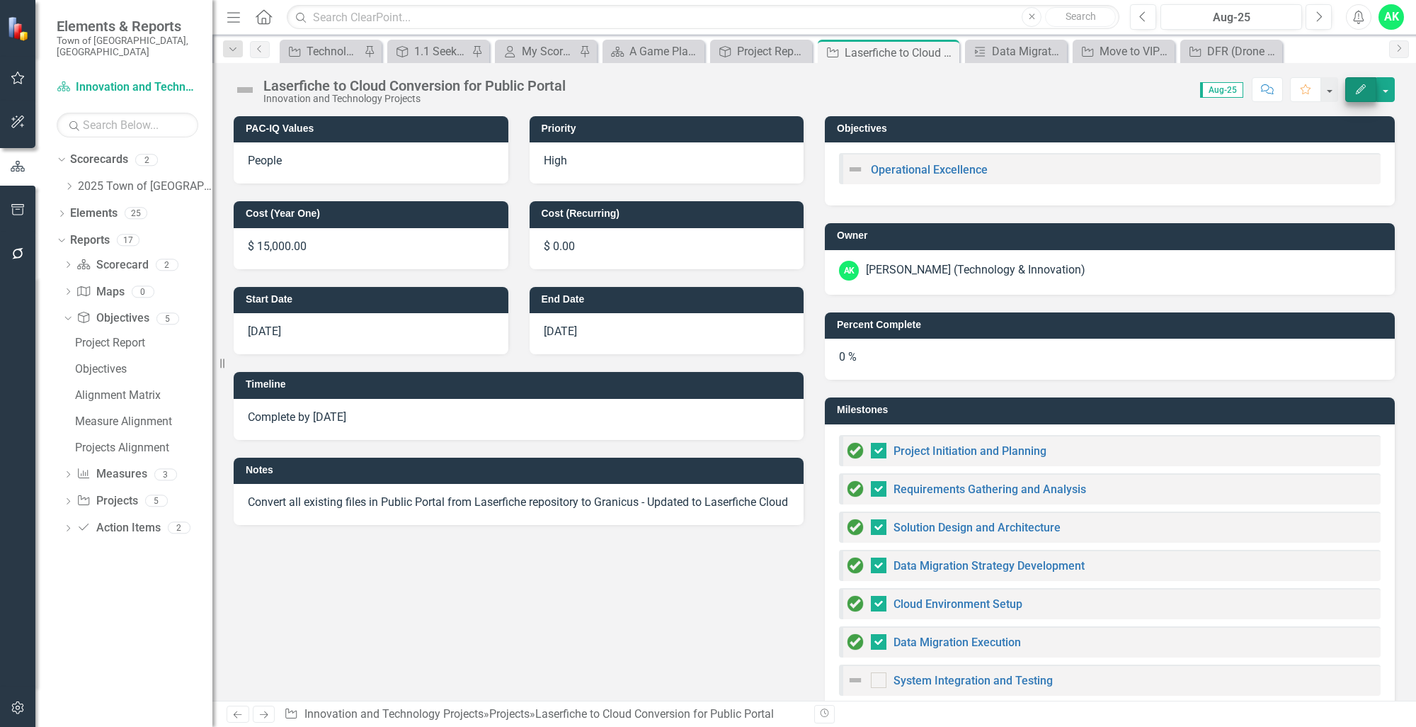
checkbox input "false"
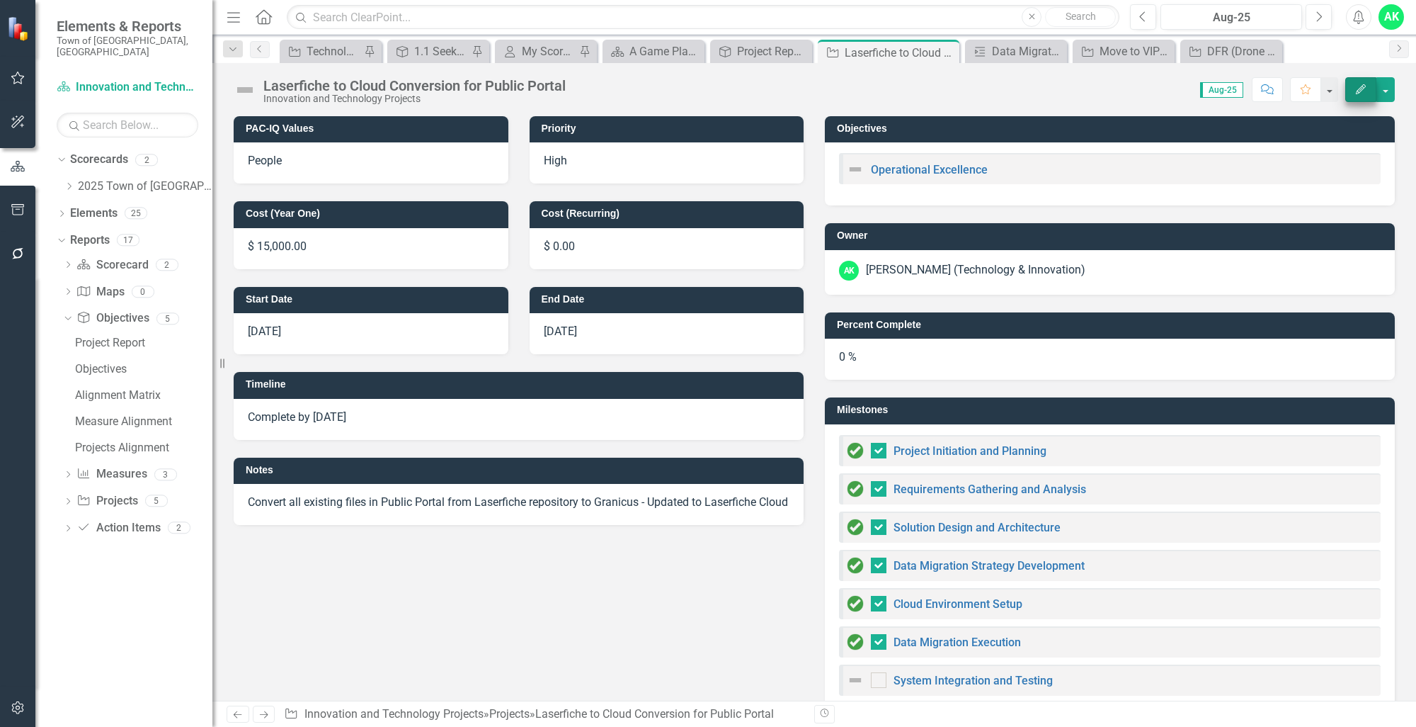
checkbox input "false"
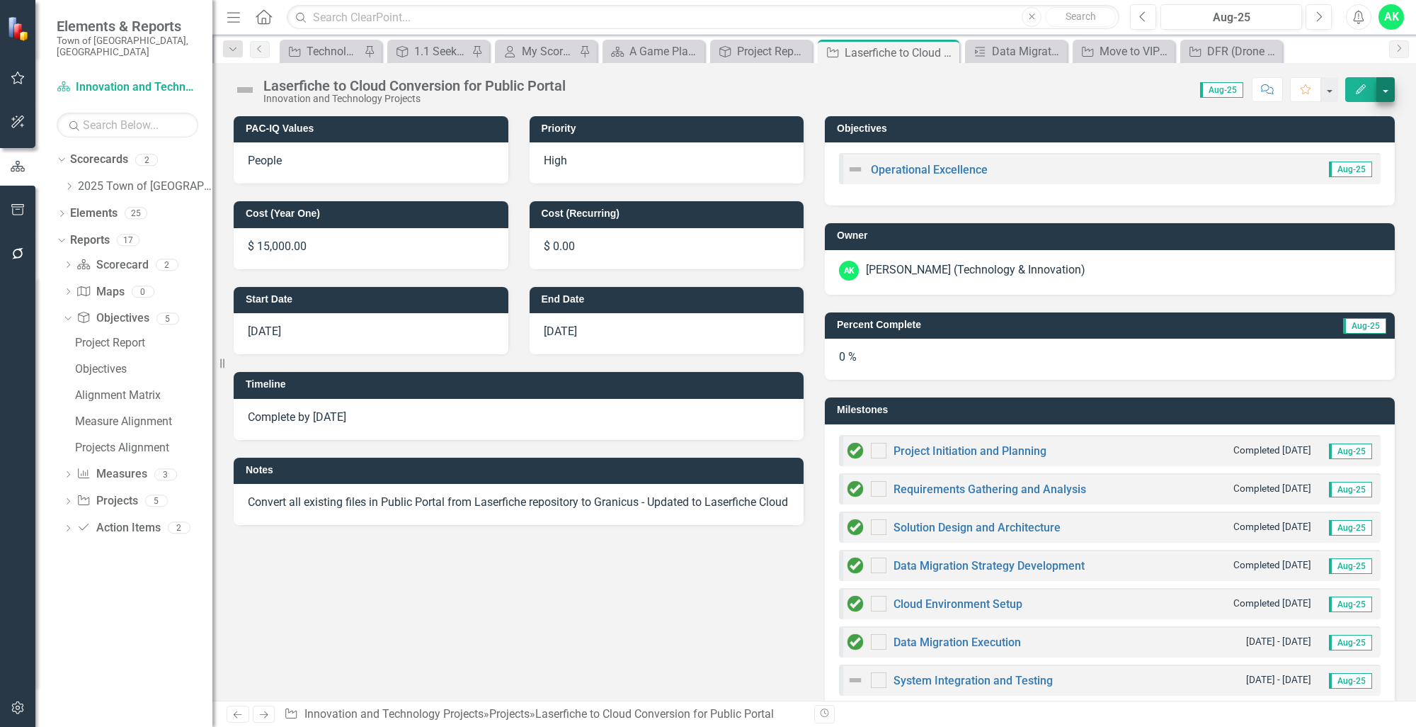
checkbox input "true"
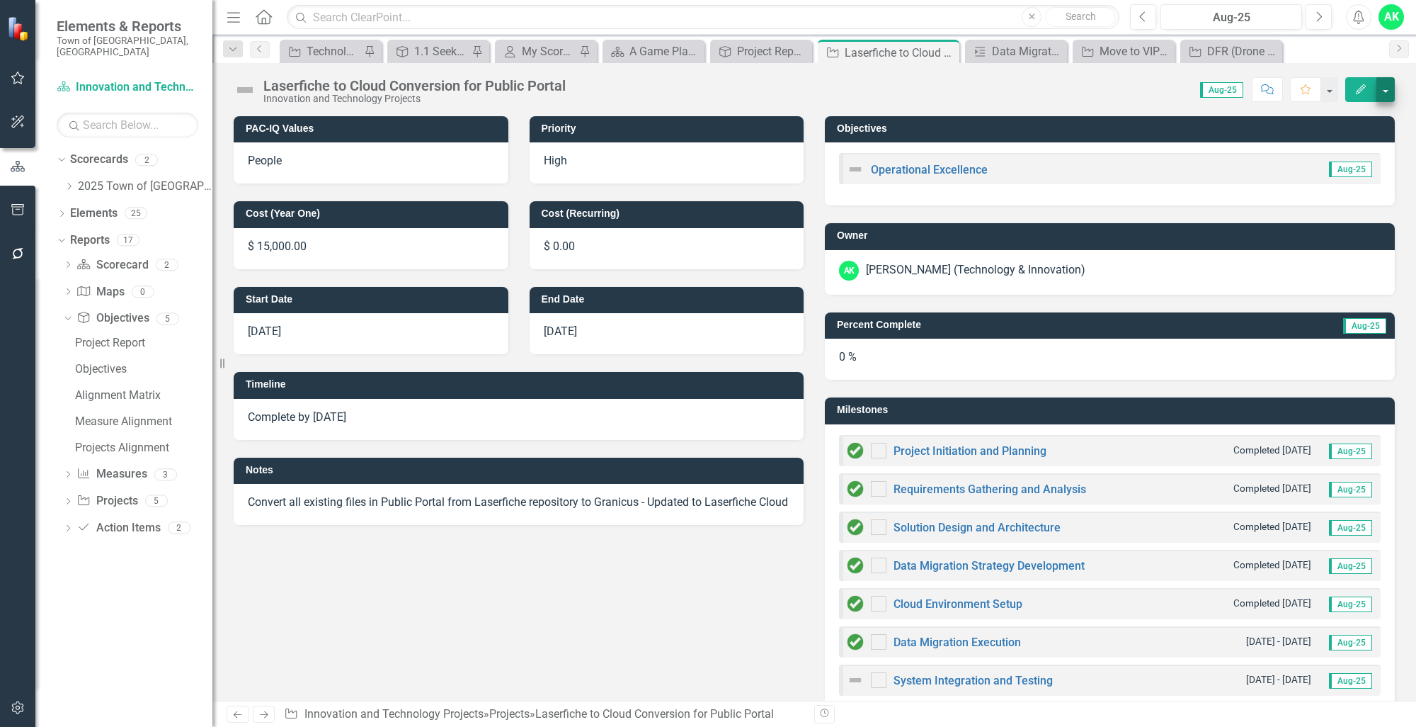
checkbox input "true"
checkbox input "false"
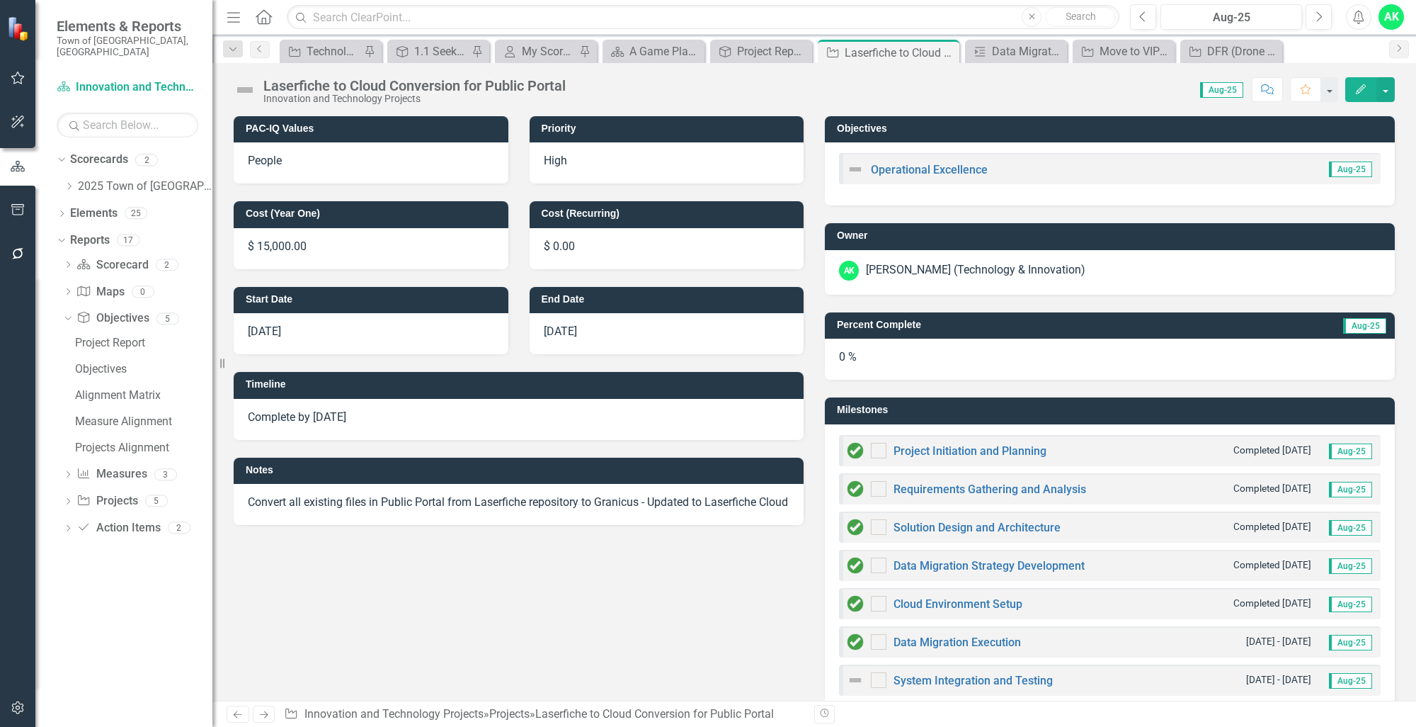
checkbox input "false"
checkbox input "true"
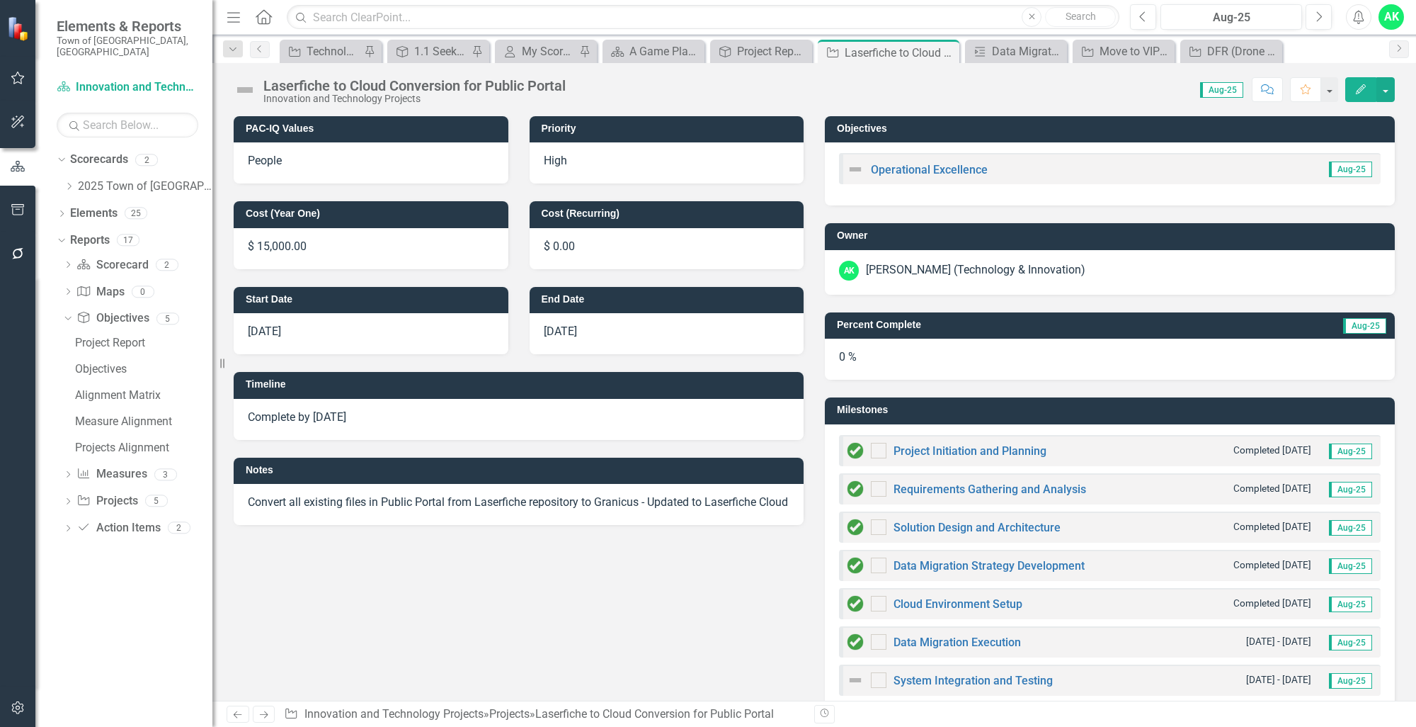
checkbox input "true"
click at [1387, 93] on button "button" at bounding box center [1386, 89] width 18 height 25
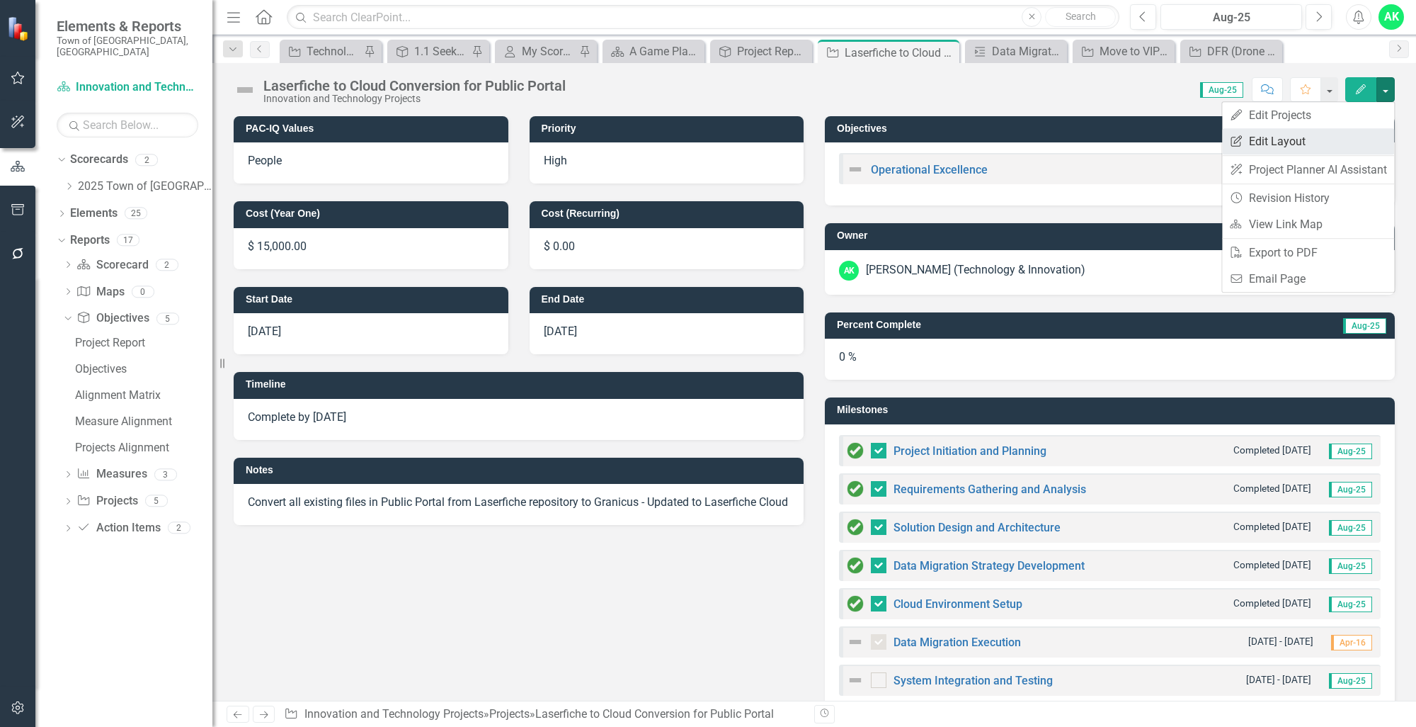
click at [1313, 137] on link "Edit Report Edit Layout" at bounding box center [1308, 141] width 172 height 26
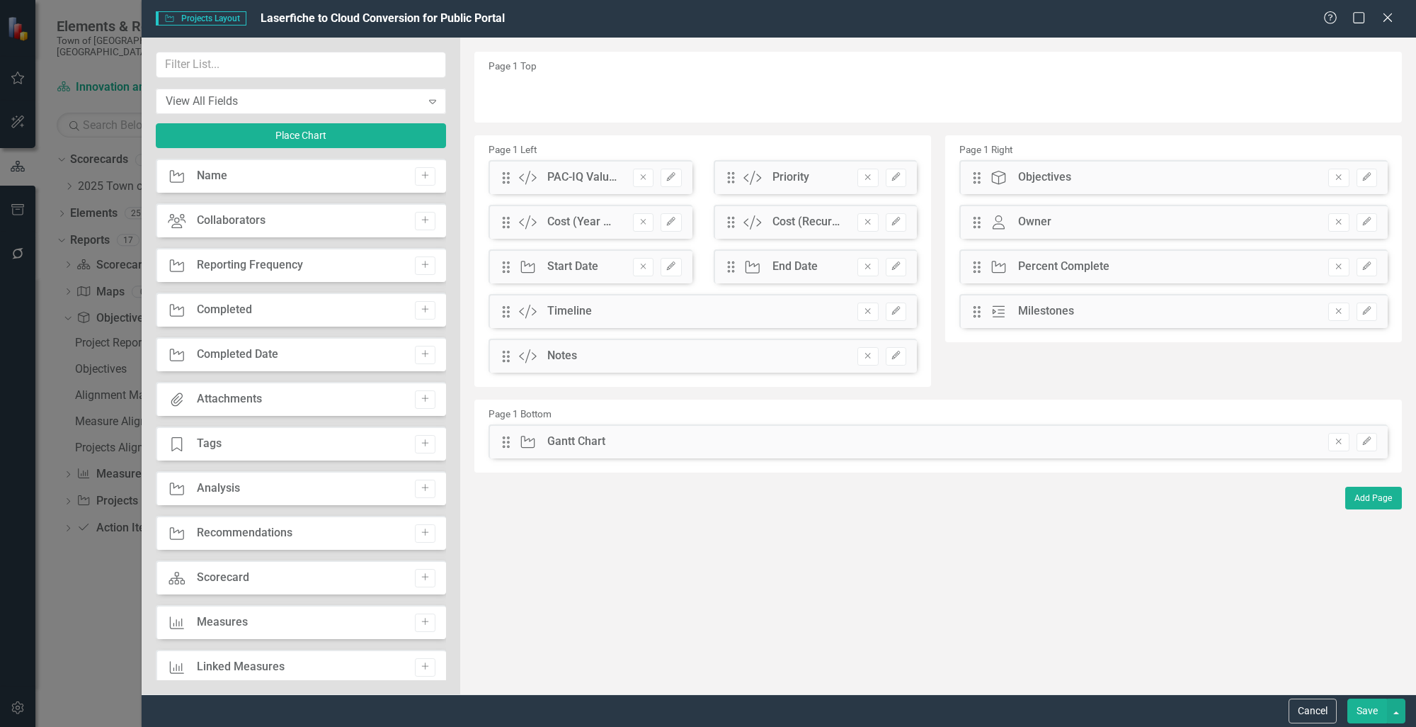
click at [300, 347] on div "Projects Completed Date Add" at bounding box center [301, 354] width 290 height 34
click at [1326, 709] on button "Cancel" at bounding box center [1313, 710] width 48 height 25
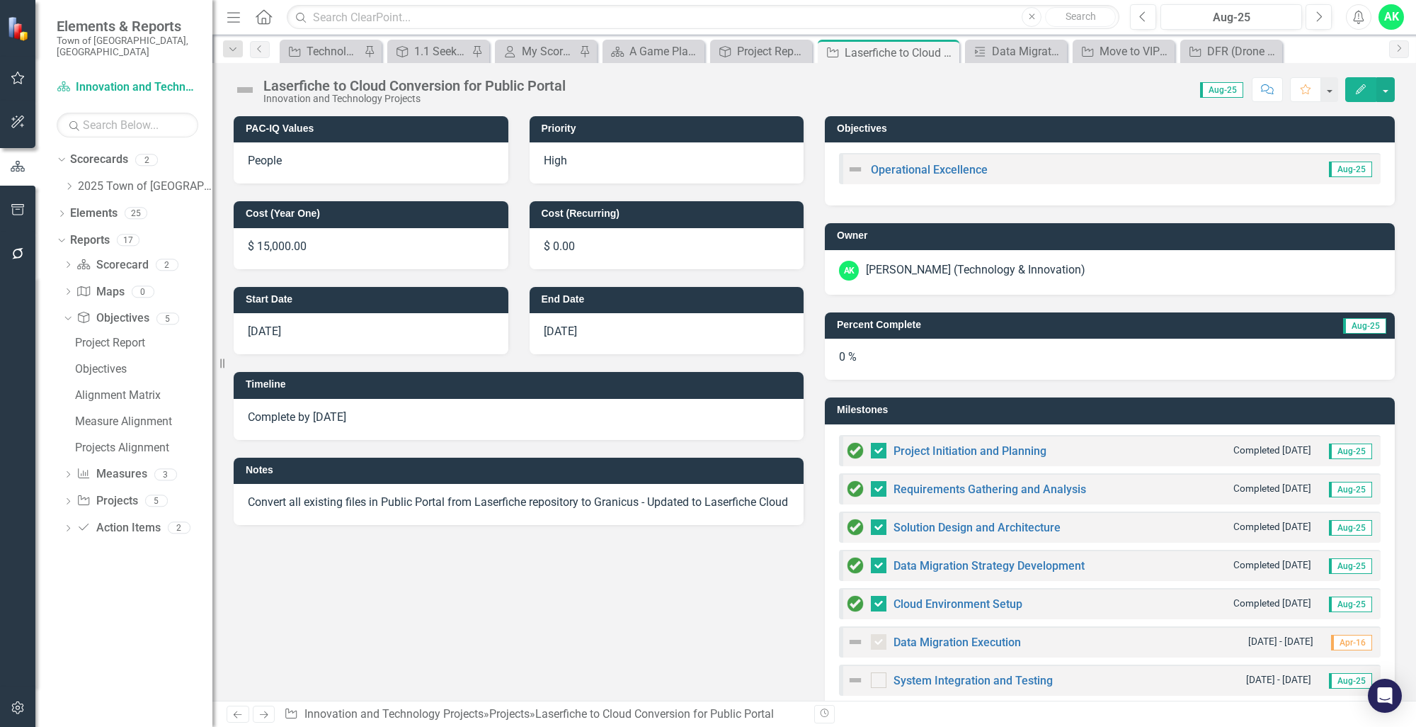
click at [1363, 89] on icon "Edit" at bounding box center [1361, 89] width 13 height 10
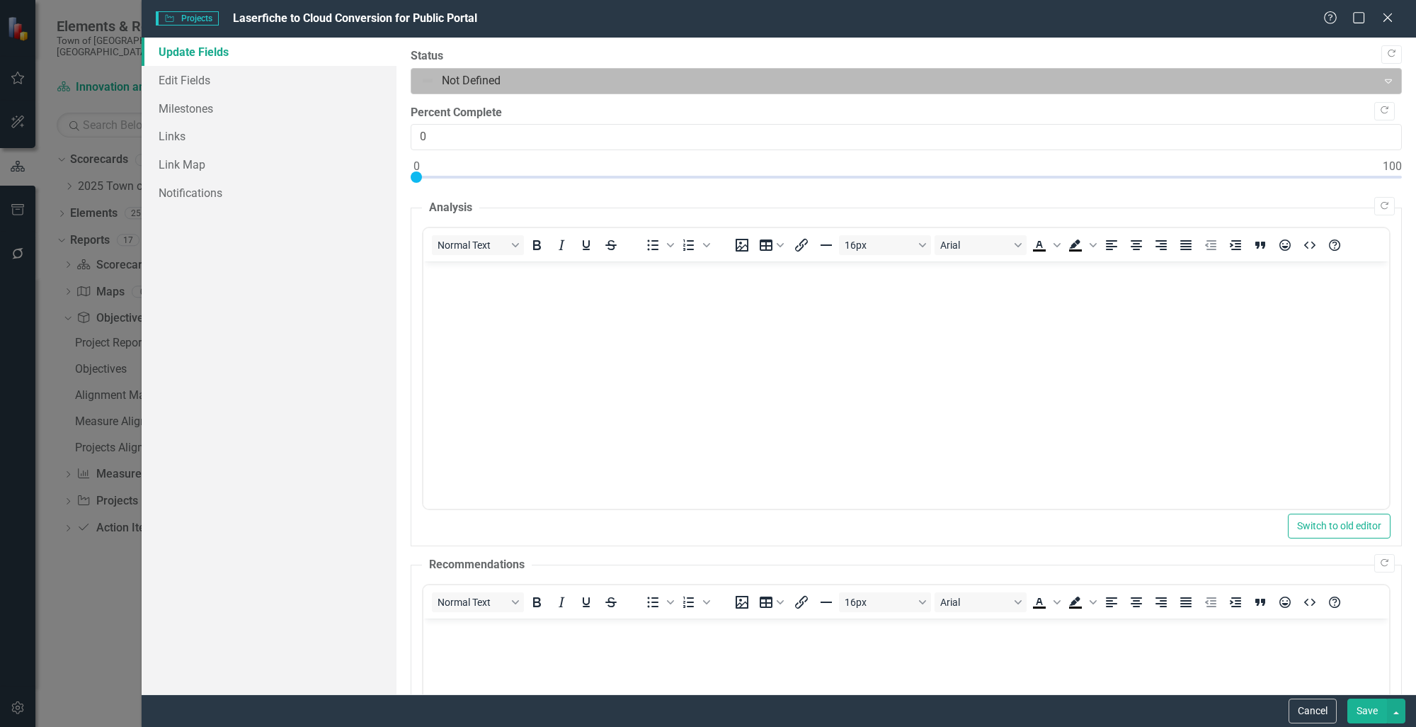
click at [499, 80] on div at bounding box center [895, 81] width 948 height 19
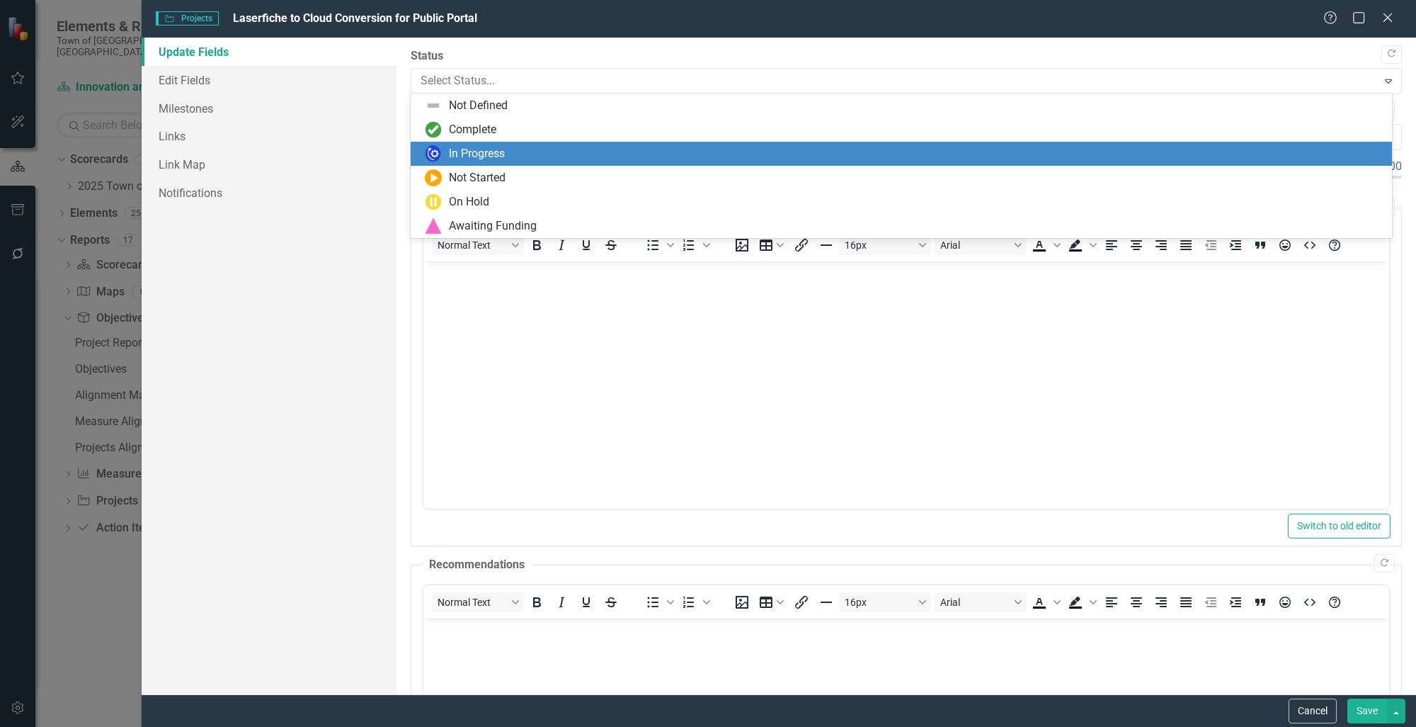
click at [490, 154] on div "In Progress" at bounding box center [477, 154] width 56 height 16
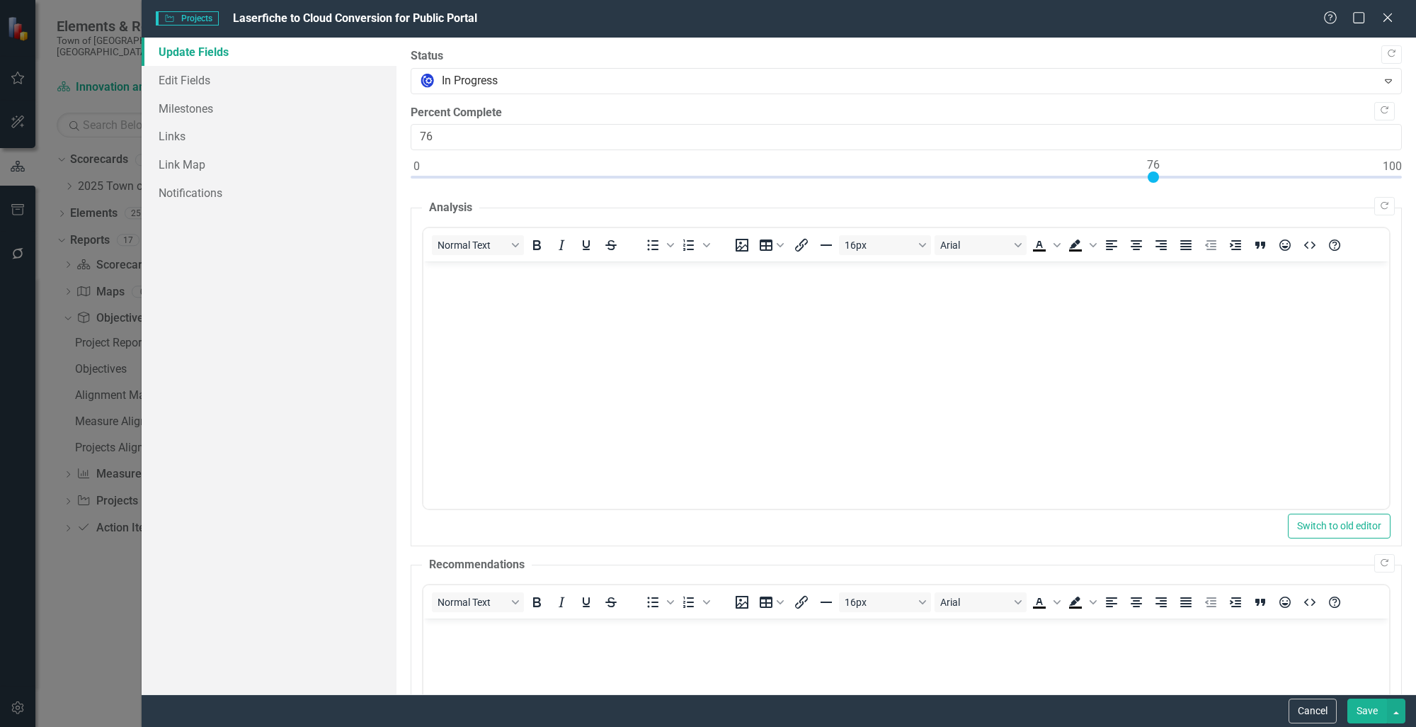
type input "75"
drag, startPoint x: 416, startPoint y: 177, endPoint x: 1139, endPoint y: 202, distance: 723.5
click at [1139, 202] on div "Copy Forward Status In Progress Expand Copy Forward Percent Complete 75 Copy Fo…" at bounding box center [906, 475] width 991 height 855
click at [206, 81] on link "Edit Fields" at bounding box center [269, 80] width 255 height 28
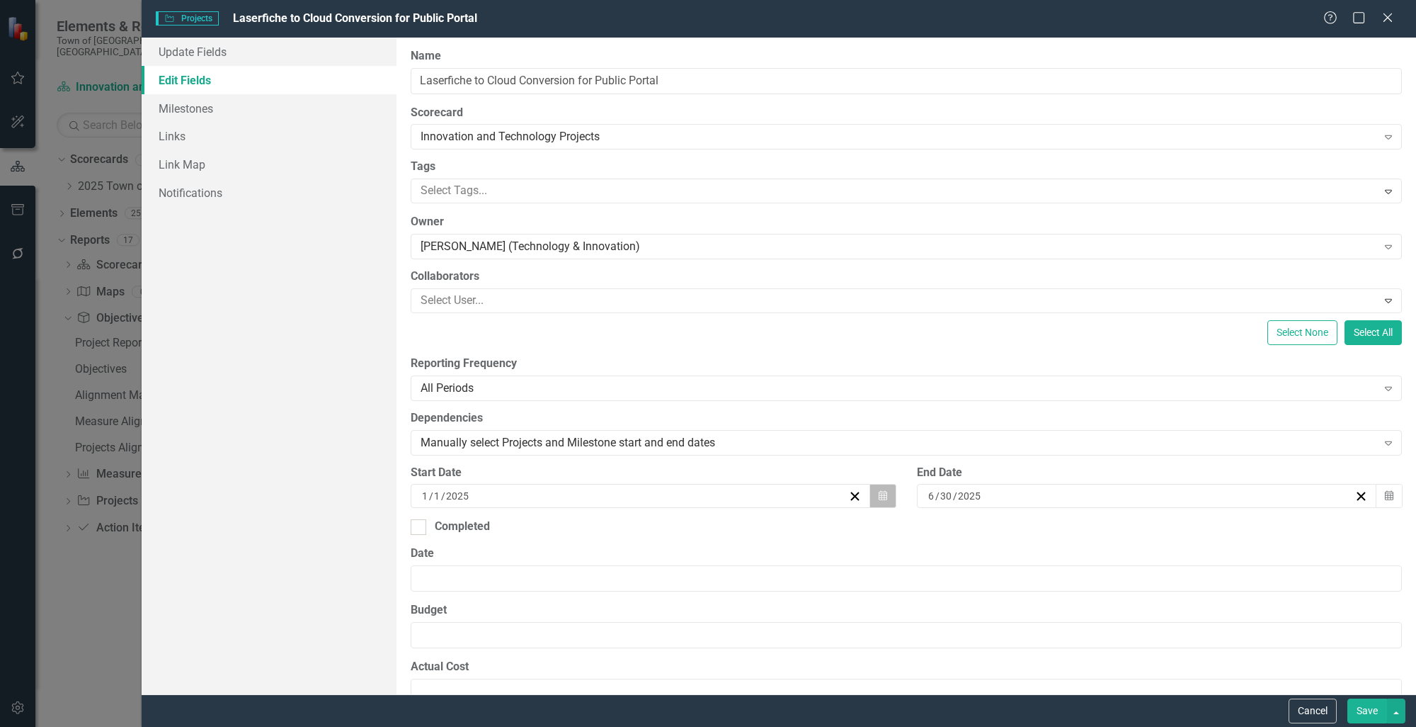
click at [879, 497] on icon "button" at bounding box center [883, 496] width 8 height 10
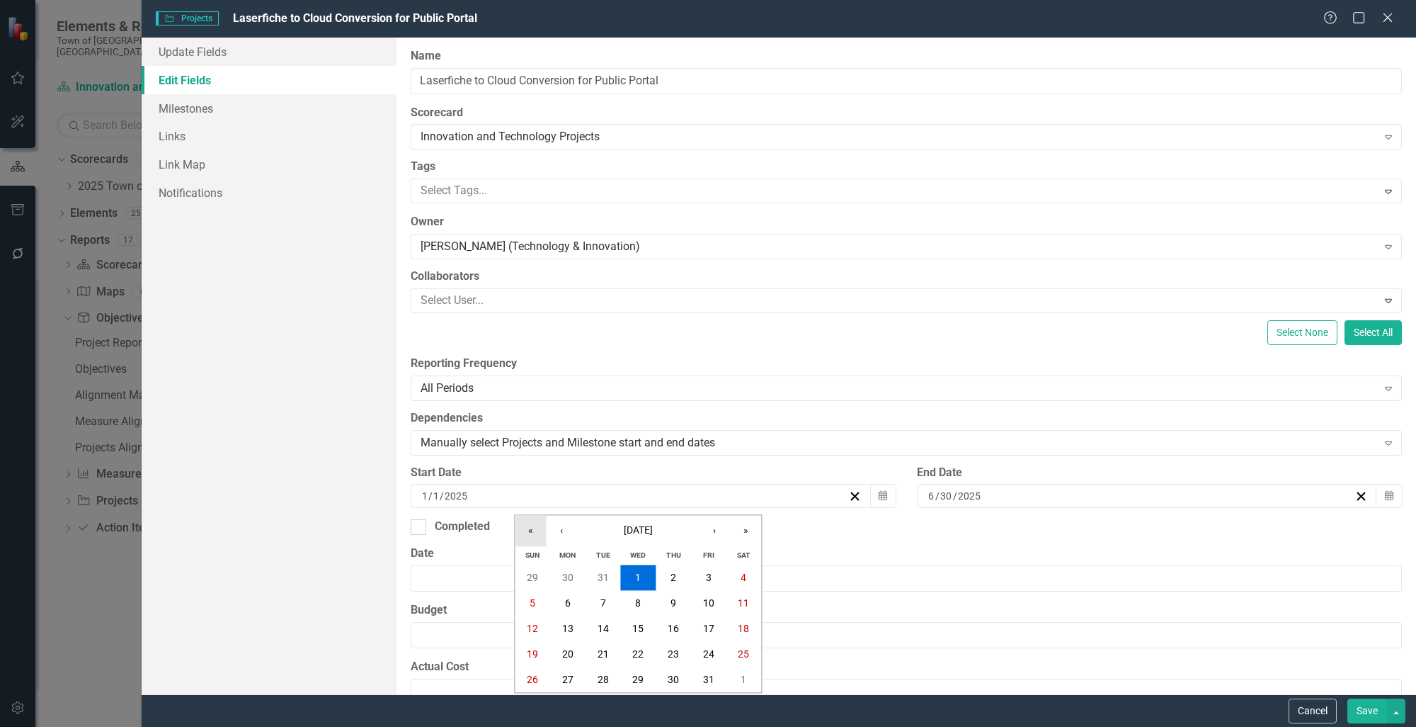
click at [535, 536] on button "«" at bounding box center [530, 530] width 31 height 31
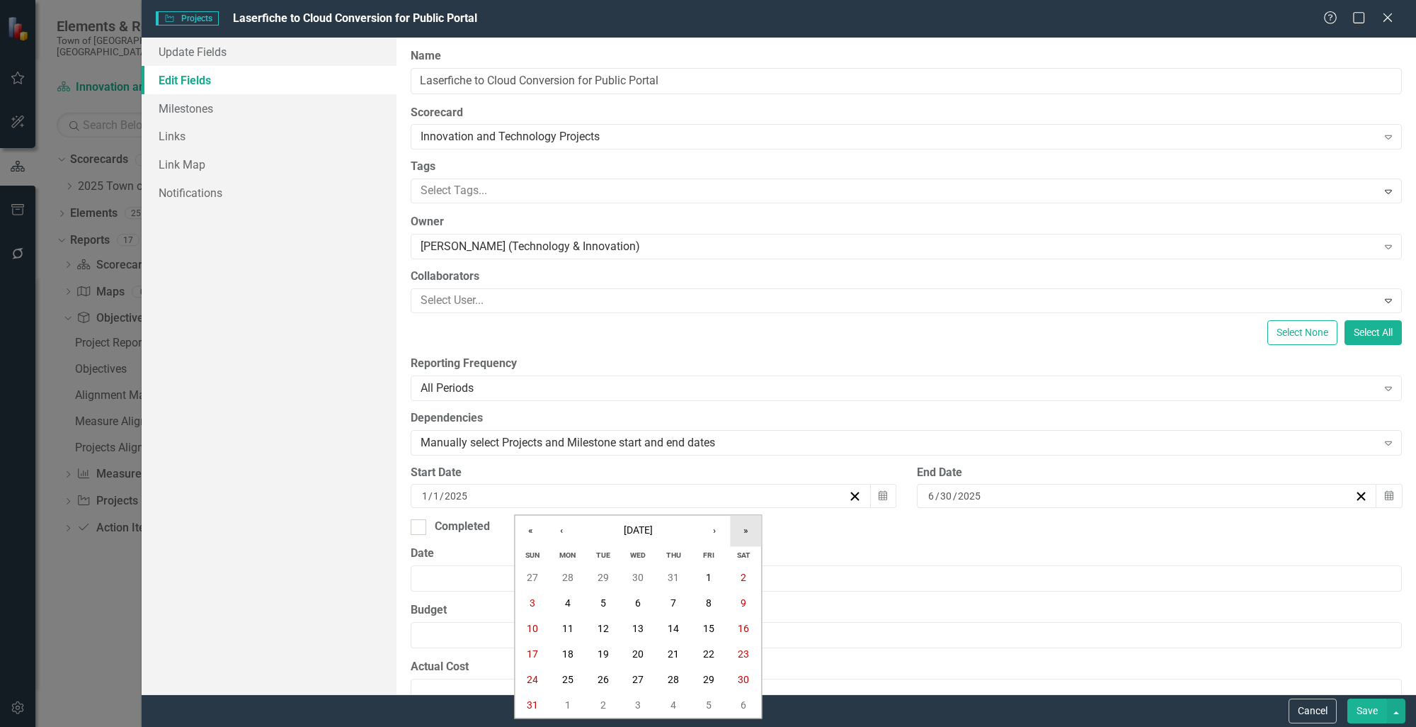
click at [751, 544] on button "»" at bounding box center [745, 530] width 31 height 31
click at [750, 541] on button "»" at bounding box center [745, 530] width 31 height 31
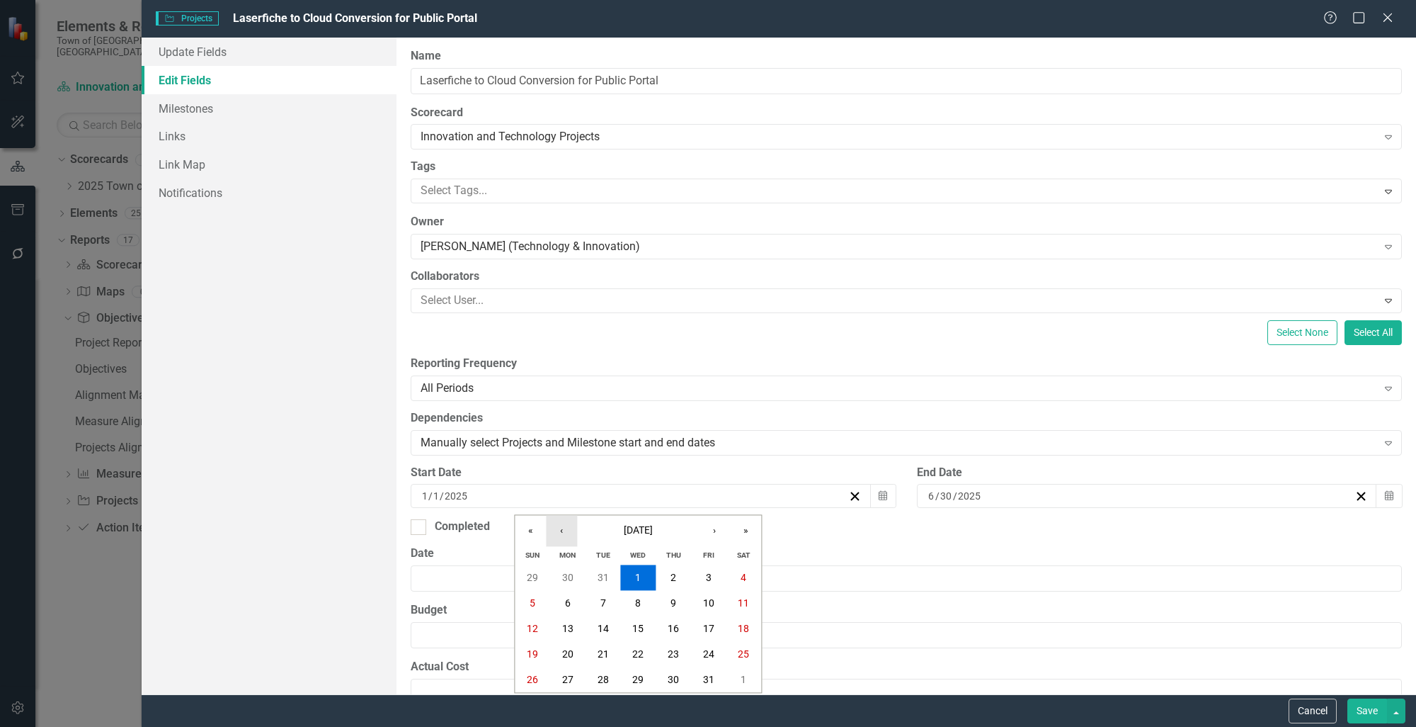
click at [557, 535] on button "‹" at bounding box center [561, 530] width 31 height 31
click at [749, 537] on button "»" at bounding box center [745, 530] width 31 height 31
click at [567, 535] on button "‹" at bounding box center [561, 530] width 31 height 31
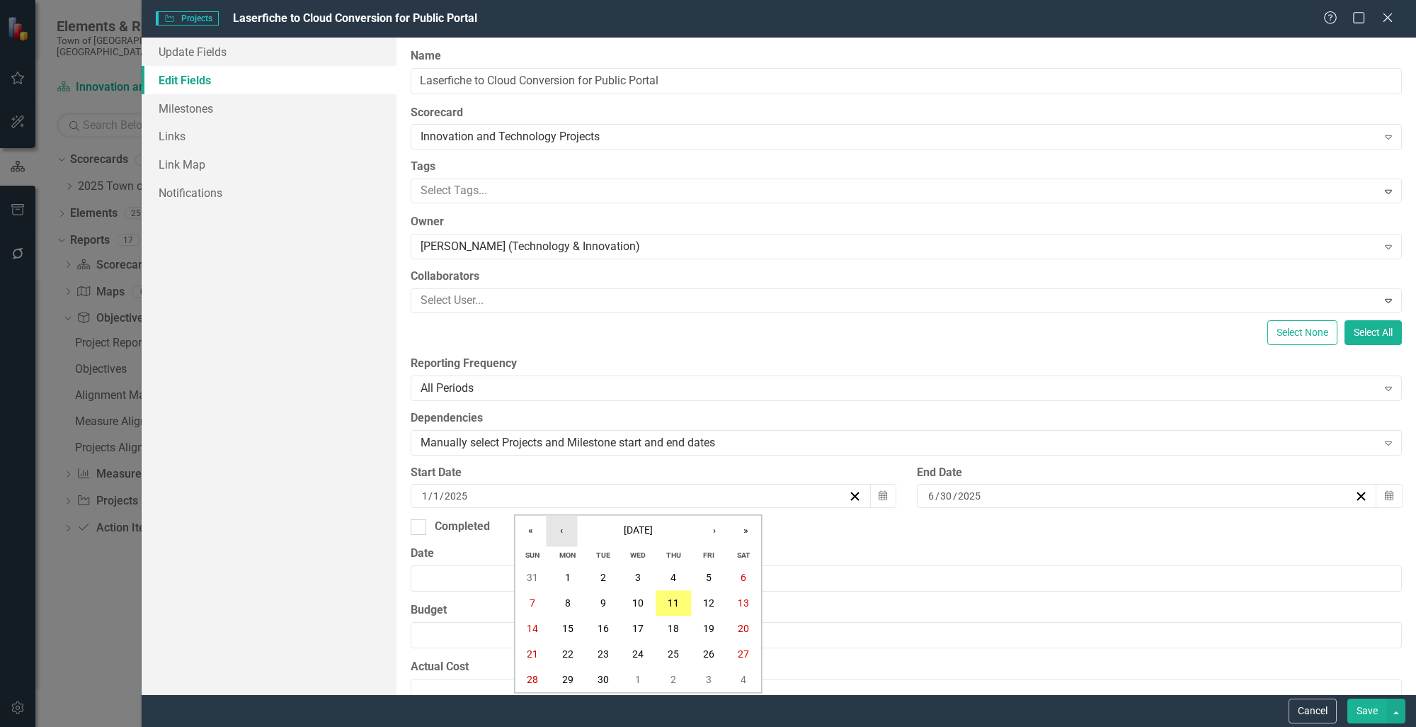
click at [567, 535] on button "‹" at bounding box center [561, 530] width 31 height 31
click at [598, 586] on button "1" at bounding box center [603, 577] width 35 height 25
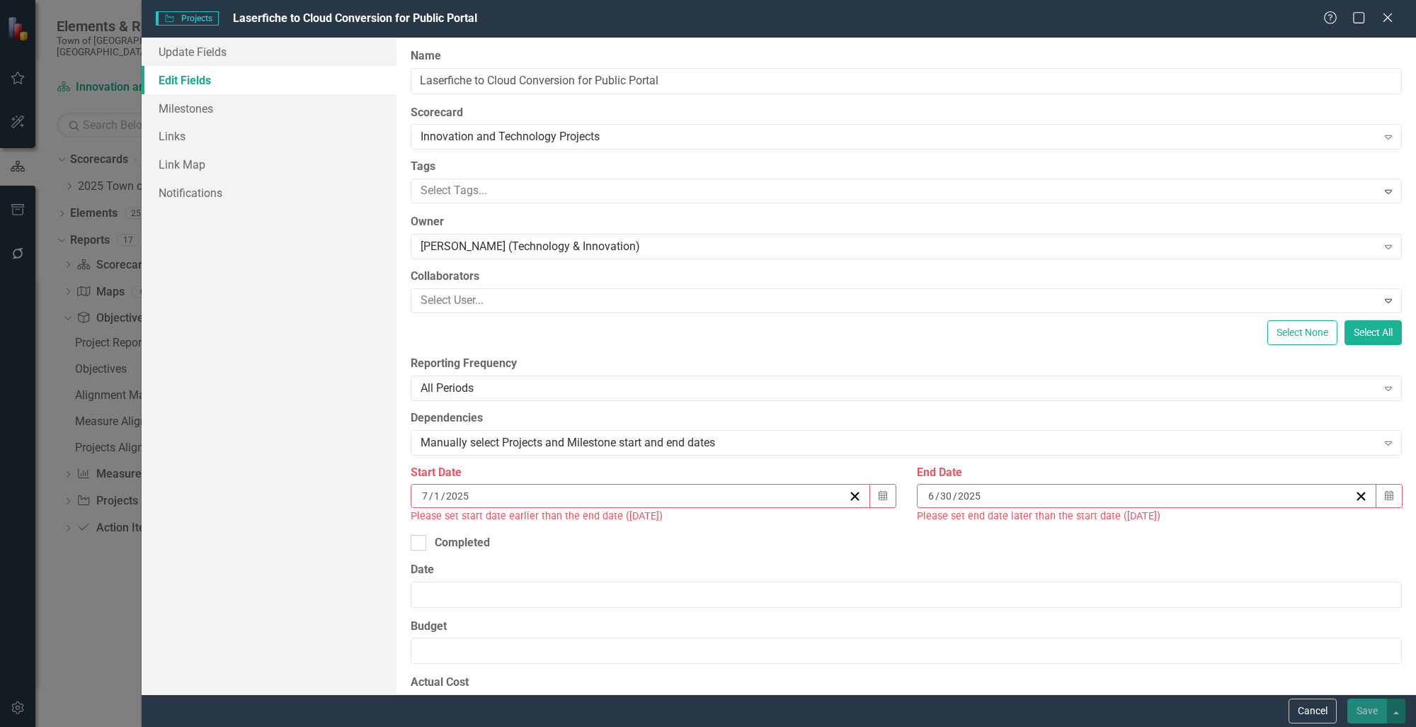
click at [1359, 501] on div "[DATE]" at bounding box center [1147, 496] width 460 height 24
click at [1213, 533] on button "›" at bounding box center [1215, 530] width 31 height 31
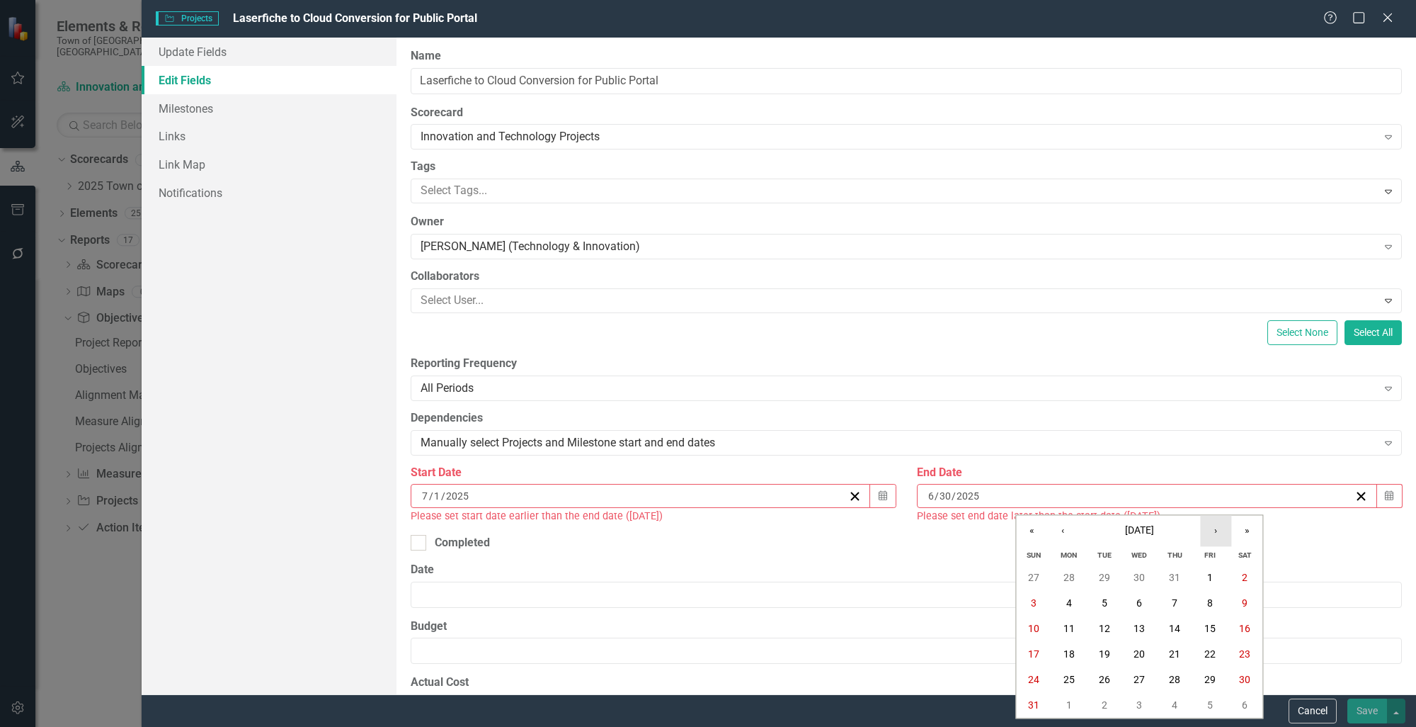
click at [1213, 533] on button "›" at bounding box center [1215, 530] width 31 height 31
click at [1037, 708] on abbr "30" at bounding box center [1033, 705] width 11 height 11
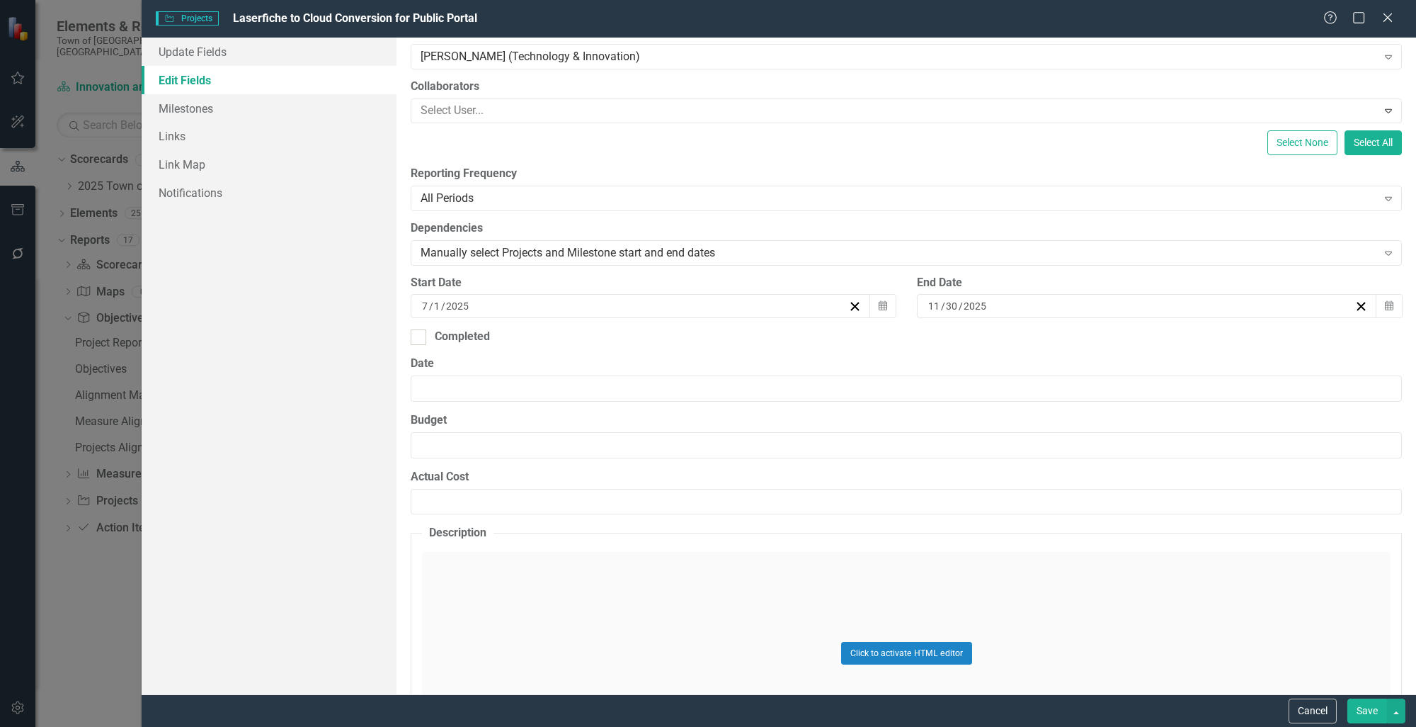
scroll to position [212, 0]
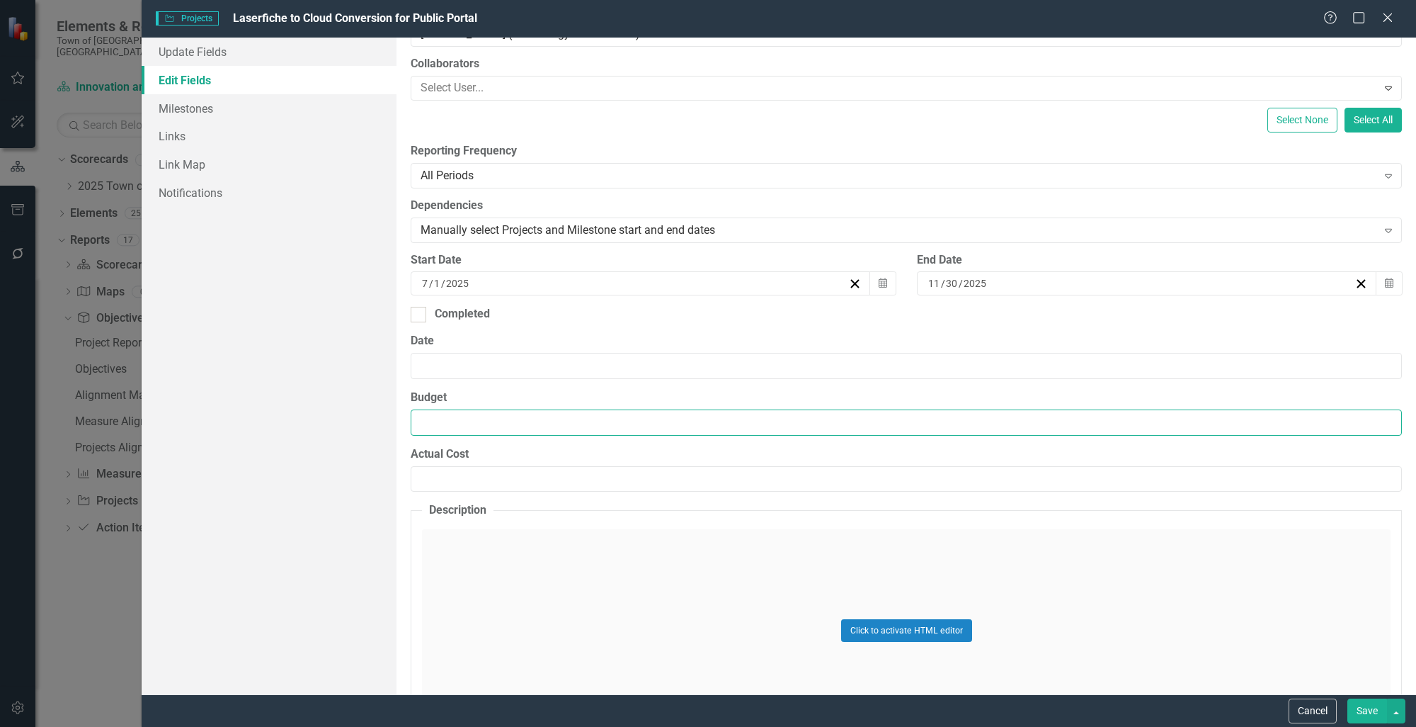
click at [491, 415] on input "Budget" at bounding box center [906, 422] width 991 height 26
type input "15000.00"
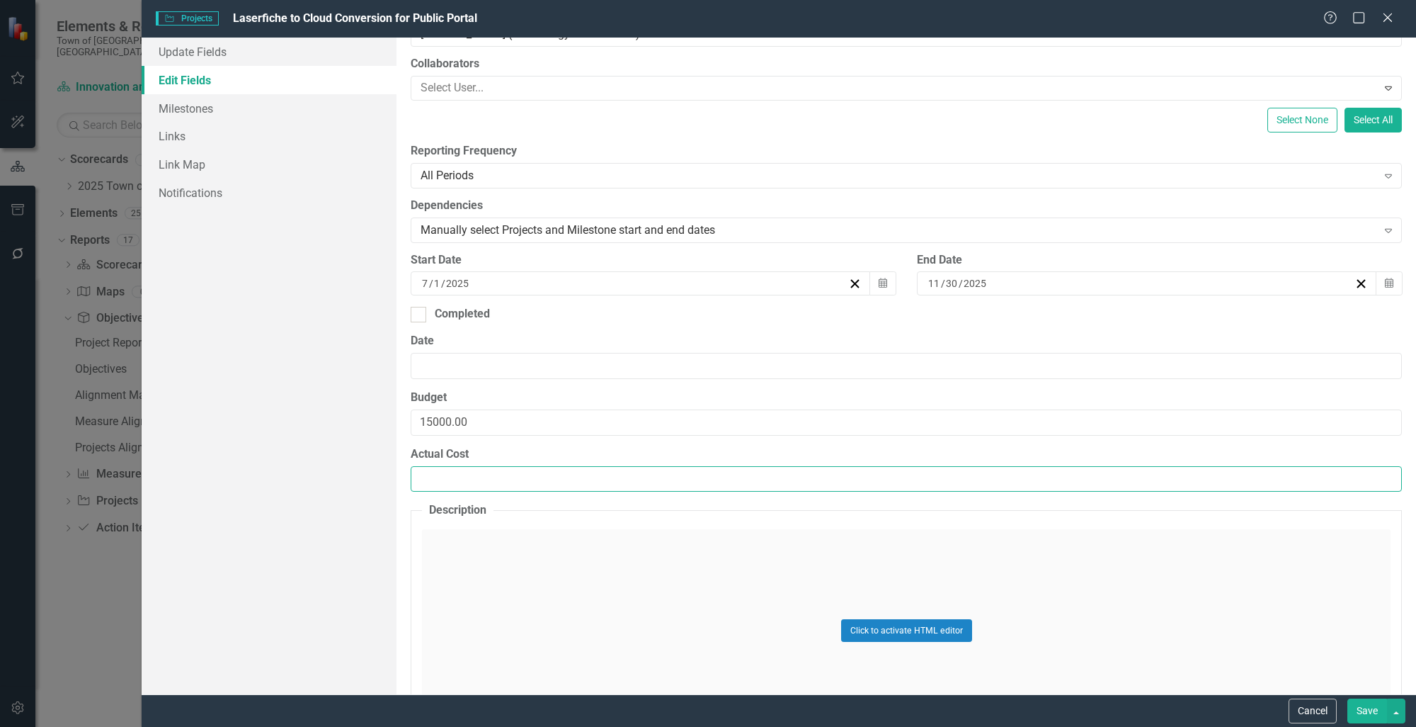
click at [513, 483] on input "Actual Cost" at bounding box center [906, 479] width 991 height 26
type input "15000.00"
click at [1348, 698] on button "Save" at bounding box center [1368, 710] width 40 height 25
click at [529, 576] on div "Click to activate HTML editor" at bounding box center [906, 630] width 969 height 202
checkbox input "false"
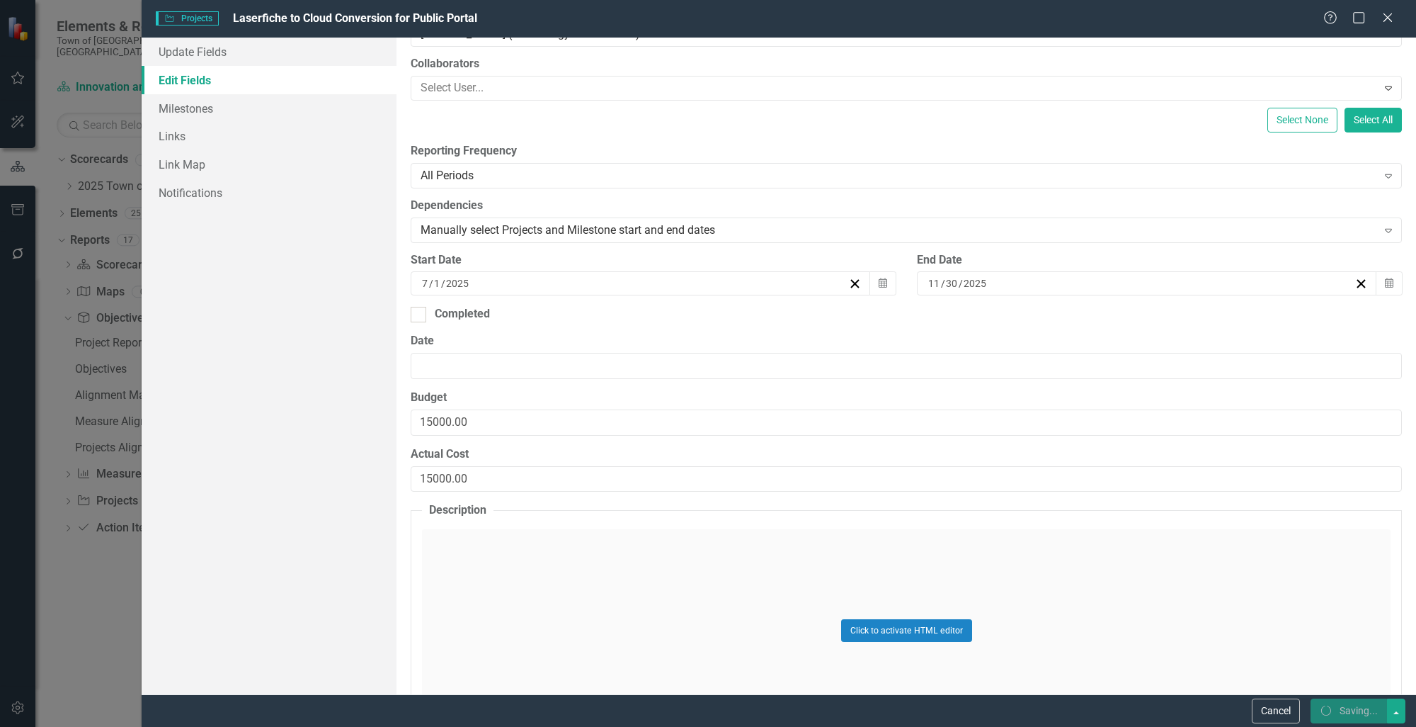
checkbox input "false"
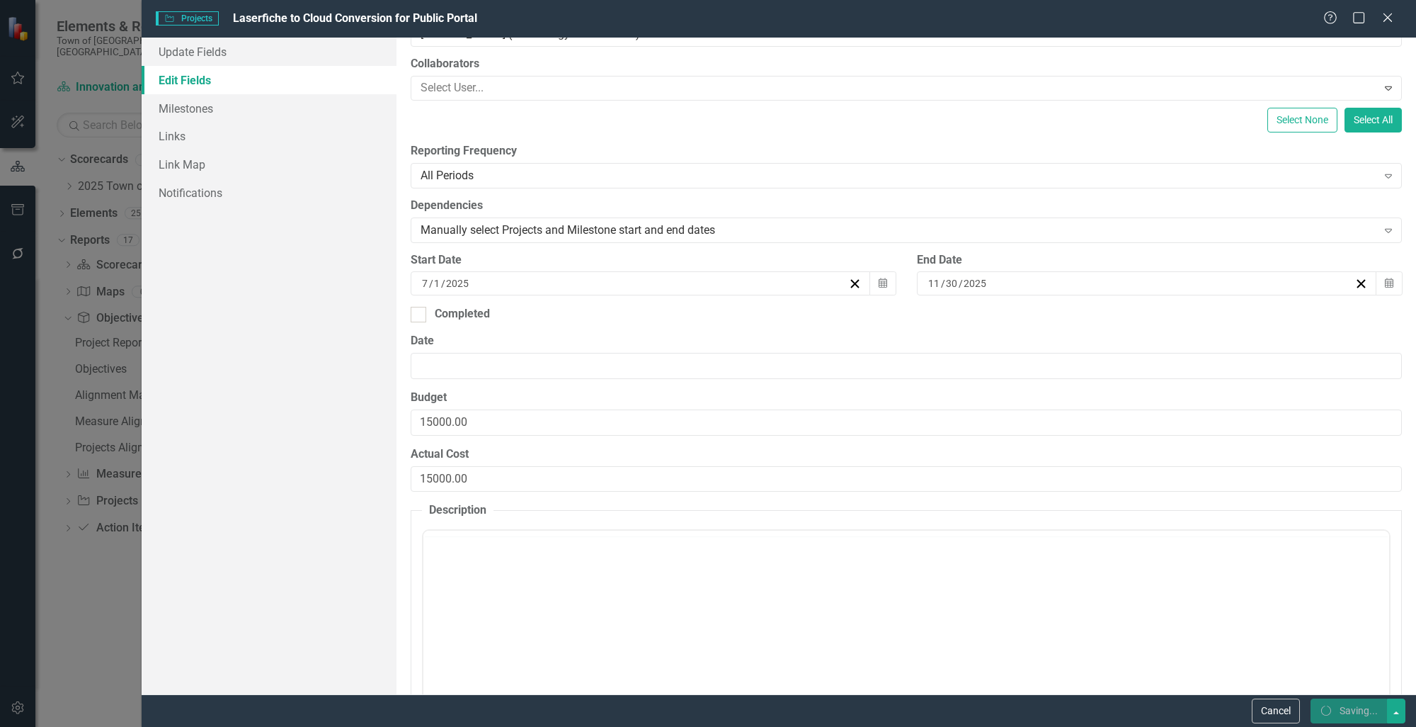
checkbox input "true"
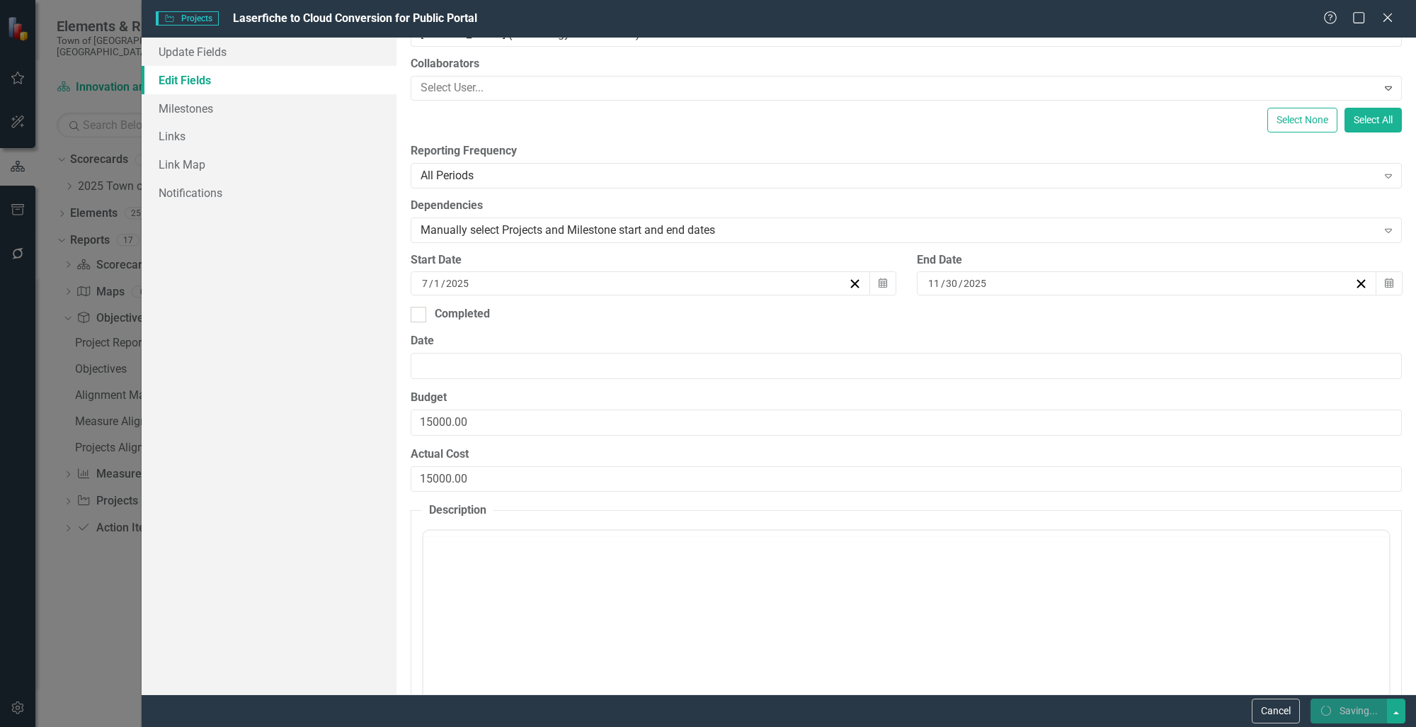
checkbox input "true"
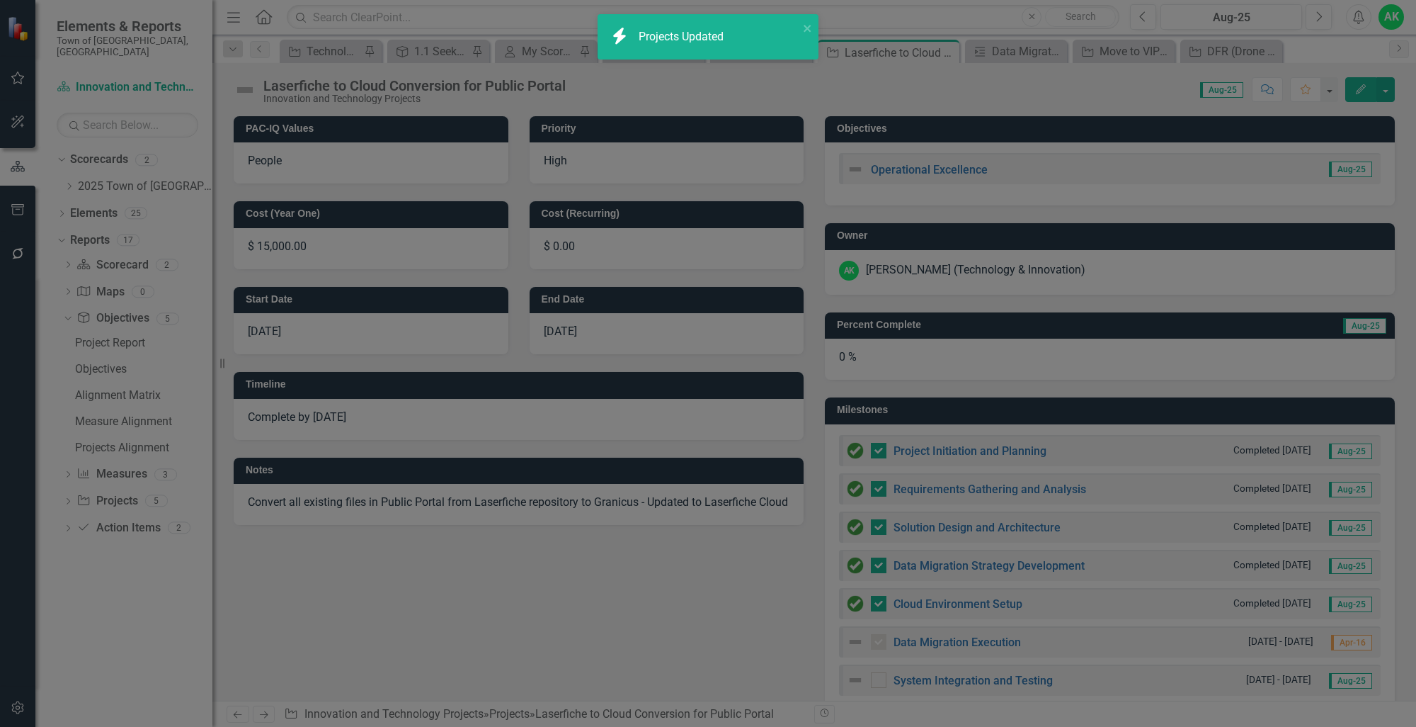
checkbox input "false"
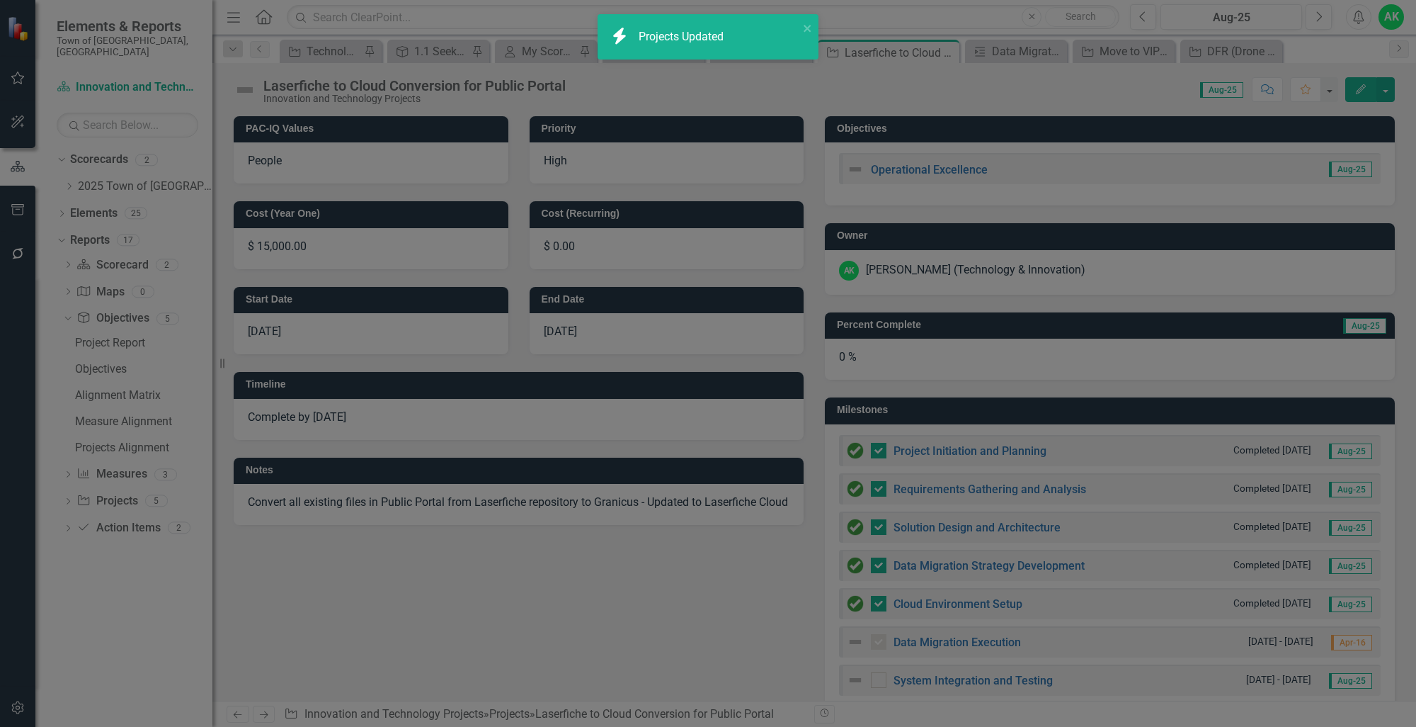
checkbox input "false"
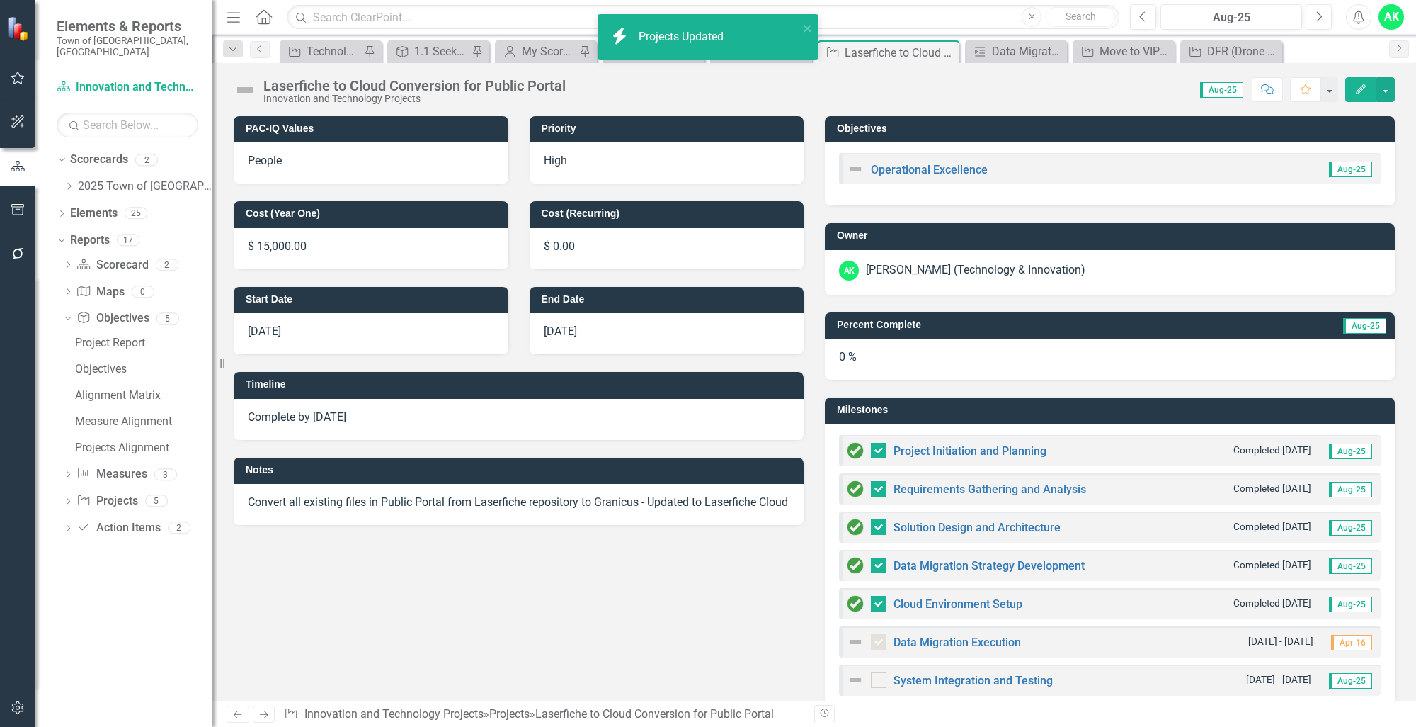
checkbox input "true"
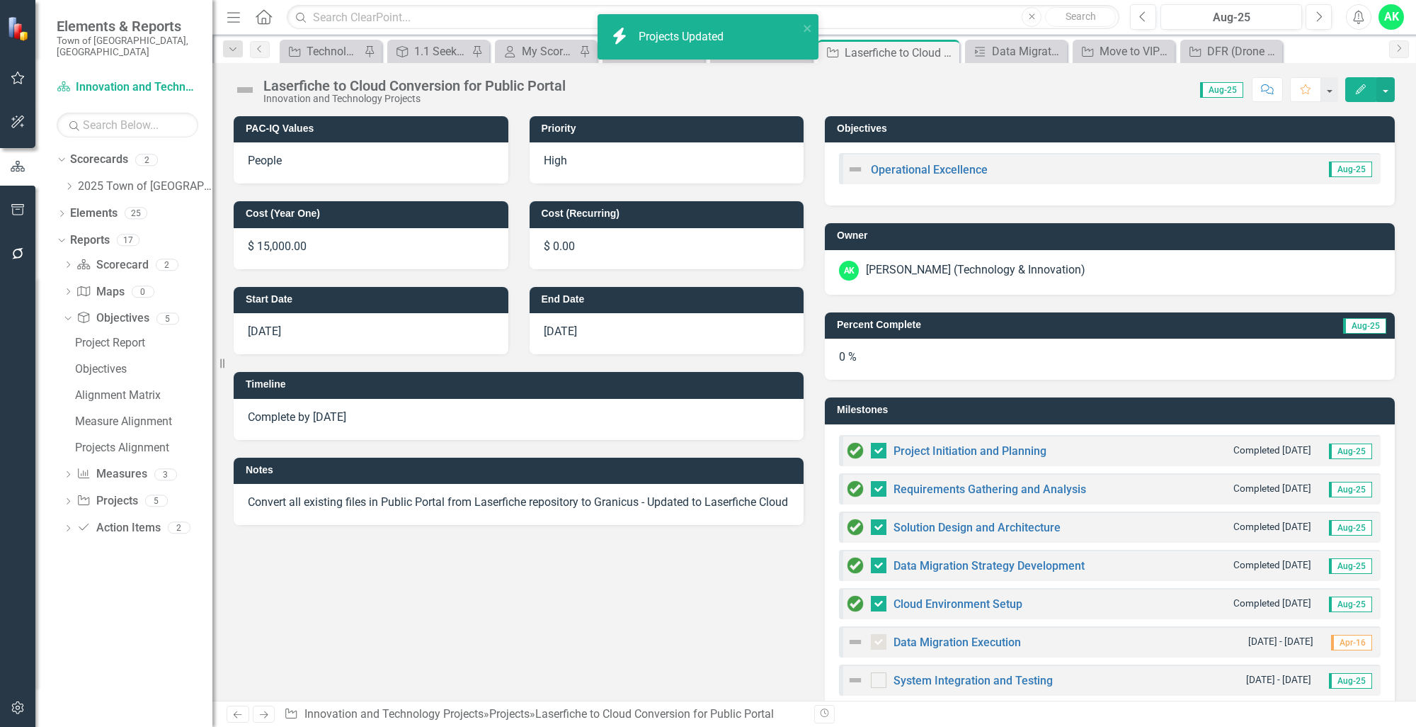
checkbox input "true"
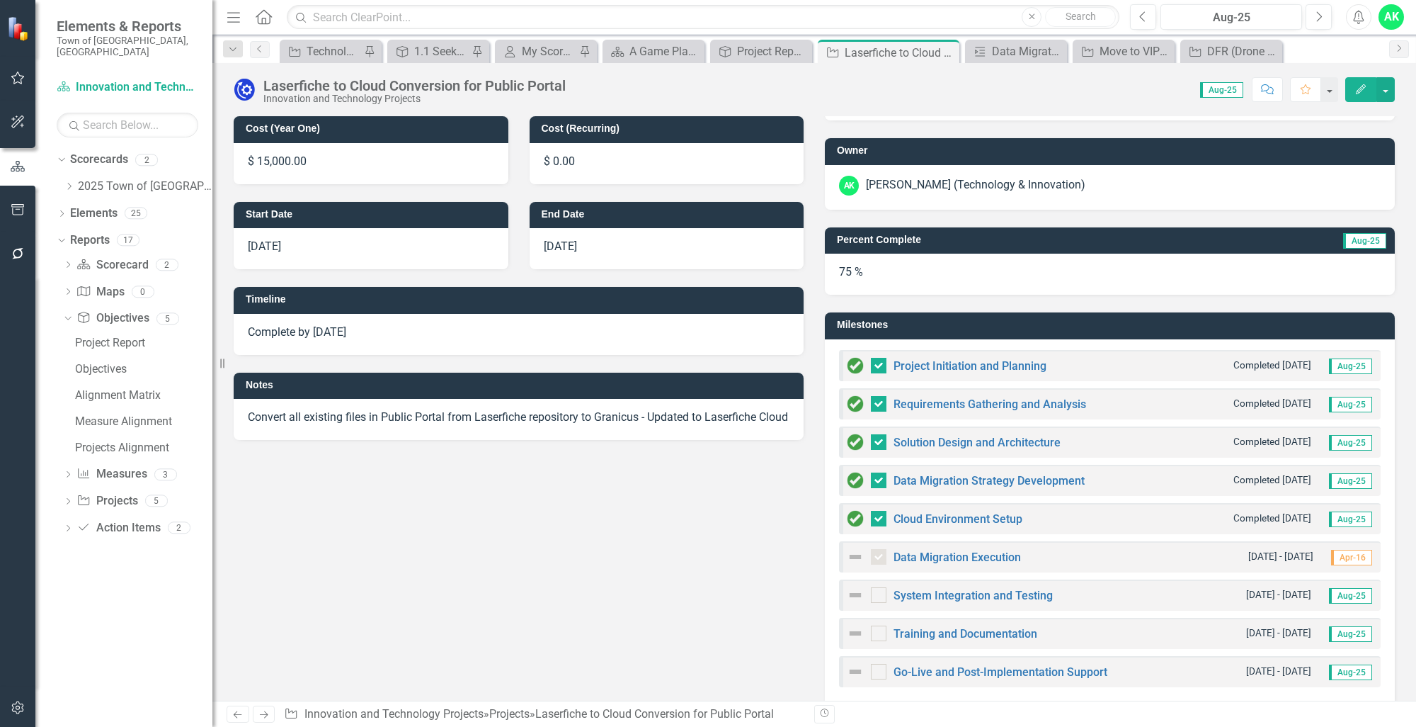
scroll to position [0, 0]
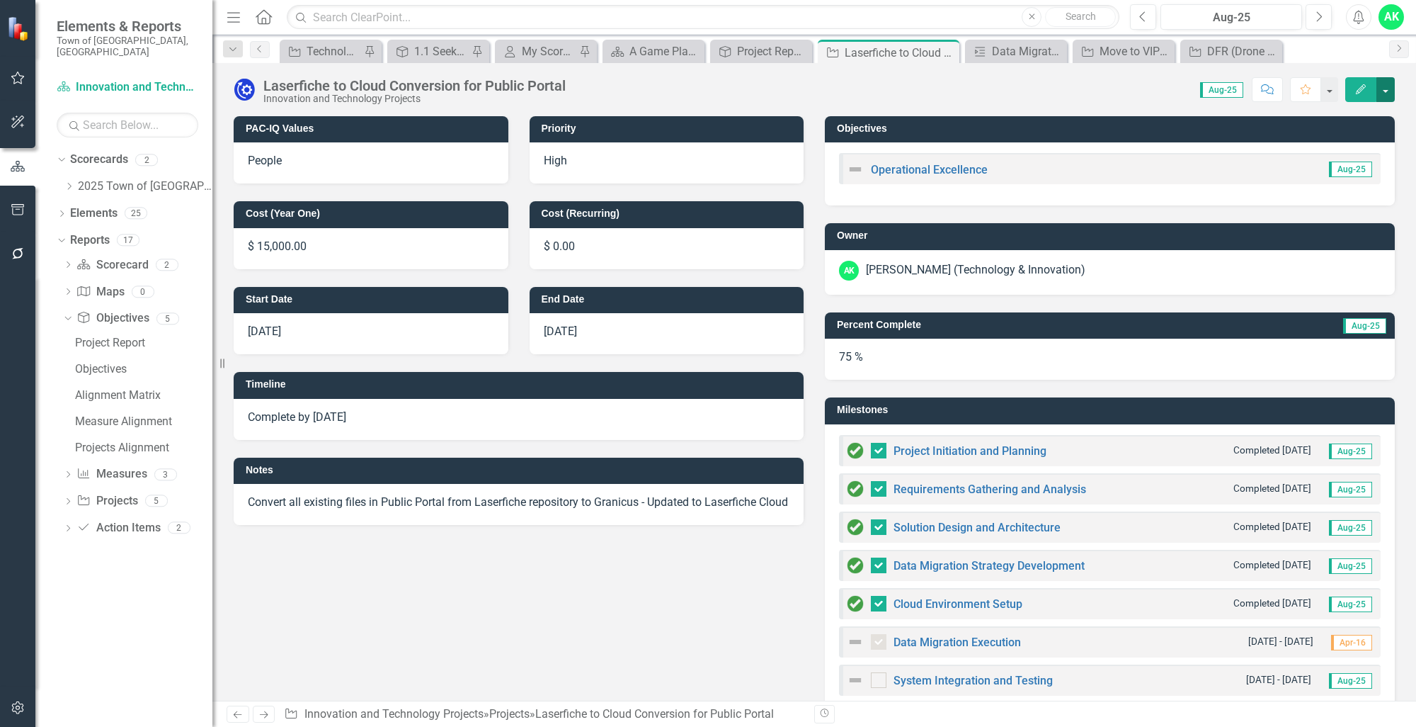
click at [1382, 89] on button "button" at bounding box center [1386, 89] width 18 height 25
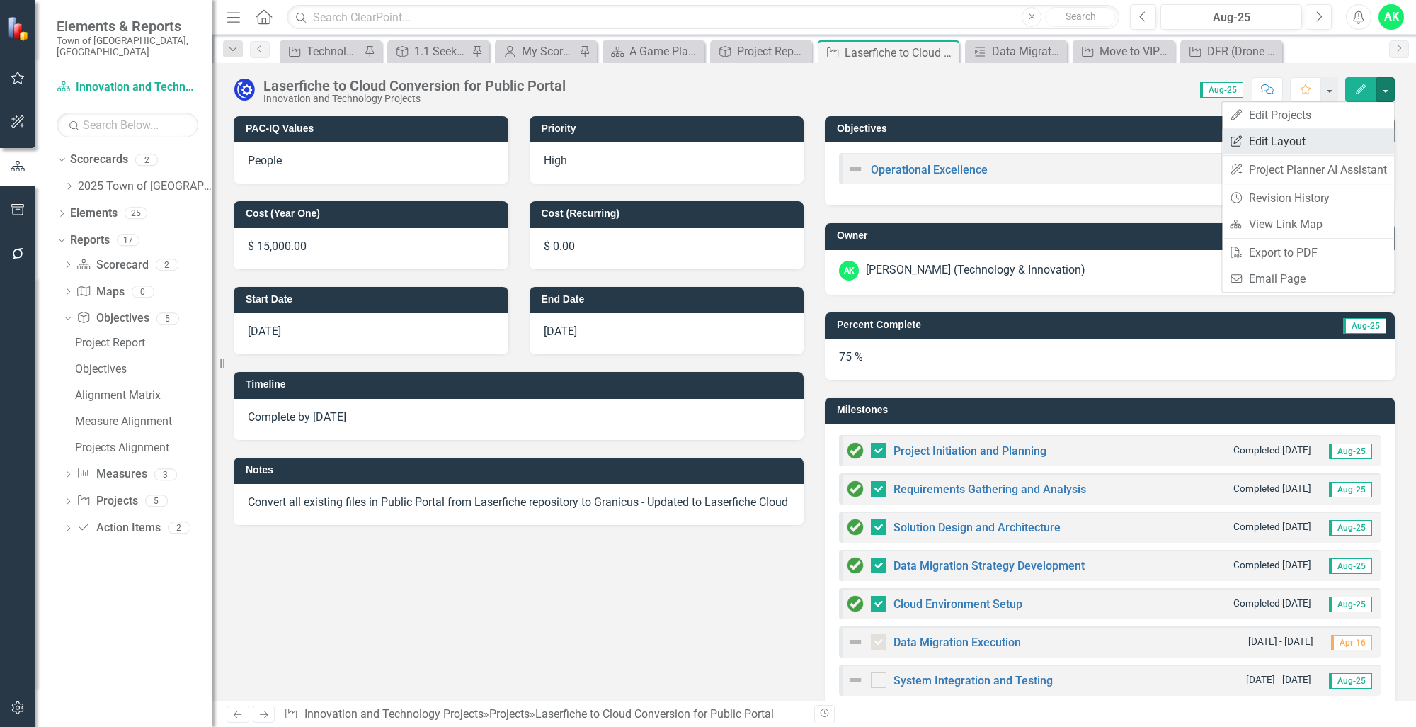
click at [1328, 135] on link "Edit Report Edit Layout" at bounding box center [1308, 141] width 172 height 26
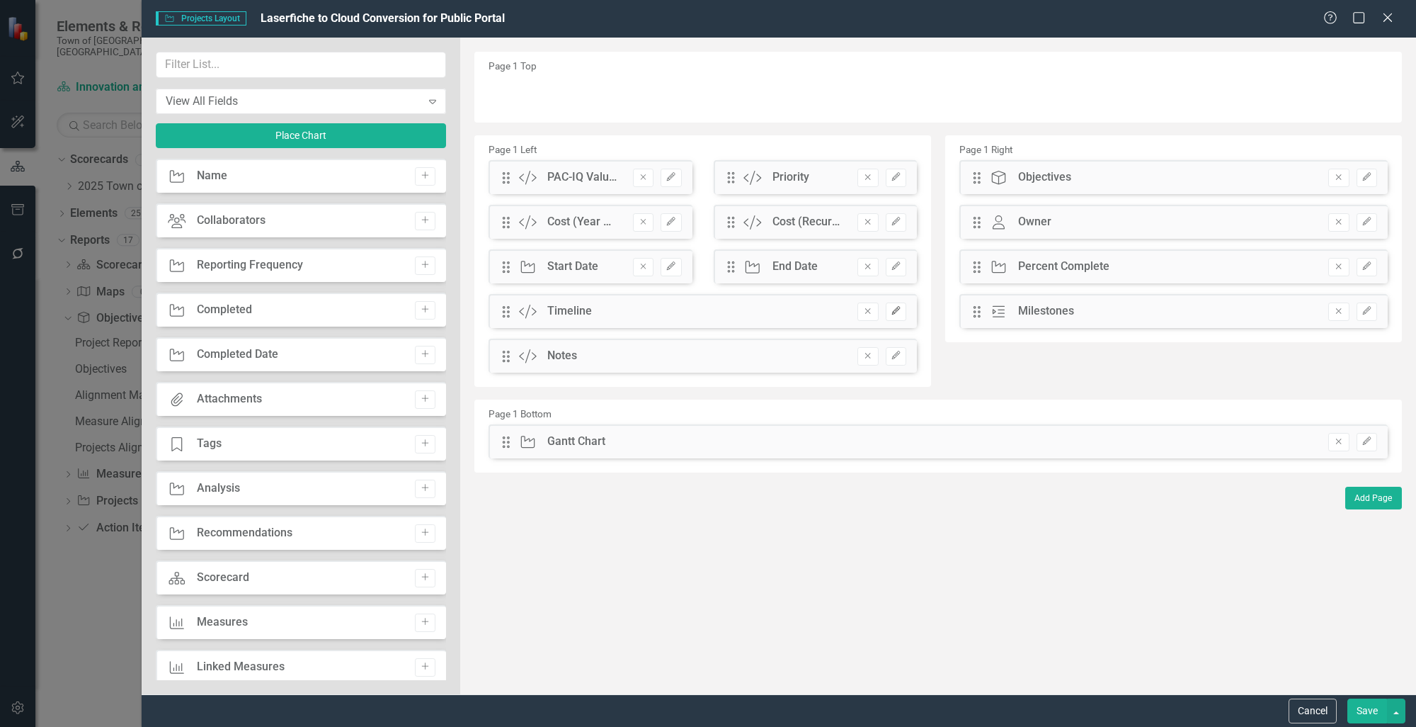
click at [899, 313] on icon "Edit" at bounding box center [896, 311] width 11 height 8
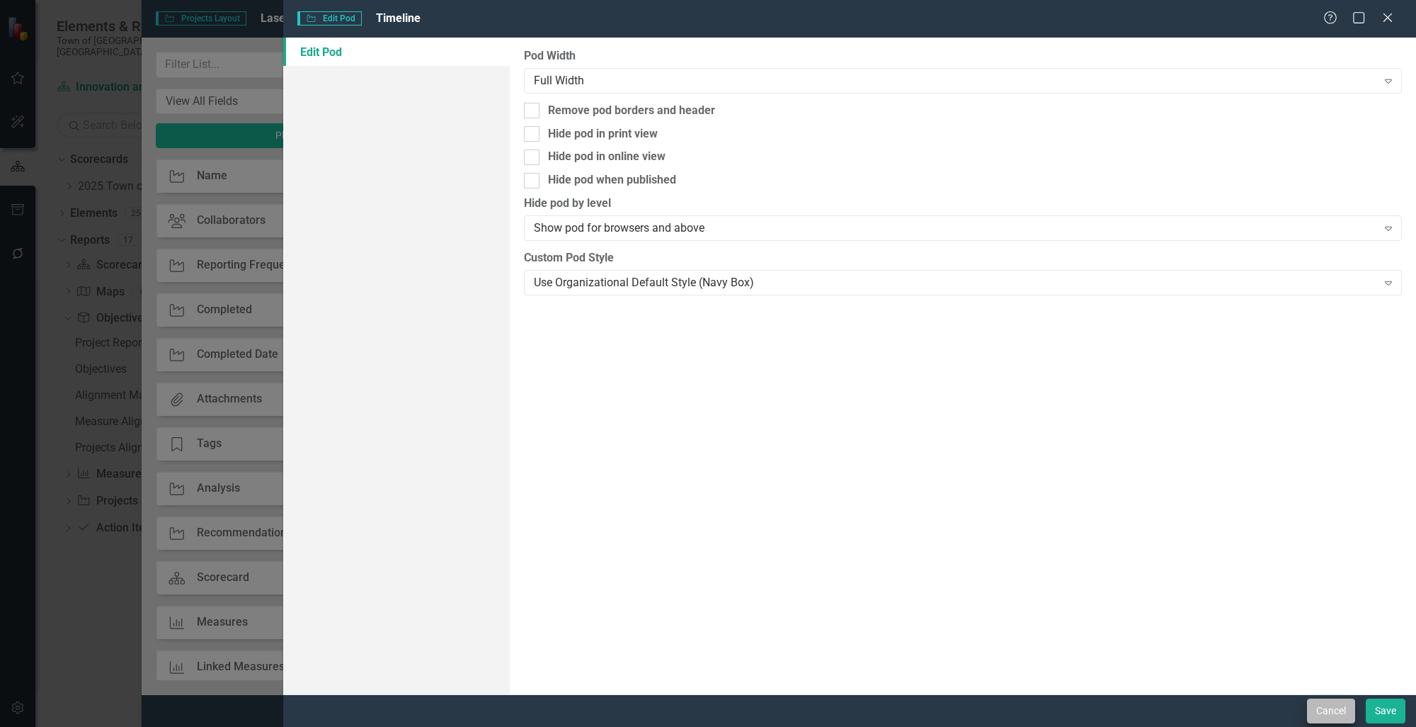
click at [1317, 722] on div "Cancel Save" at bounding box center [849, 710] width 1133 height 33
click at [1316, 717] on button "Cancel" at bounding box center [1331, 710] width 48 height 25
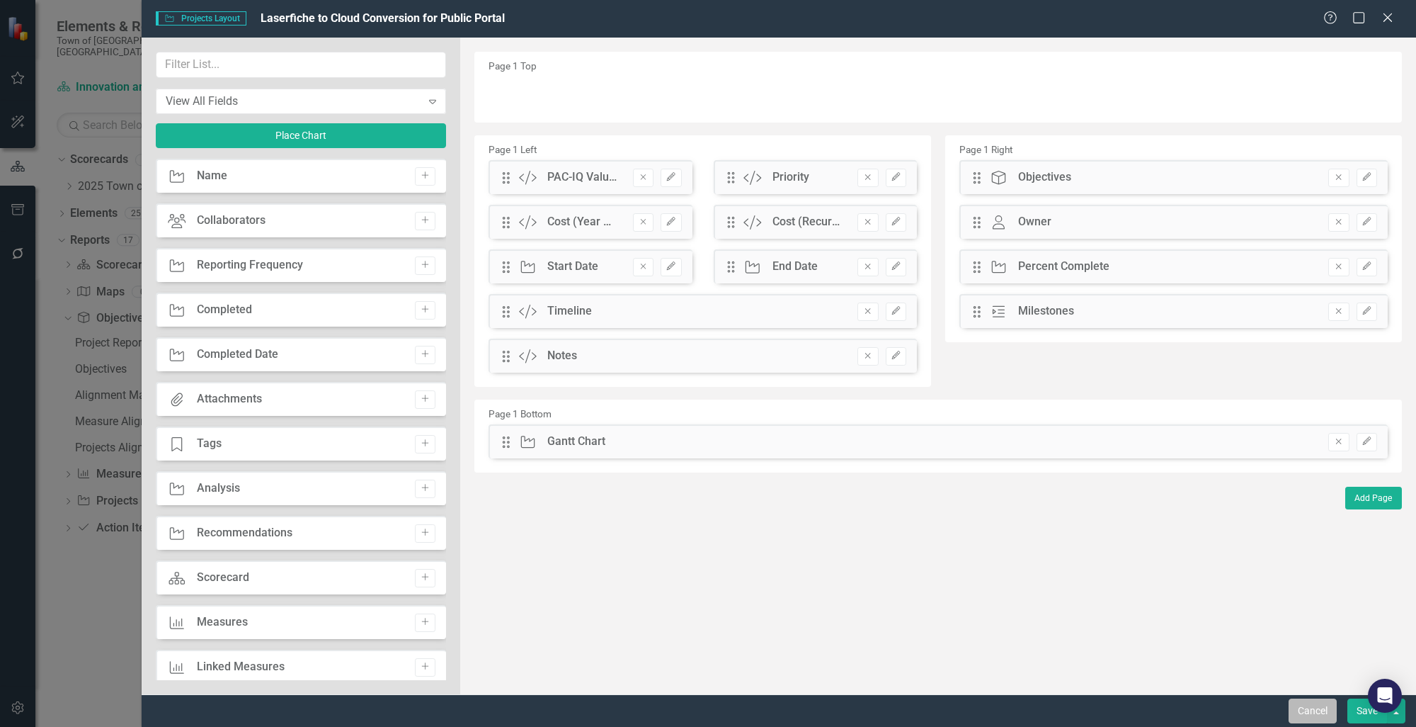
click at [1309, 717] on button "Cancel" at bounding box center [1313, 710] width 48 height 25
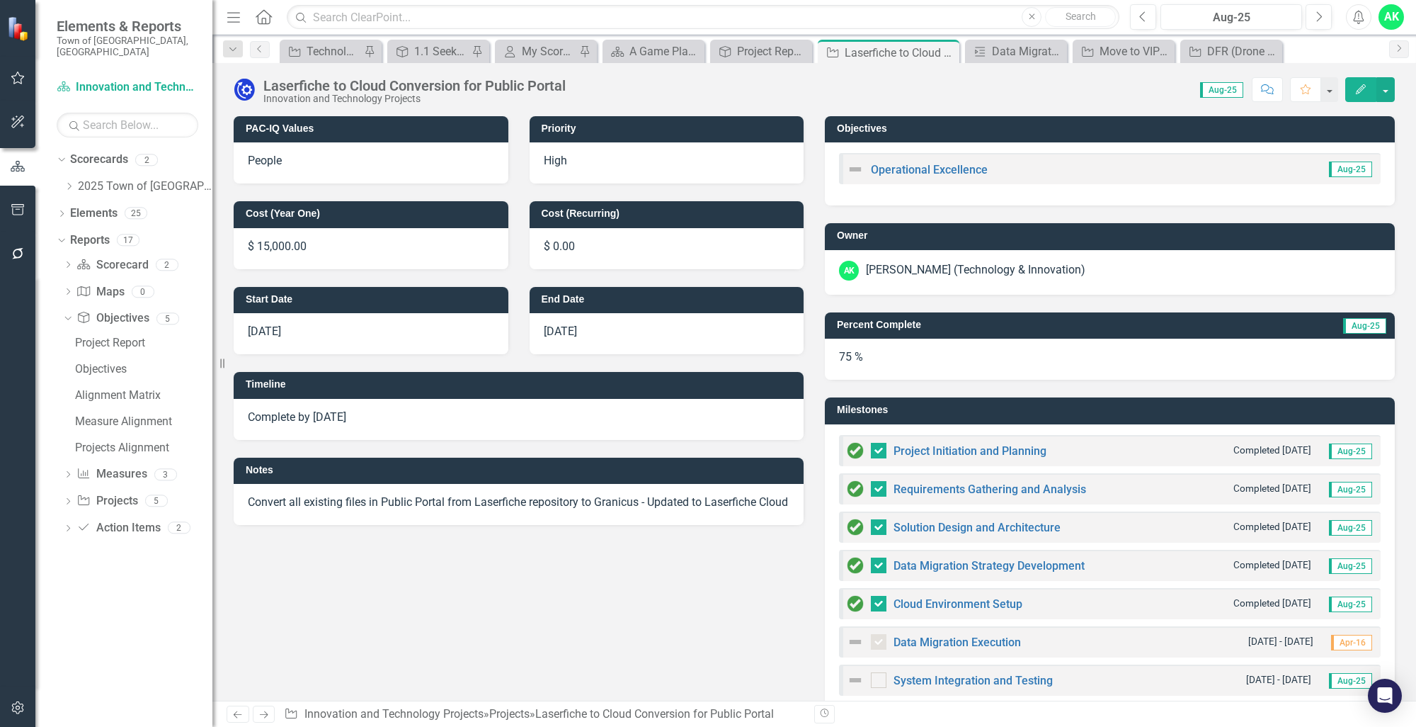
click at [1360, 84] on icon "Edit" at bounding box center [1361, 89] width 13 height 10
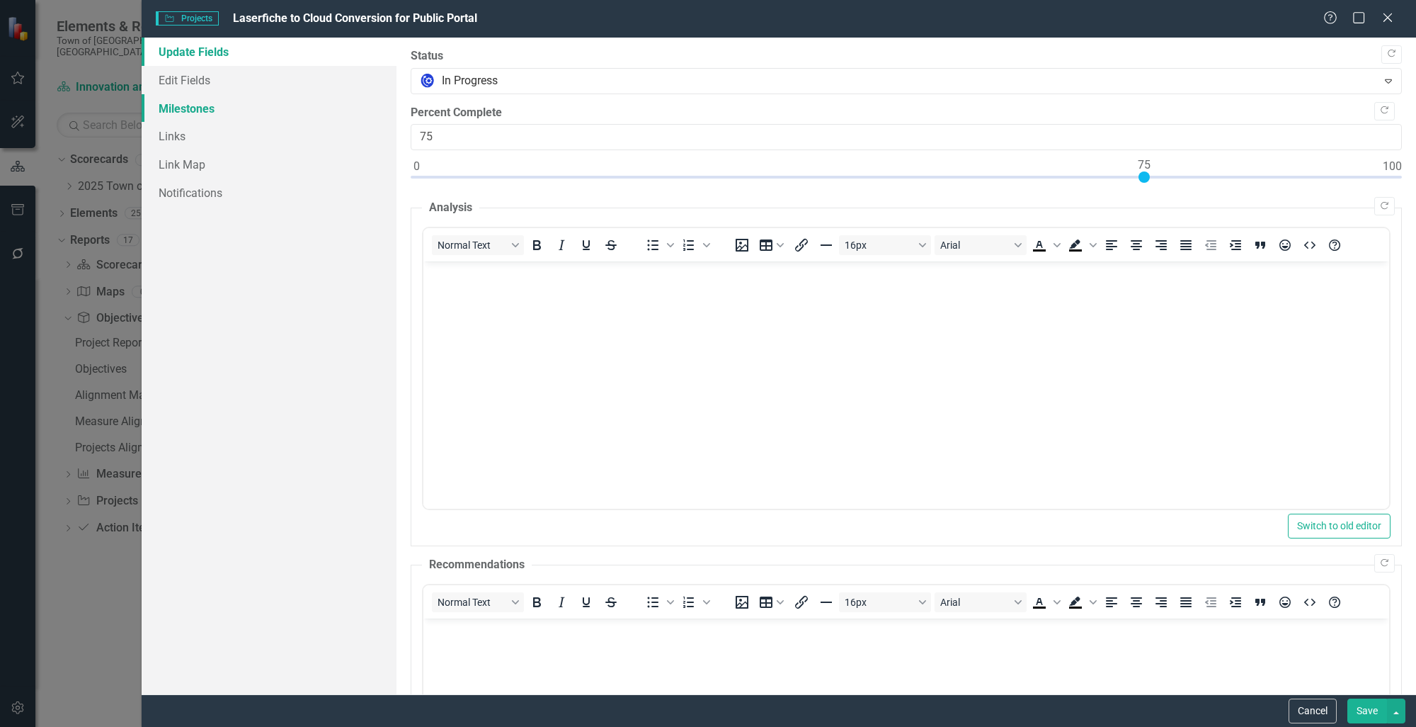
click at [252, 118] on link "Milestones" at bounding box center [269, 108] width 255 height 28
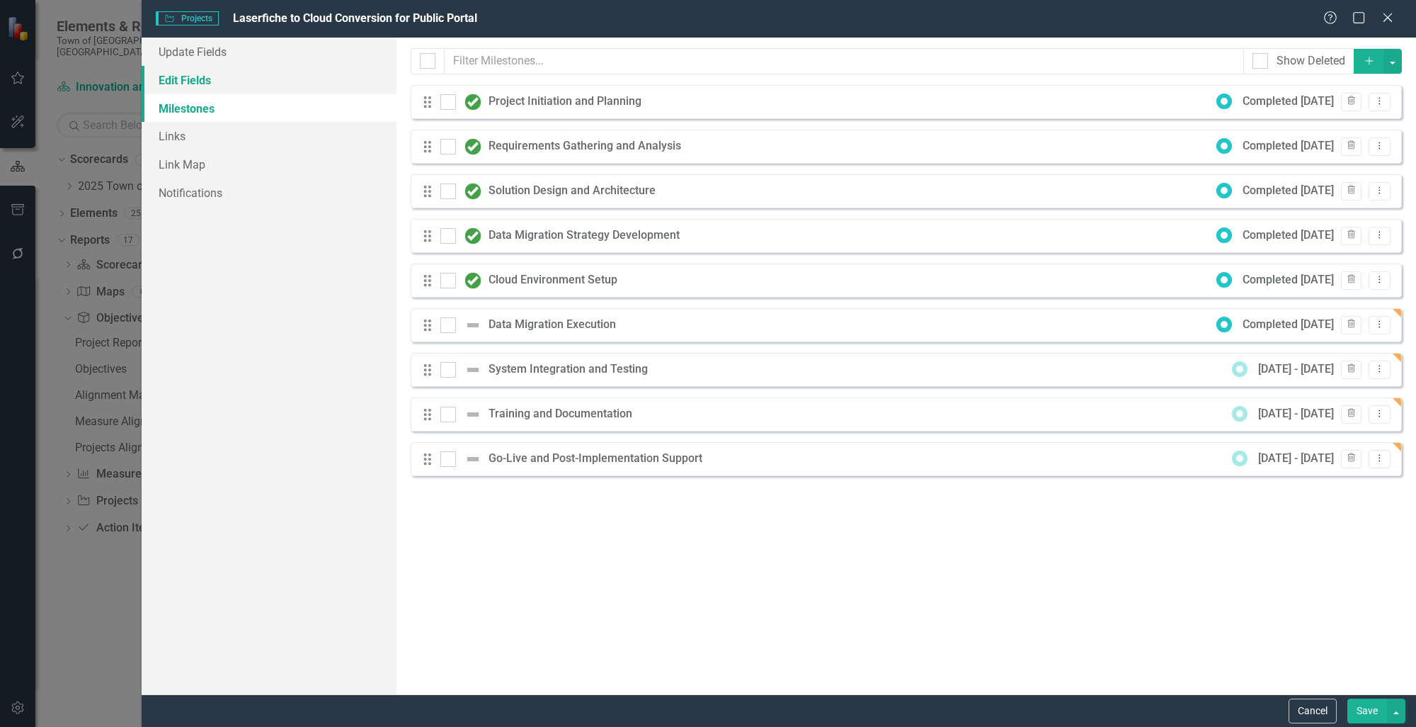
click at [220, 82] on link "Edit Fields" at bounding box center [269, 80] width 255 height 28
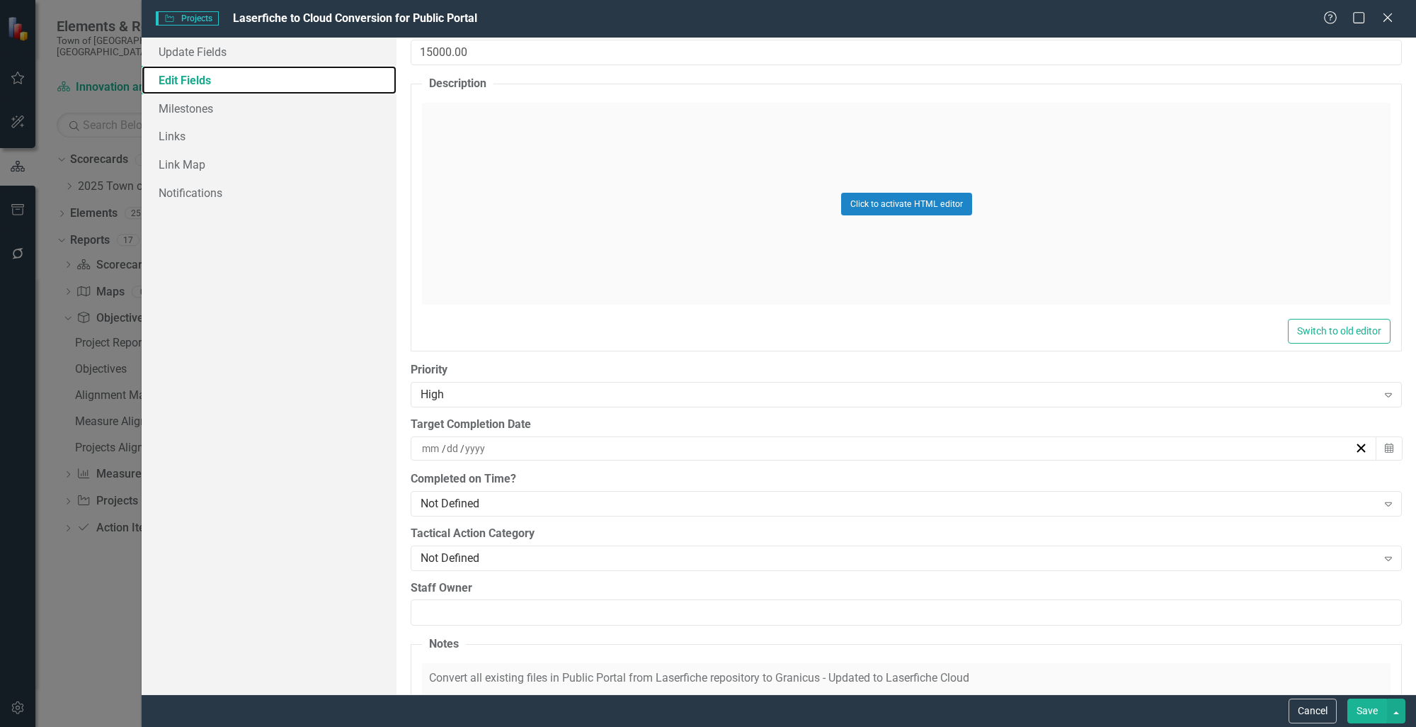
scroll to position [779, 0]
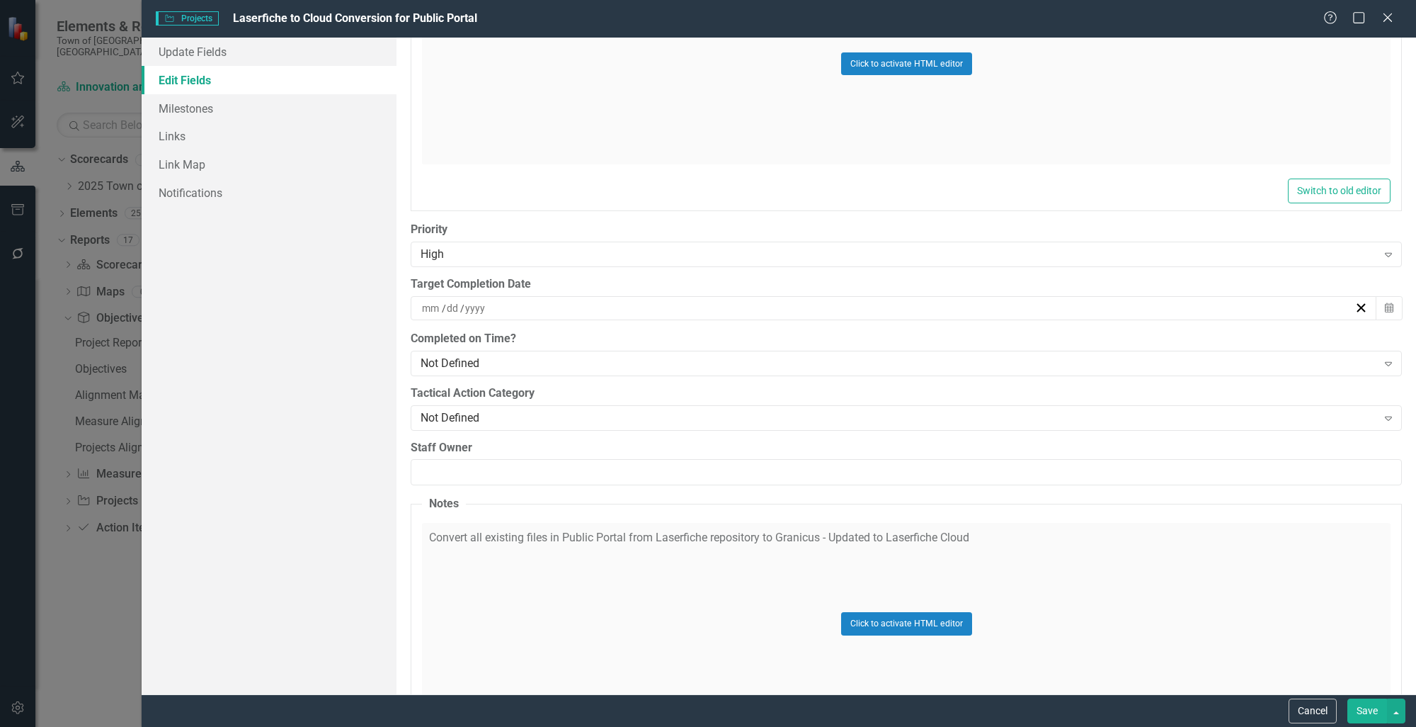
click at [529, 301] on div "/ /" at bounding box center [887, 308] width 935 height 14
click at [965, 343] on button "›" at bounding box center [965, 340] width 31 height 31
click at [782, 508] on button "30" at bounding box center [783, 515] width 35 height 25
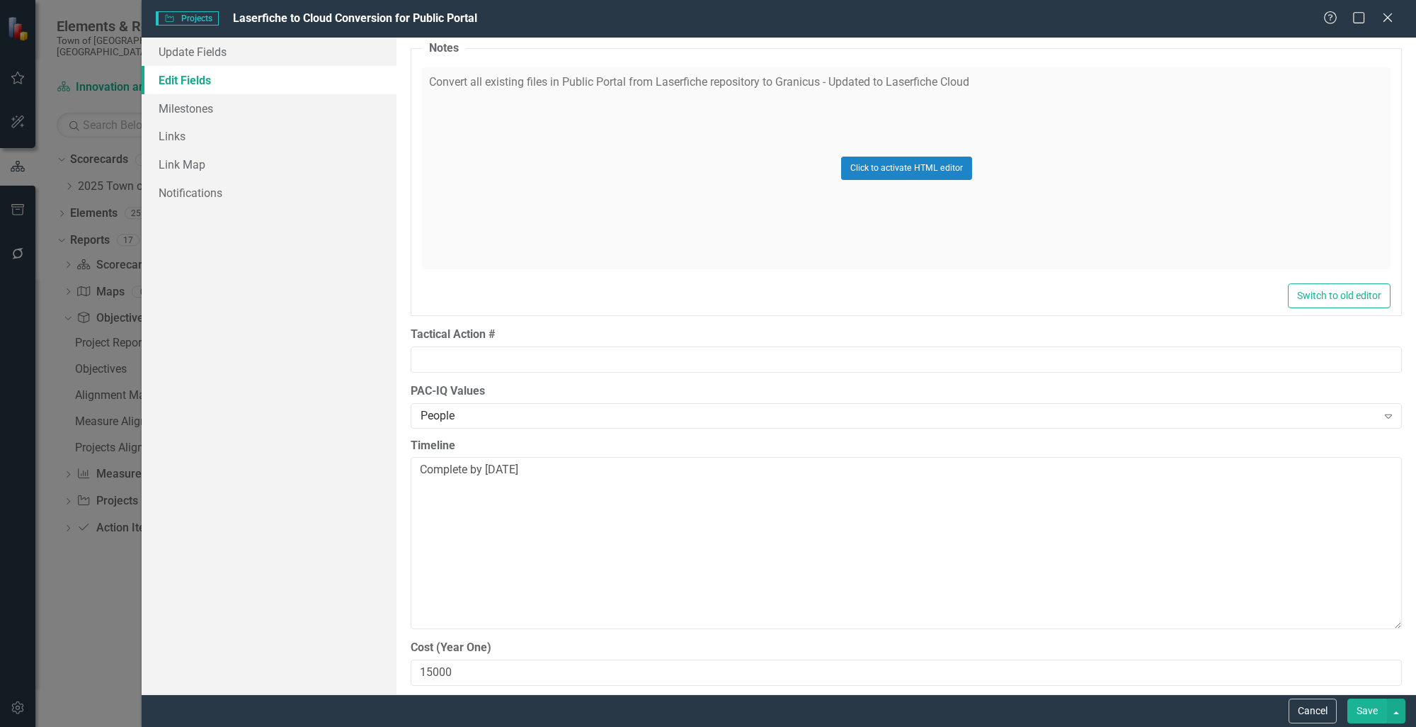
scroll to position [1275, 0]
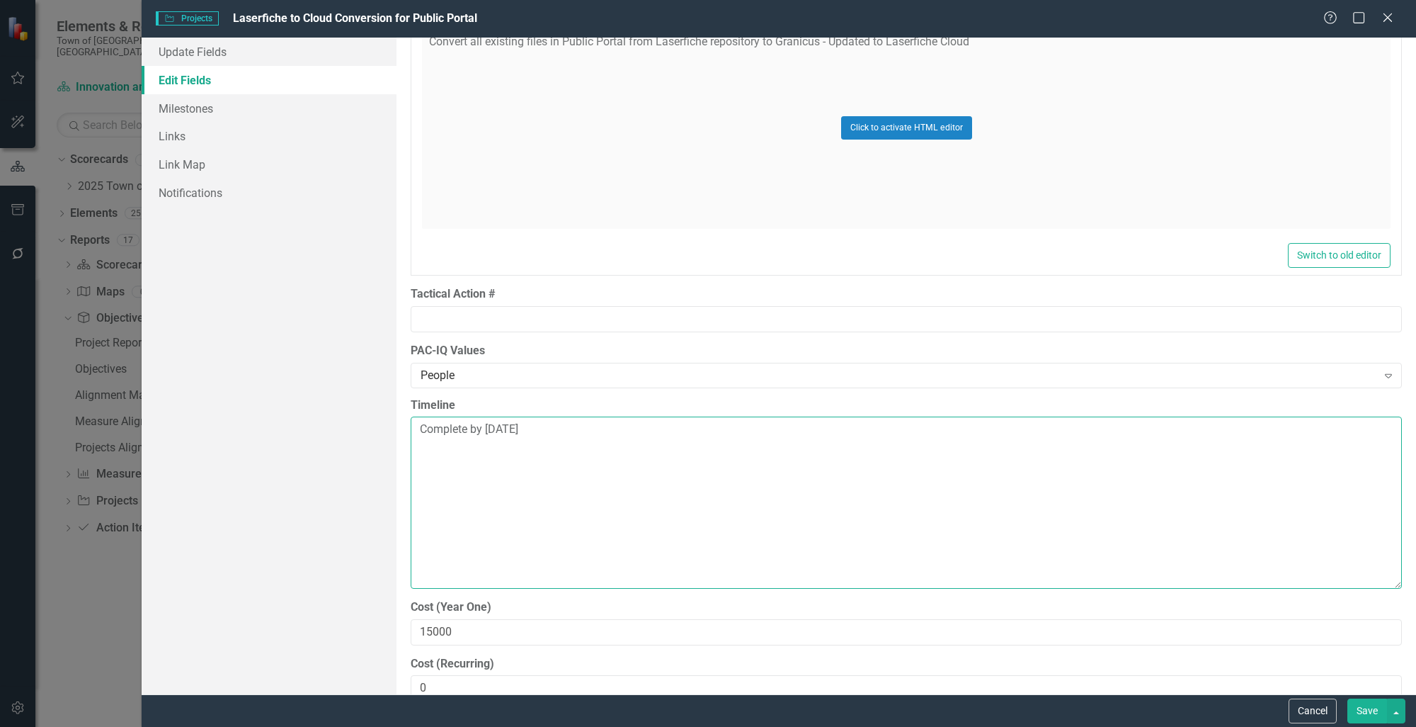
click at [575, 436] on textarea "Complete by [DATE]" at bounding box center [906, 501] width 991 height 171
drag, startPoint x: 579, startPoint y: 419, endPoint x: 485, endPoint y: 439, distance: 95.6
click at [485, 439] on textarea "Complete by [DATE]" at bounding box center [906, 501] width 991 height 171
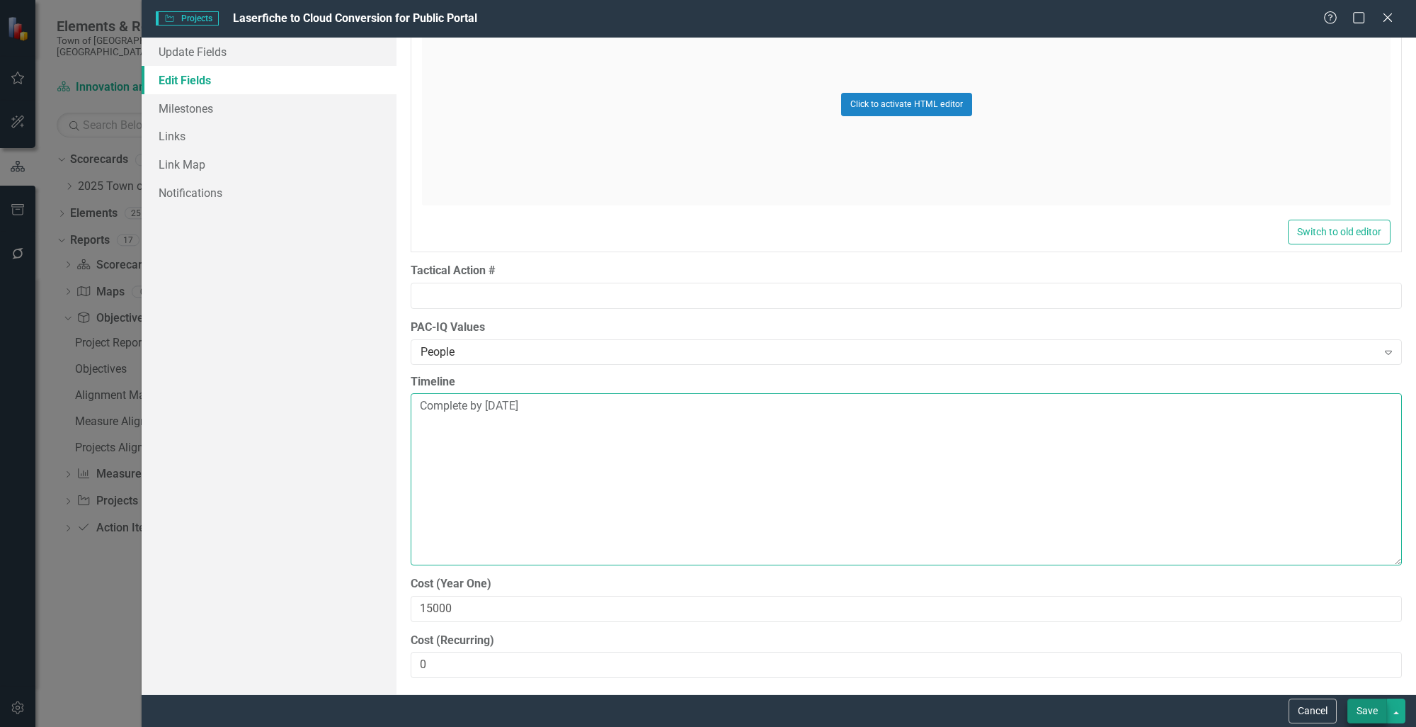
type textarea "Complete by [DATE]"
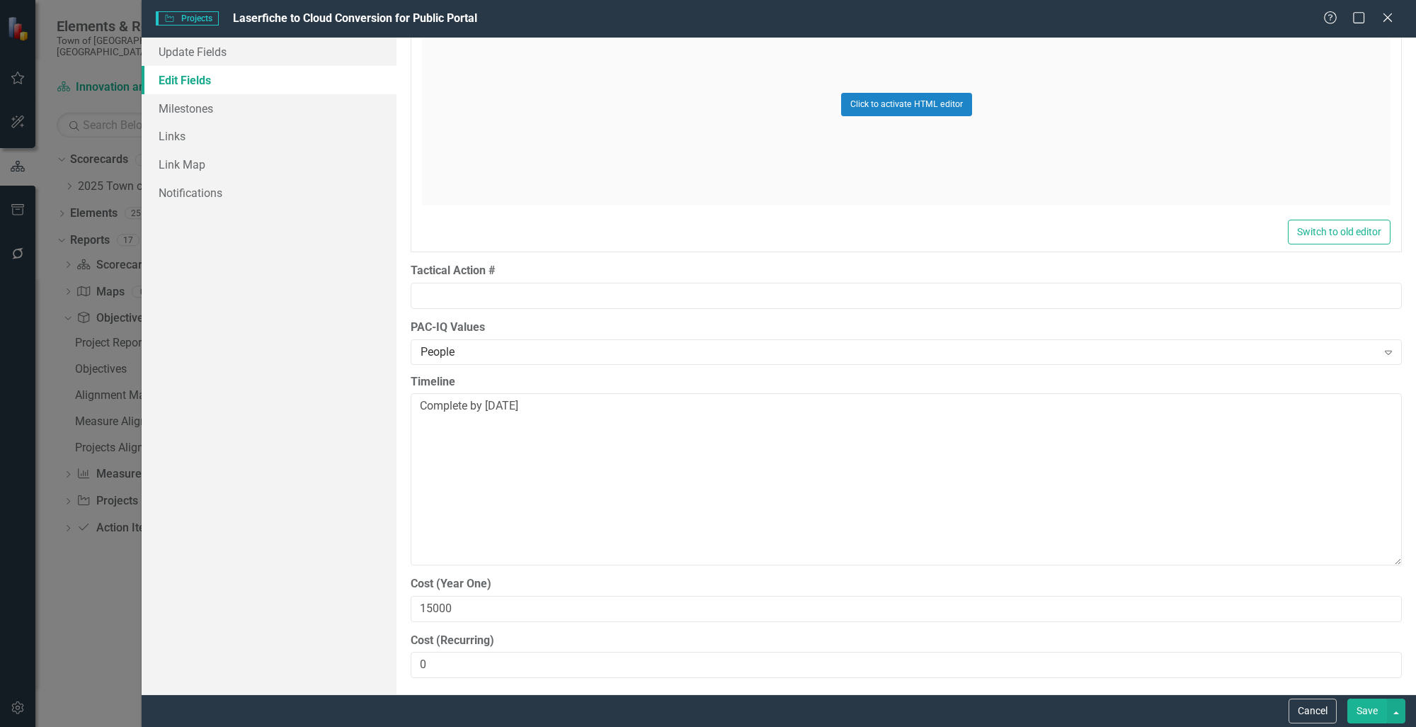
click at [1374, 712] on button "Save" at bounding box center [1368, 710] width 40 height 25
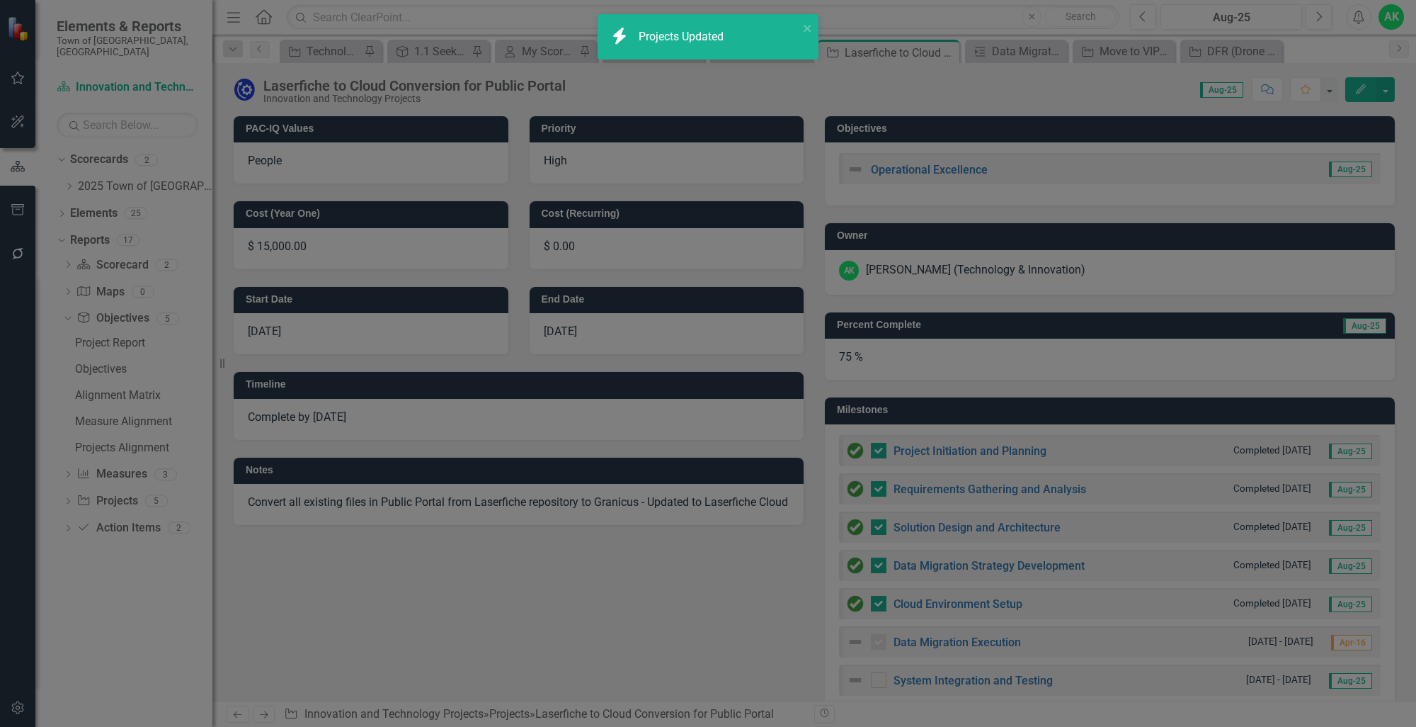
checkbox input "false"
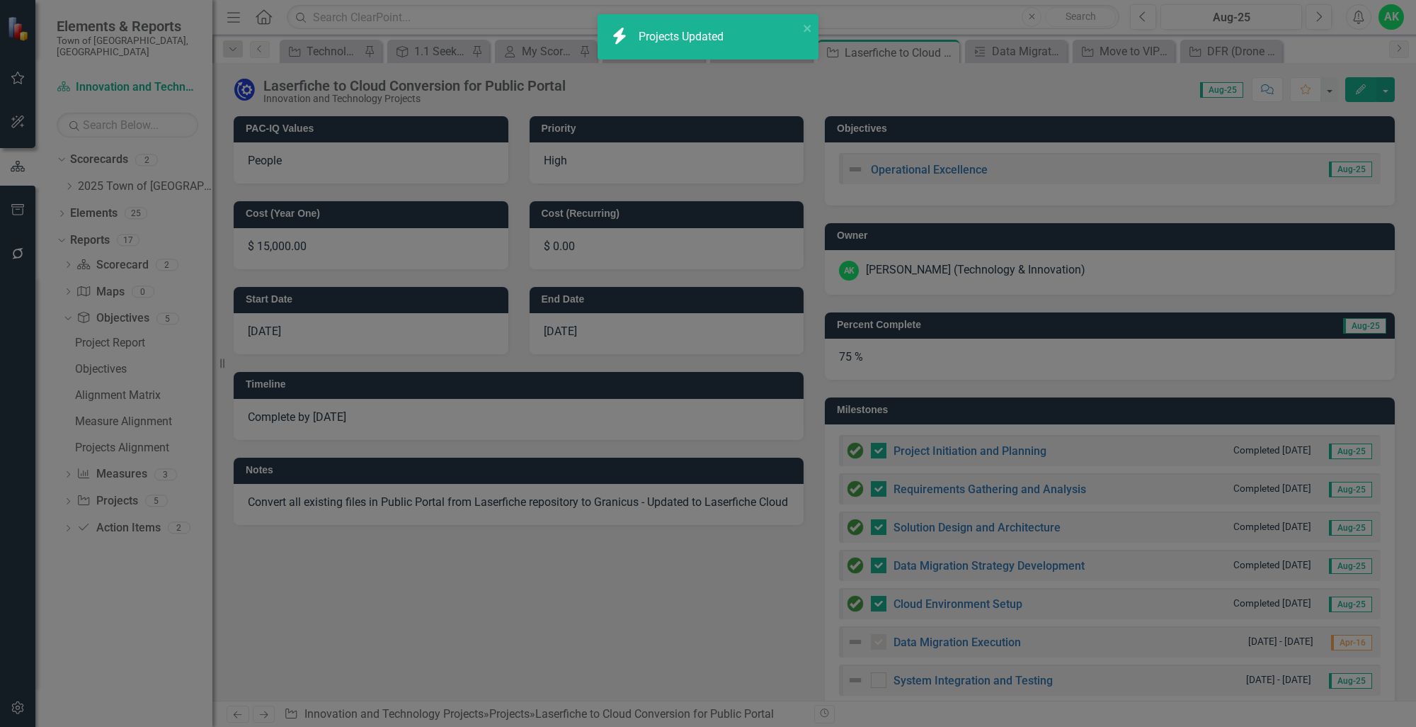
checkbox input "false"
checkbox input "true"
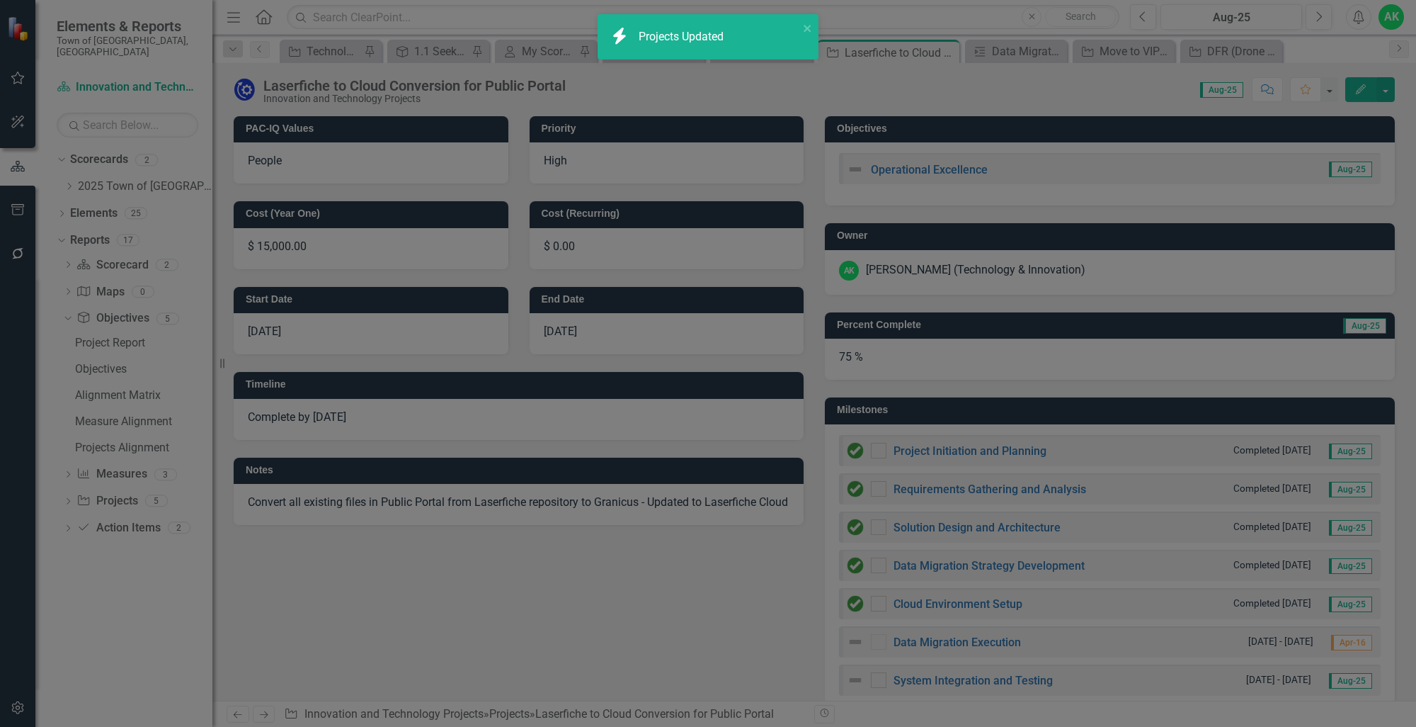
checkbox input "true"
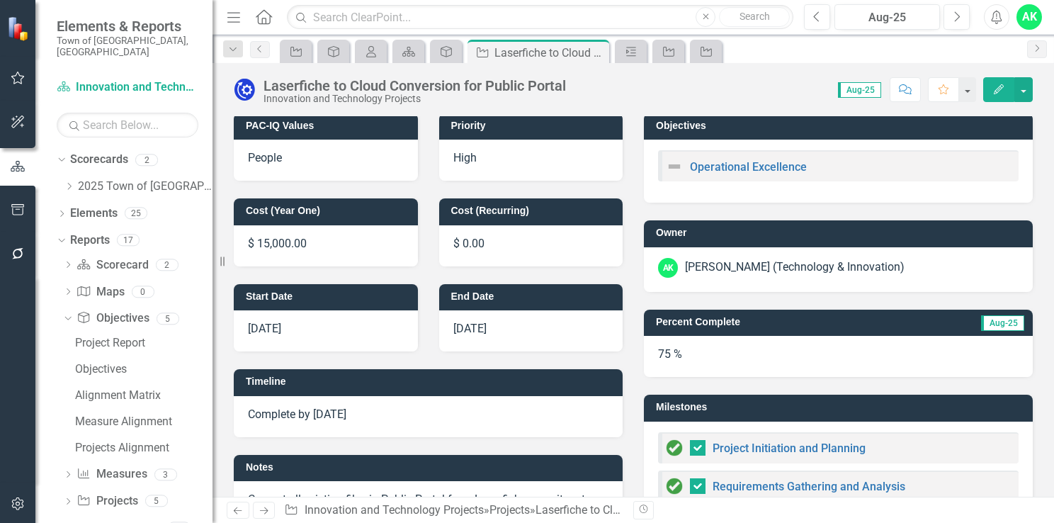
scroll to position [0, 0]
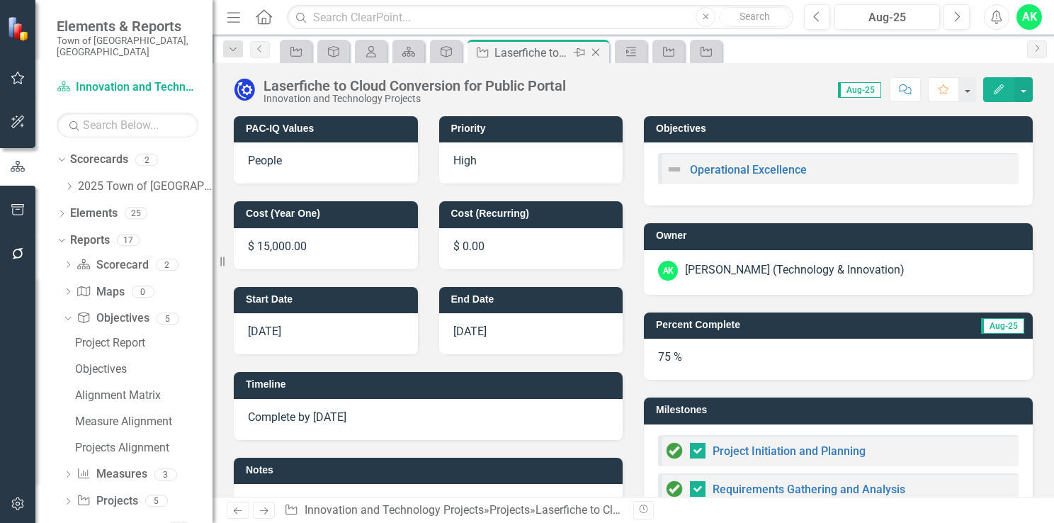
click at [595, 56] on icon "Close" at bounding box center [595, 52] width 14 height 11
